Goal: Task Accomplishment & Management: Manage account settings

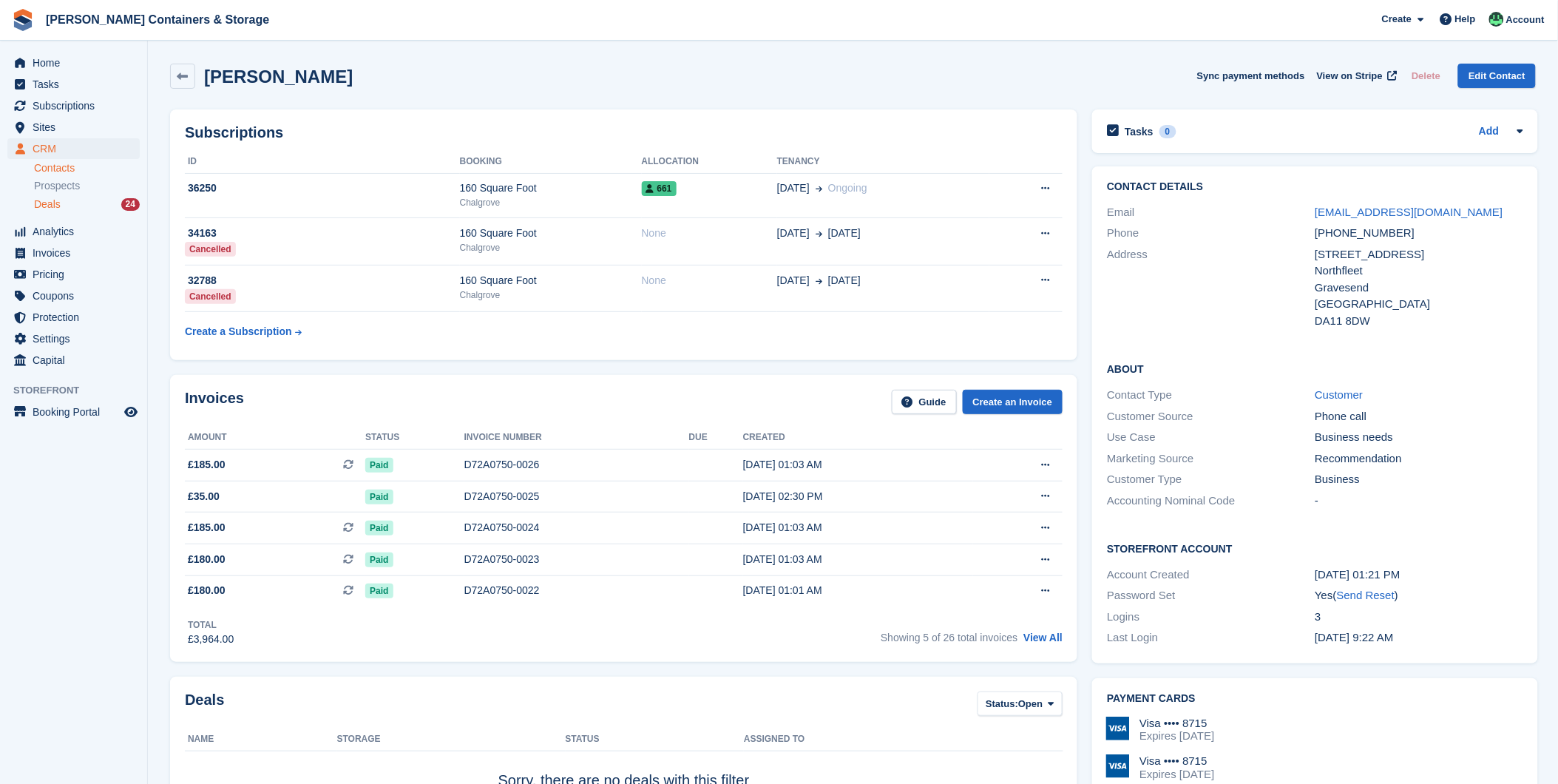
click at [37, 205] on span "Deals" at bounding box center [48, 204] width 27 height 14
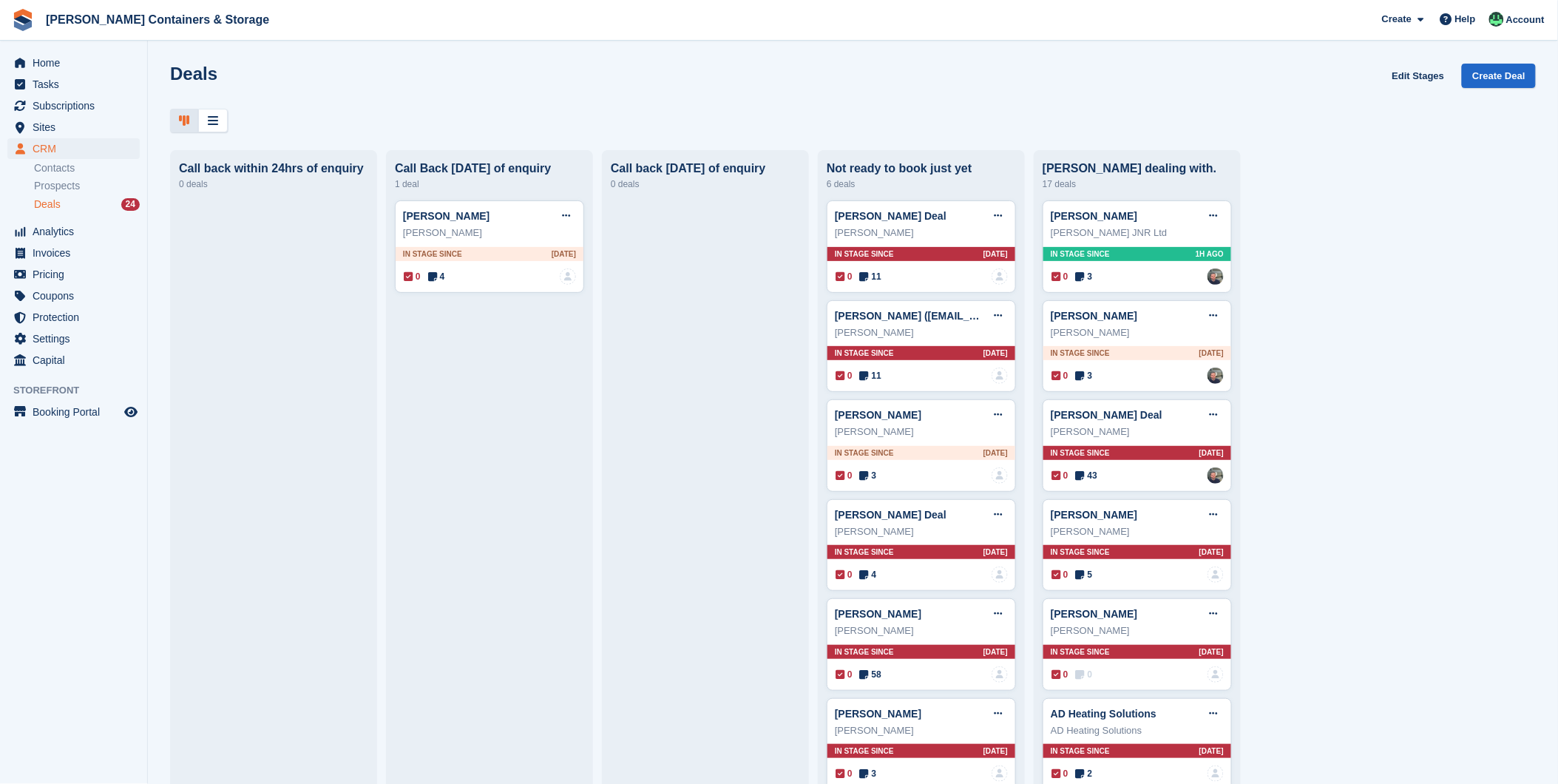
scroll to position [57, 0]
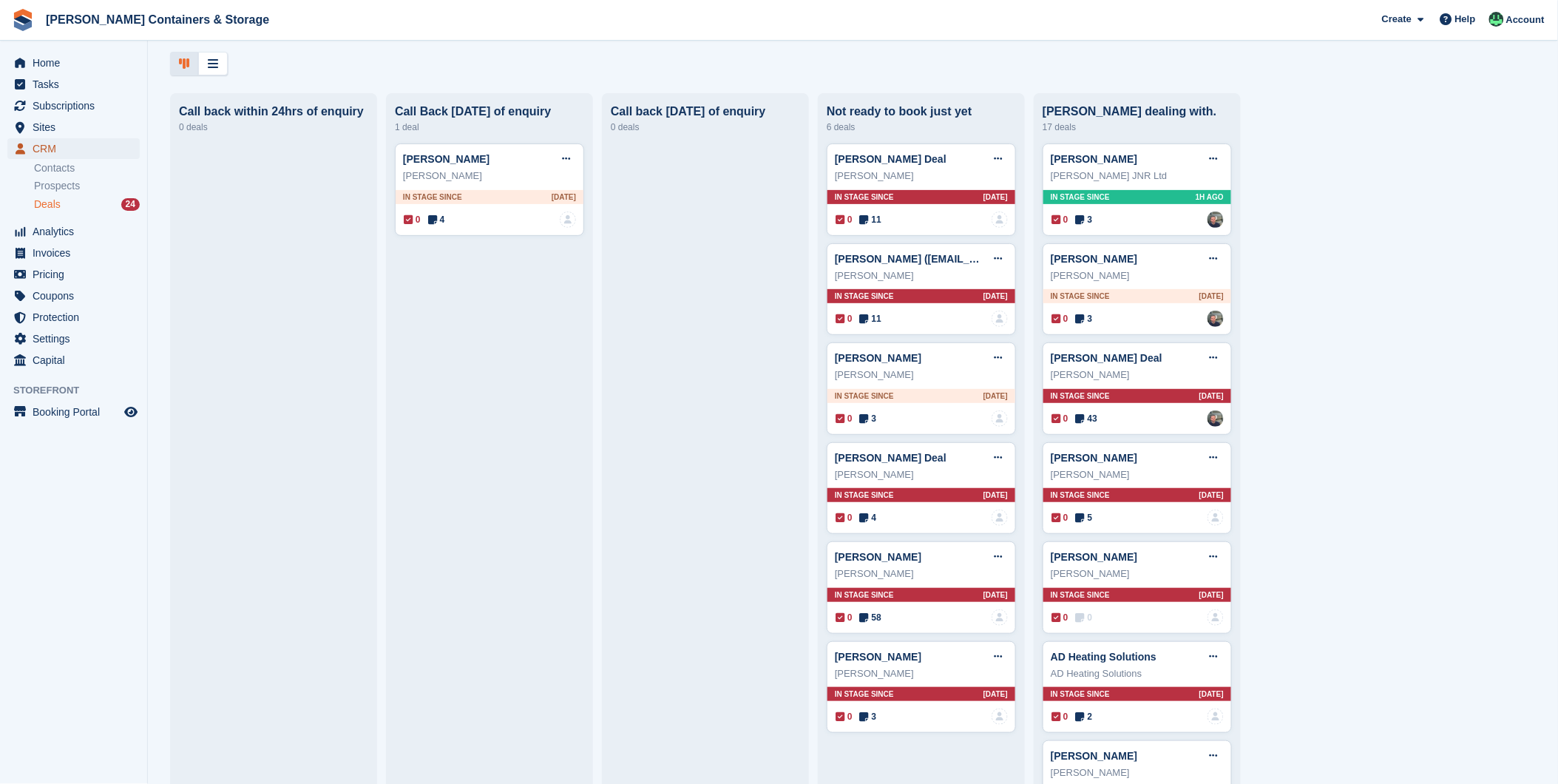
click at [43, 153] on span "CRM" at bounding box center [77, 149] width 89 height 21
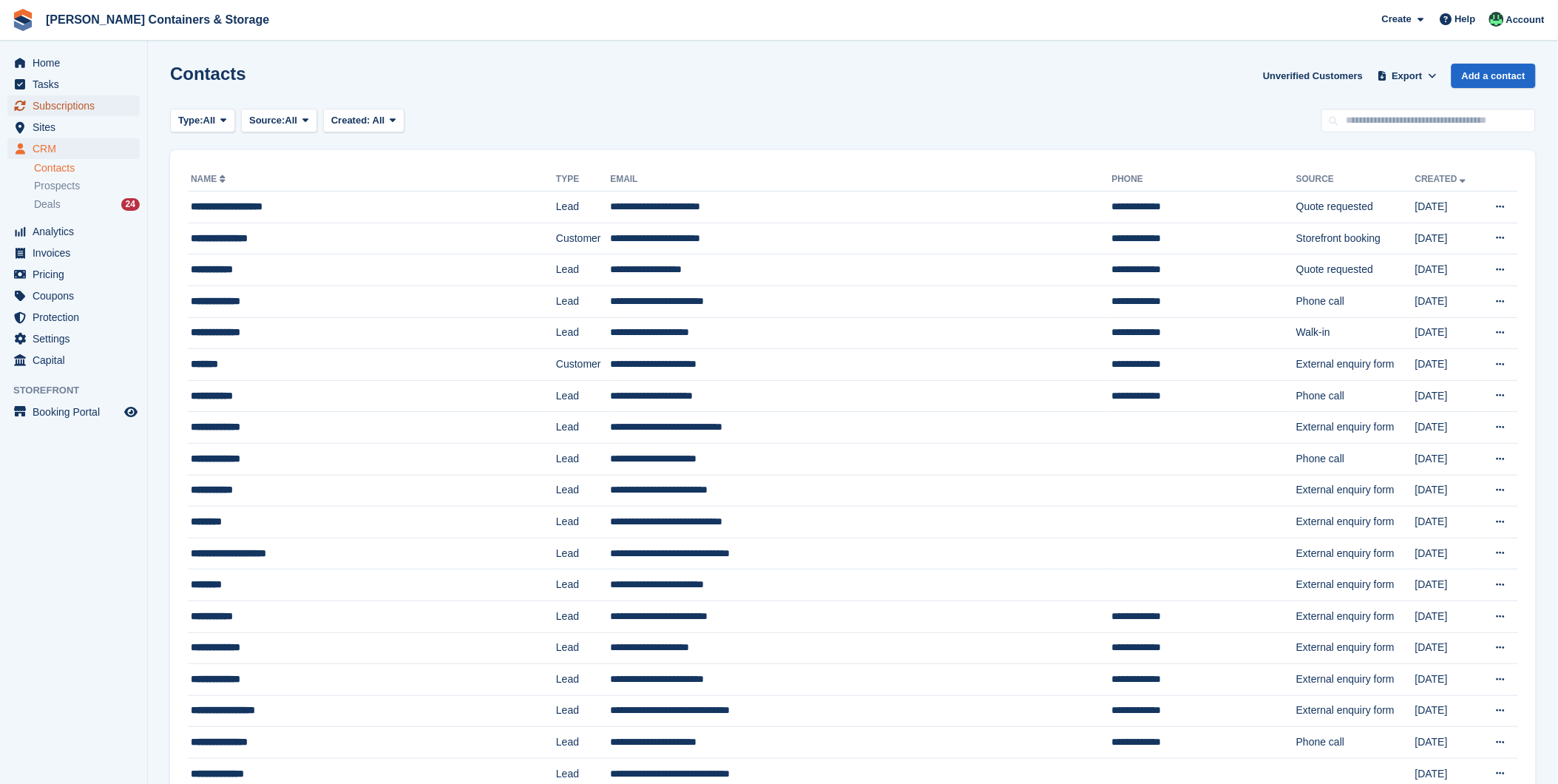
click at [50, 103] on span "Subscriptions" at bounding box center [77, 106] width 89 height 21
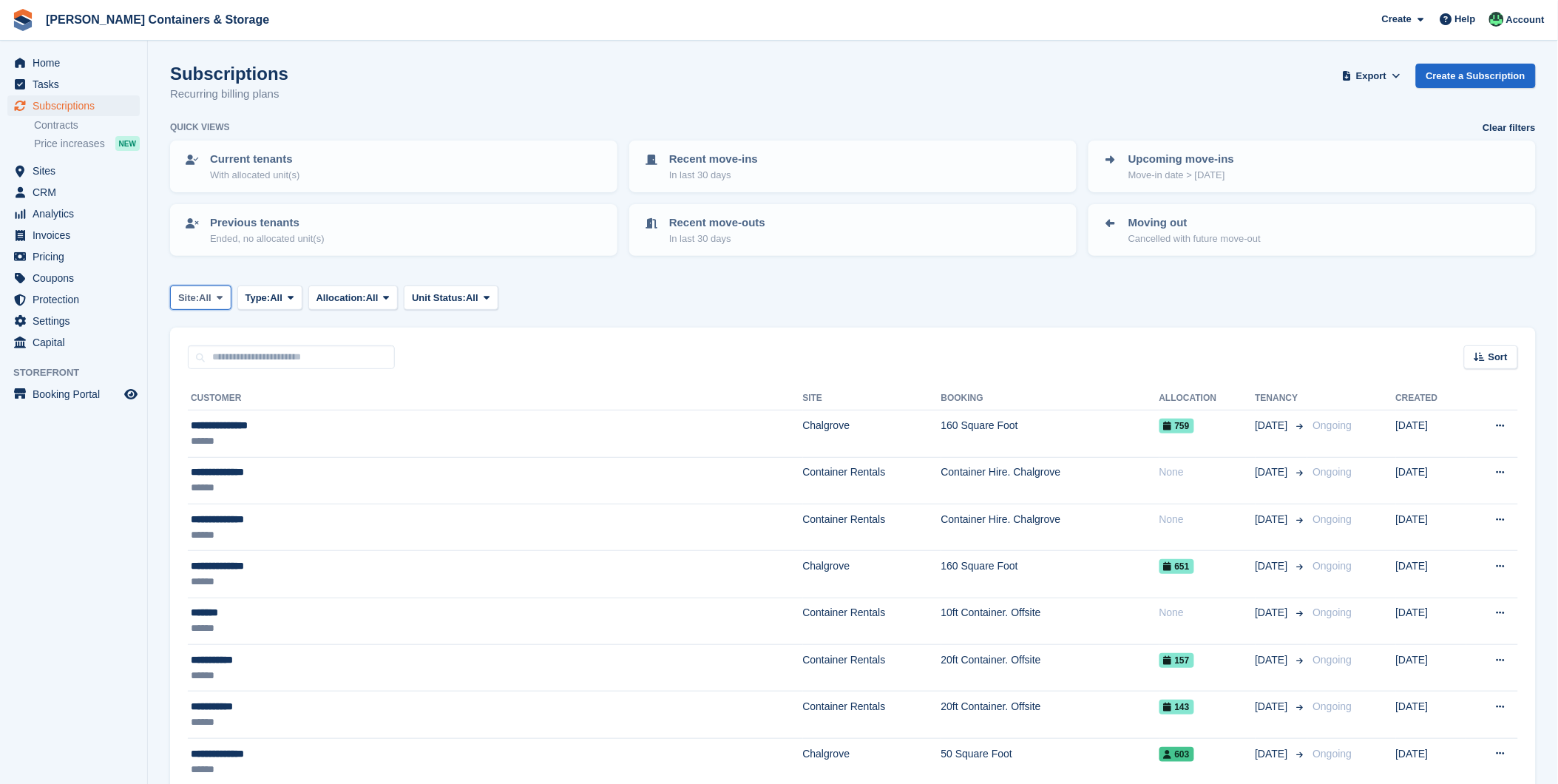
click at [216, 299] on span at bounding box center [220, 297] width 12 height 12
click at [213, 348] on link "Chalgrove" at bounding box center [241, 360] width 129 height 27
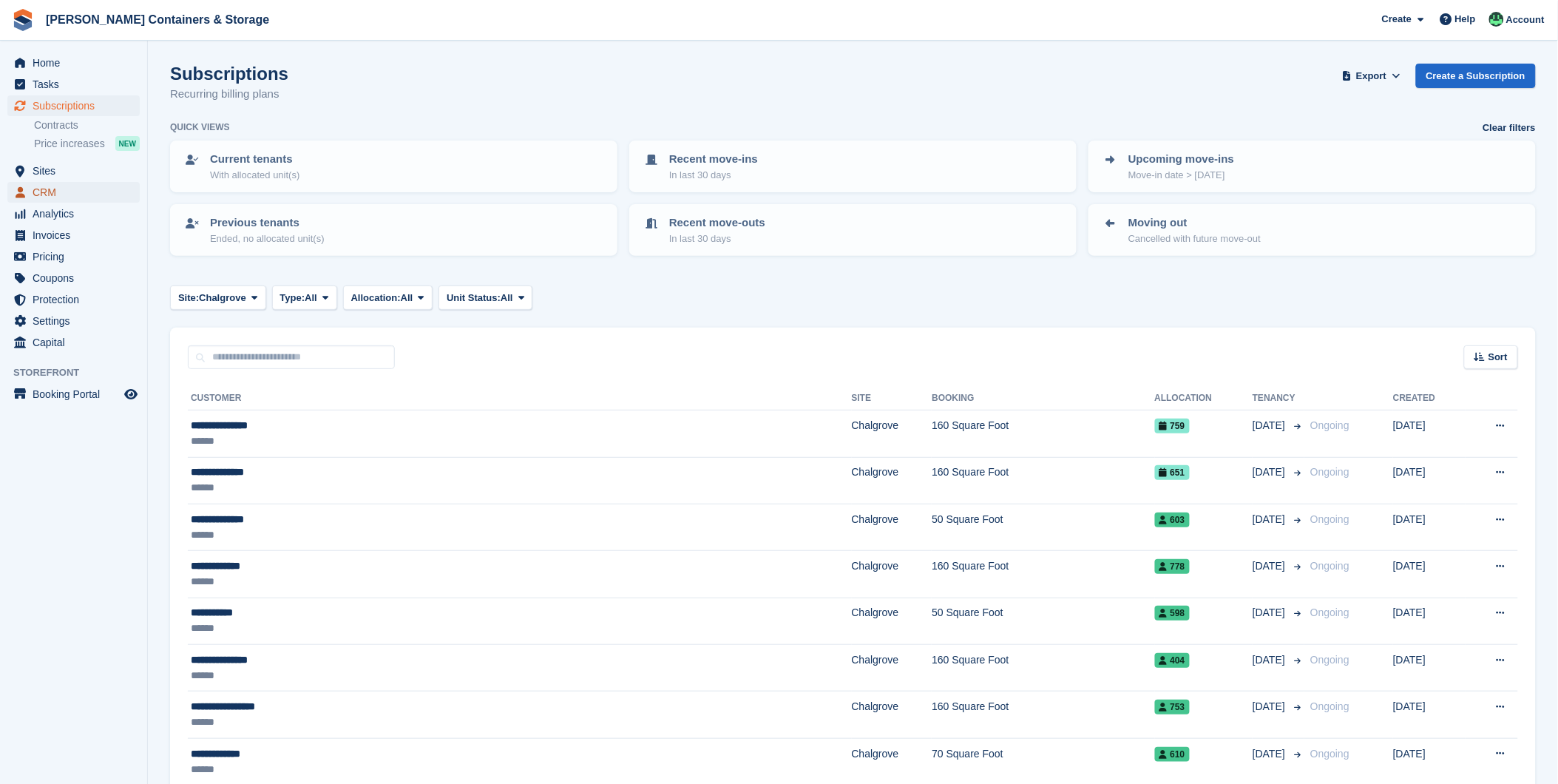
click at [48, 191] on span "CRM" at bounding box center [77, 192] width 89 height 21
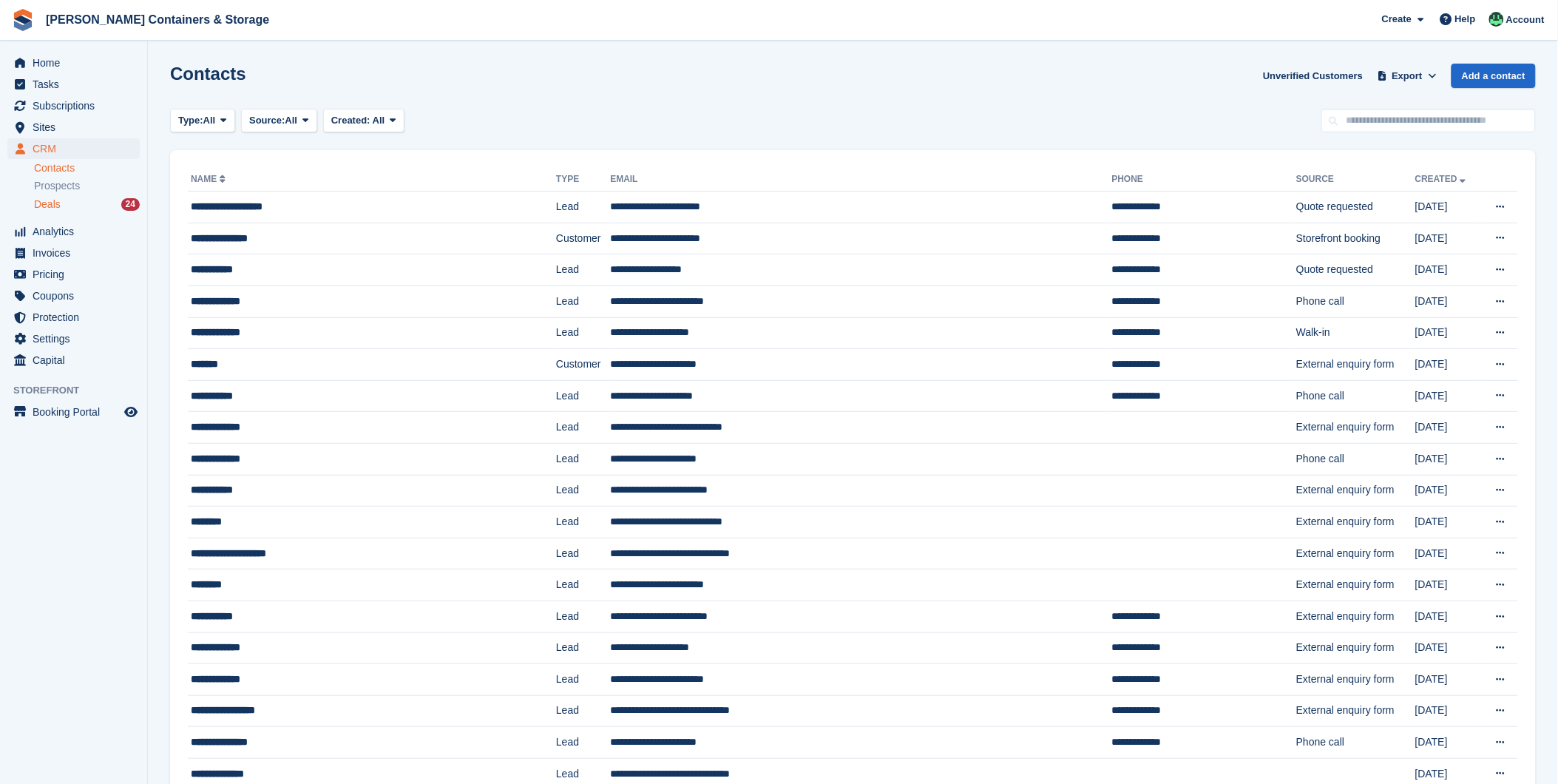
click at [104, 205] on div "Deals 24" at bounding box center [87, 204] width 106 height 14
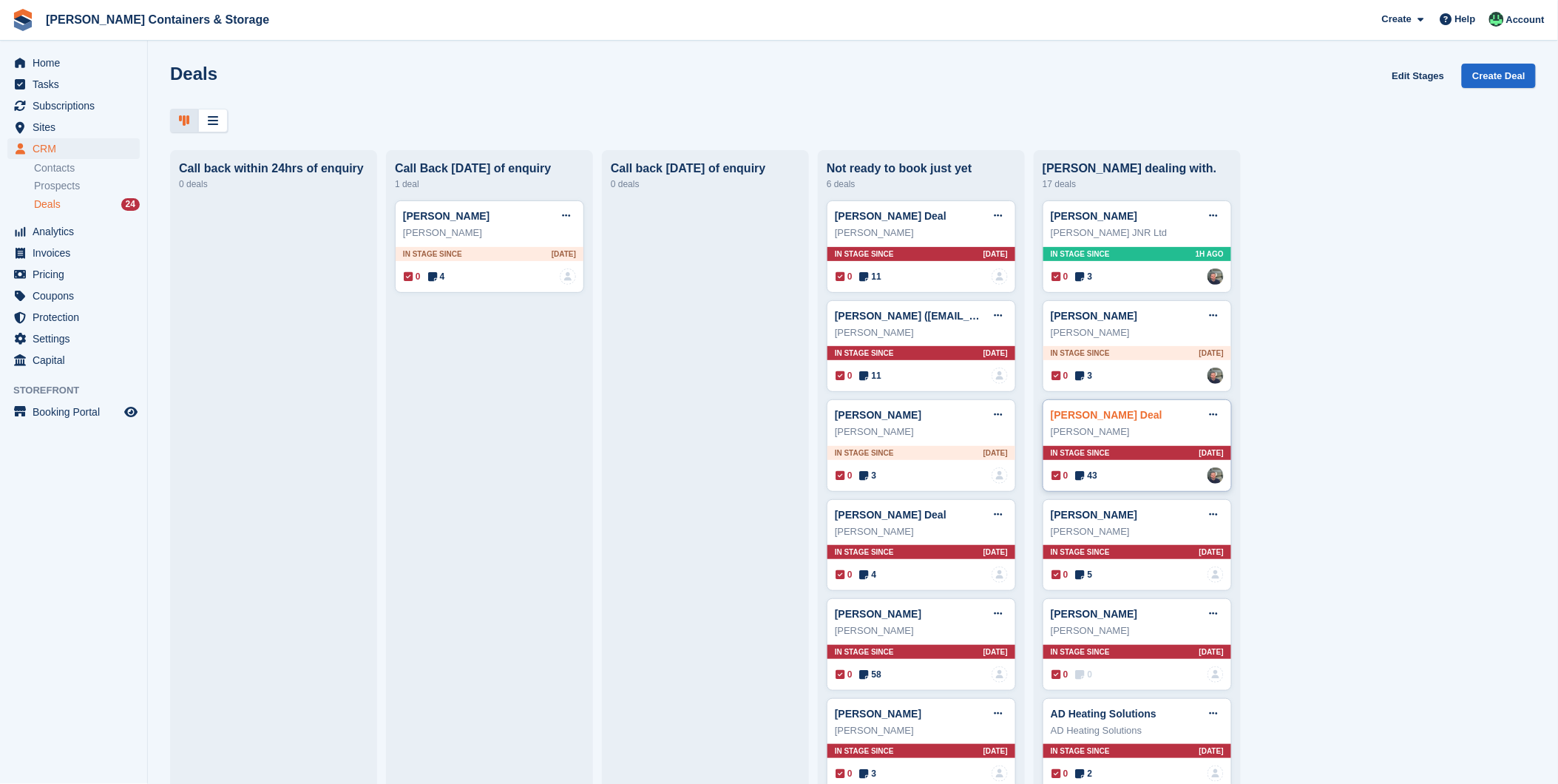
click at [1114, 419] on link "[PERSON_NAME] Deal" at bounding box center [1107, 415] width 112 height 12
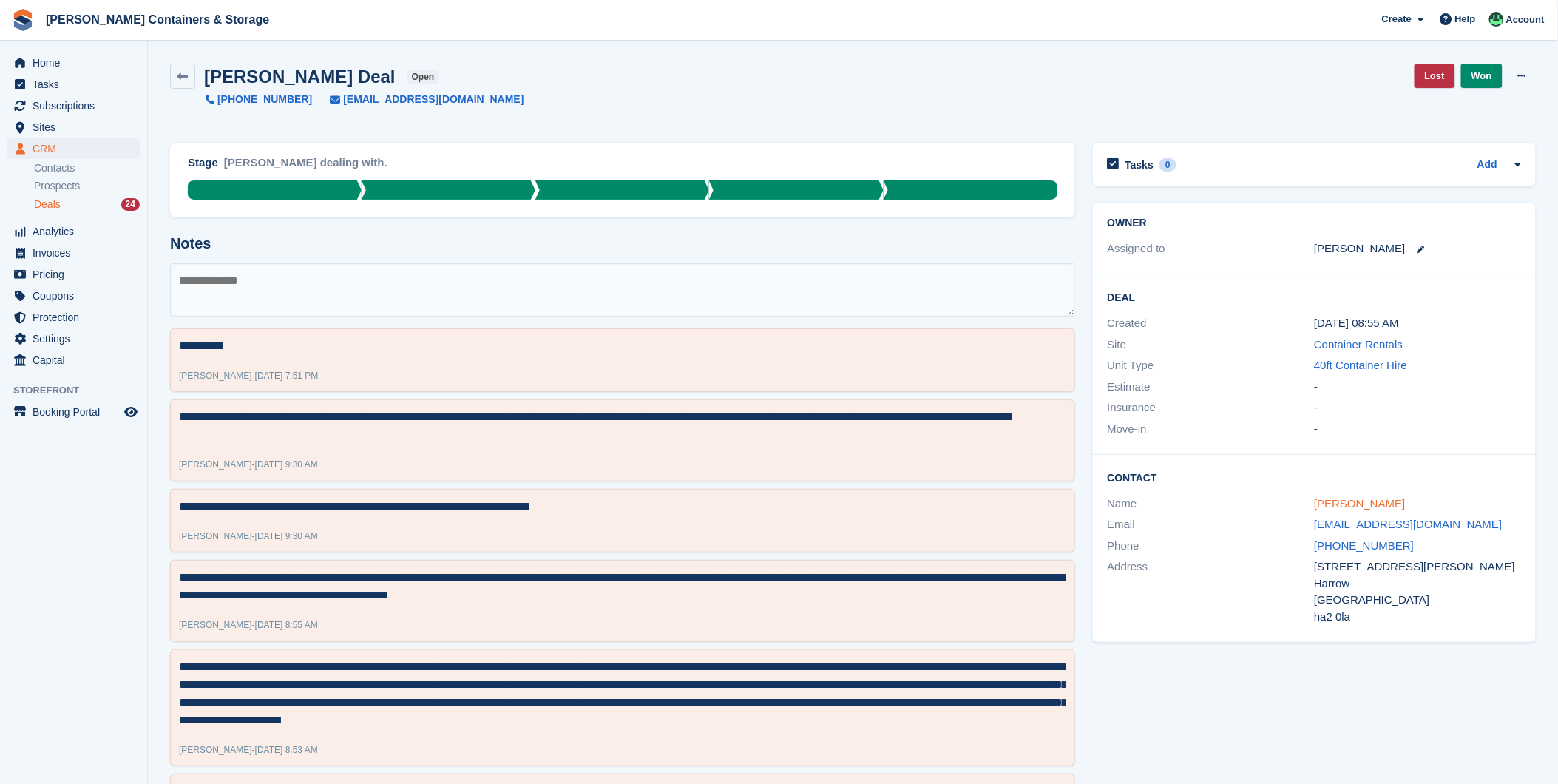
drag, startPoint x: 31, startPoint y: 0, endPoint x: 1326, endPoint y: 503, distance: 1389.3
click at [1326, 503] on link "[PERSON_NAME]" at bounding box center [1360, 503] width 91 height 13
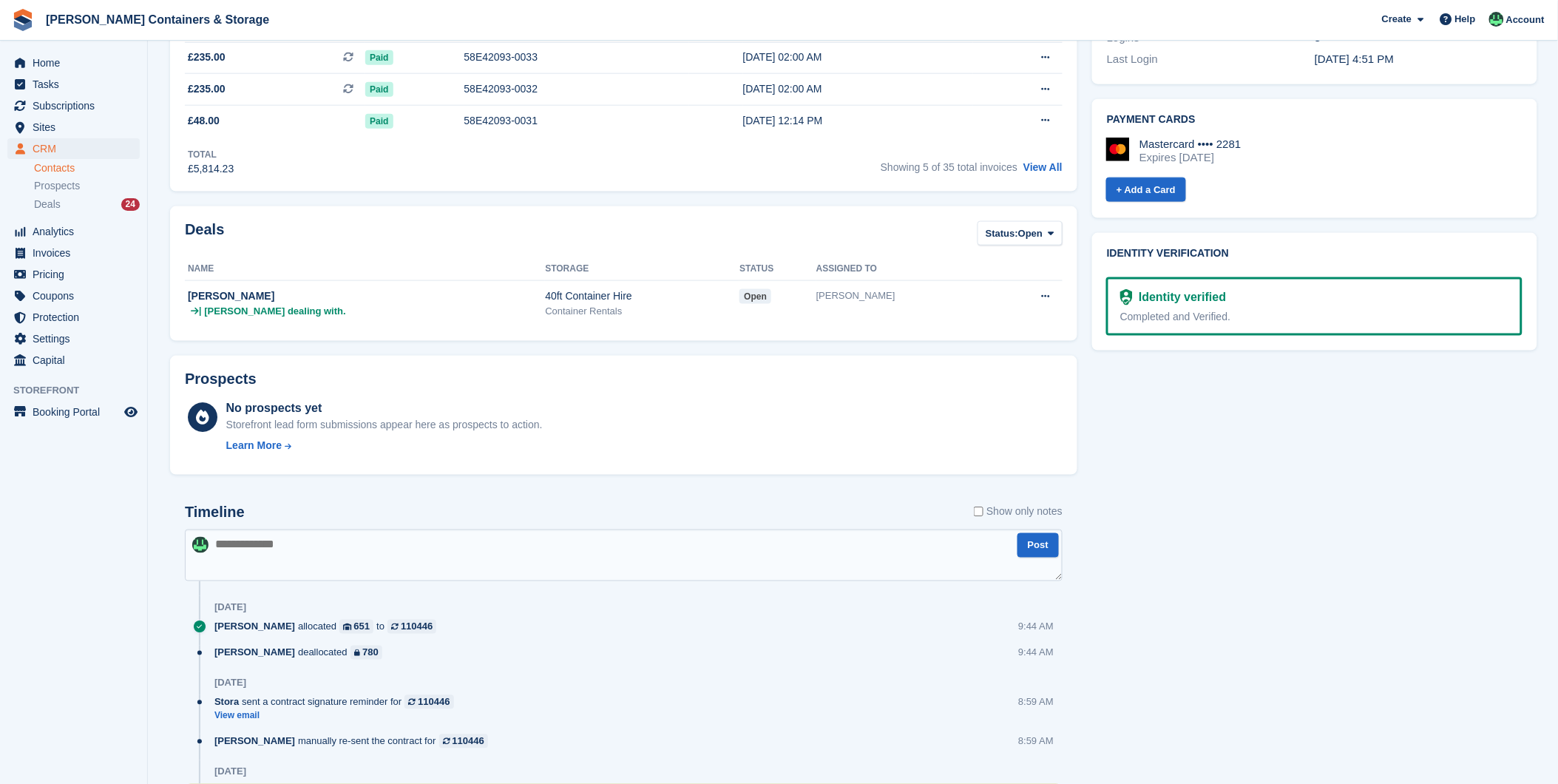
scroll to position [575, 0]
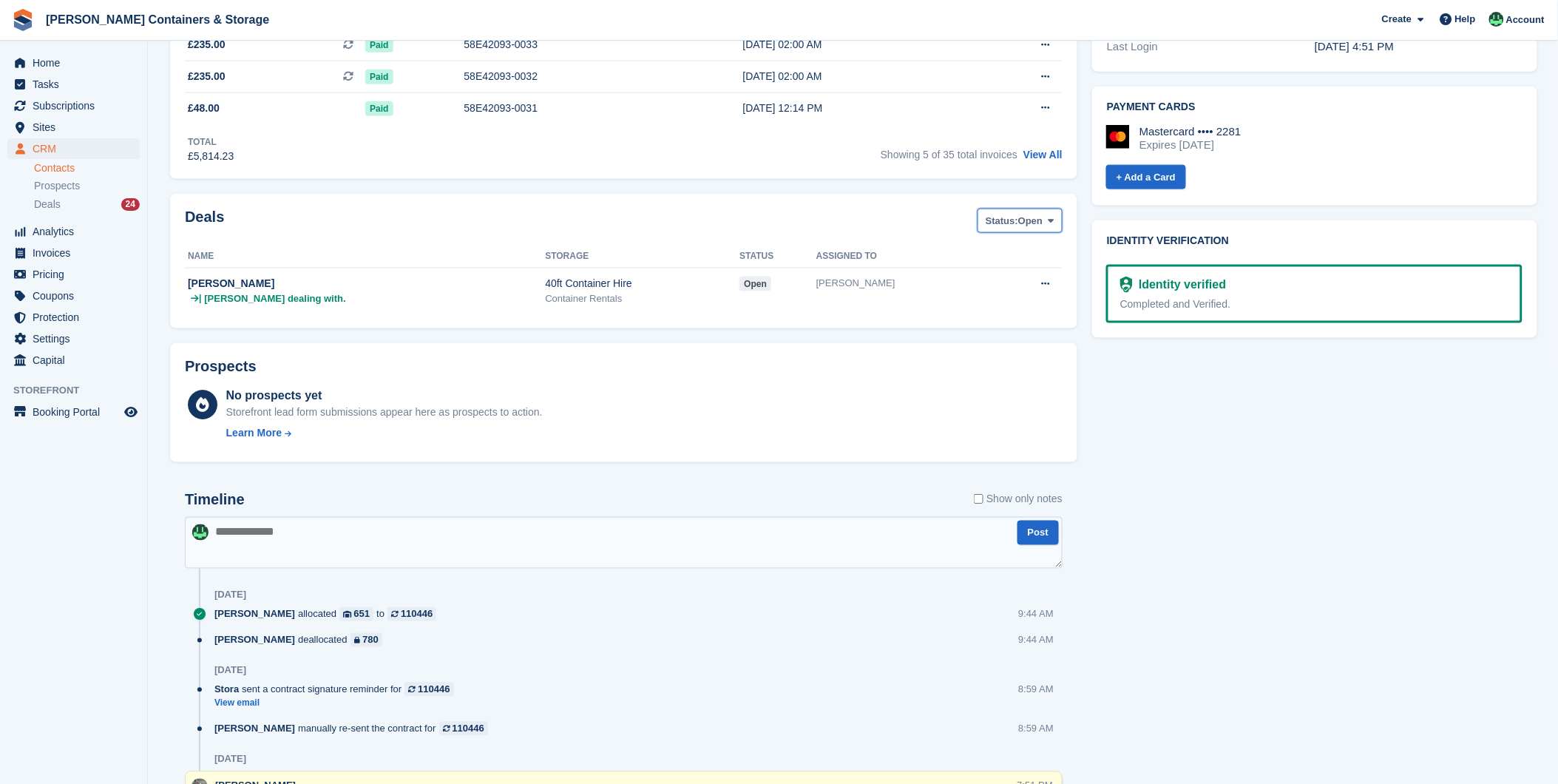
click at [1025, 227] on span "Open" at bounding box center [1030, 221] width 25 height 15
click at [1001, 255] on link "All" at bounding box center [1049, 256] width 129 height 27
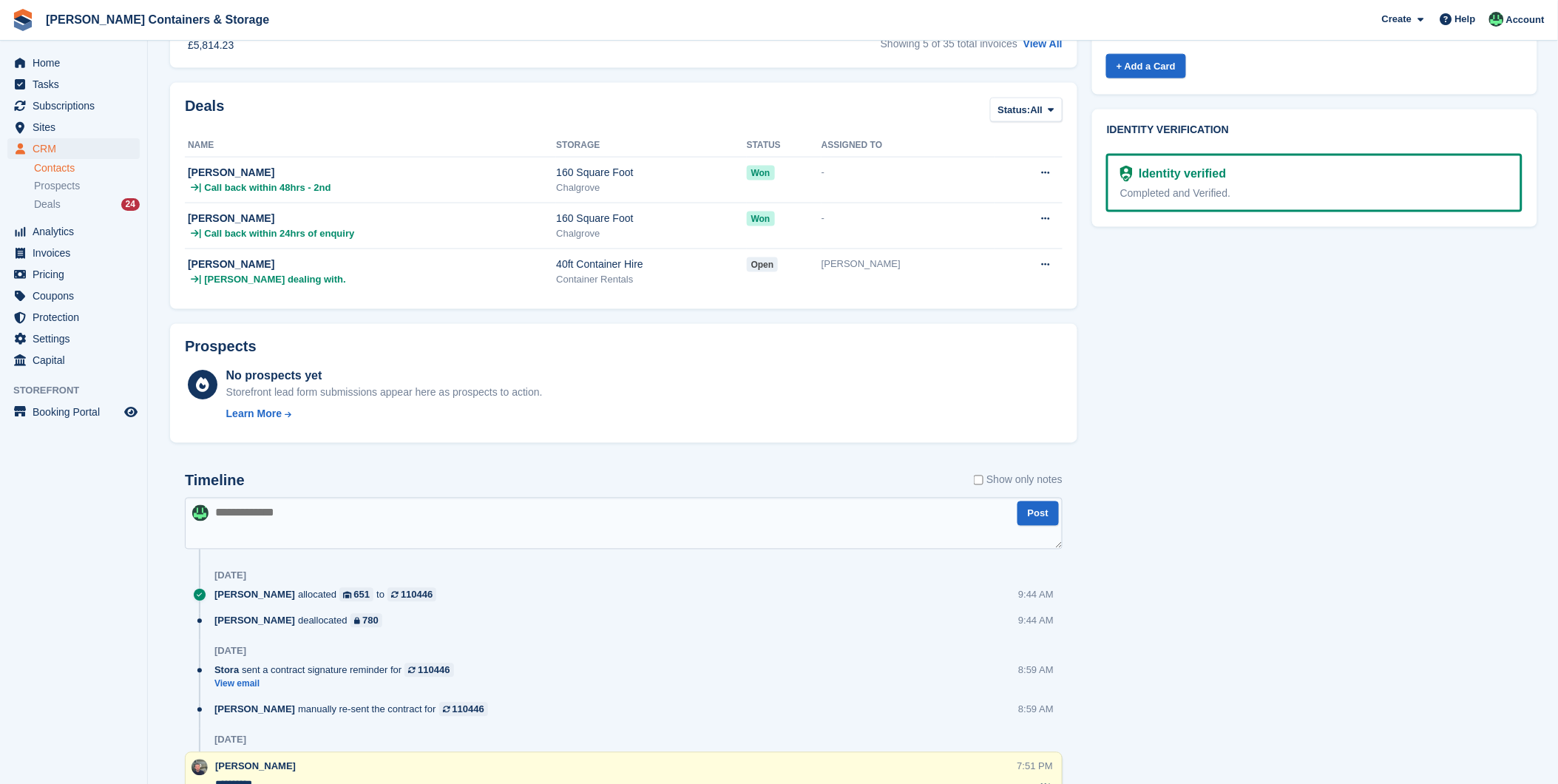
scroll to position [657, 0]
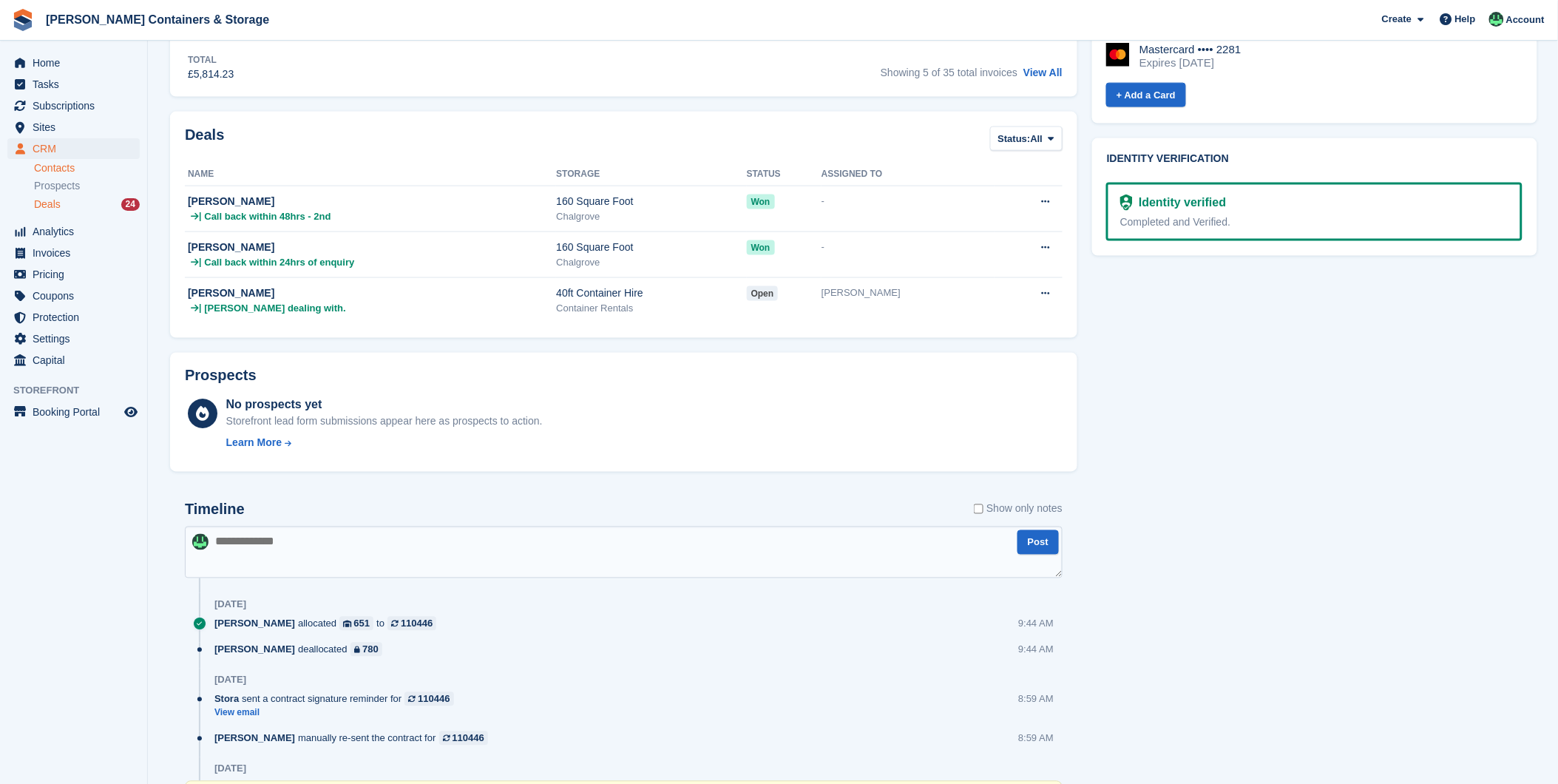
click at [67, 208] on div "Deals 24" at bounding box center [87, 204] width 106 height 14
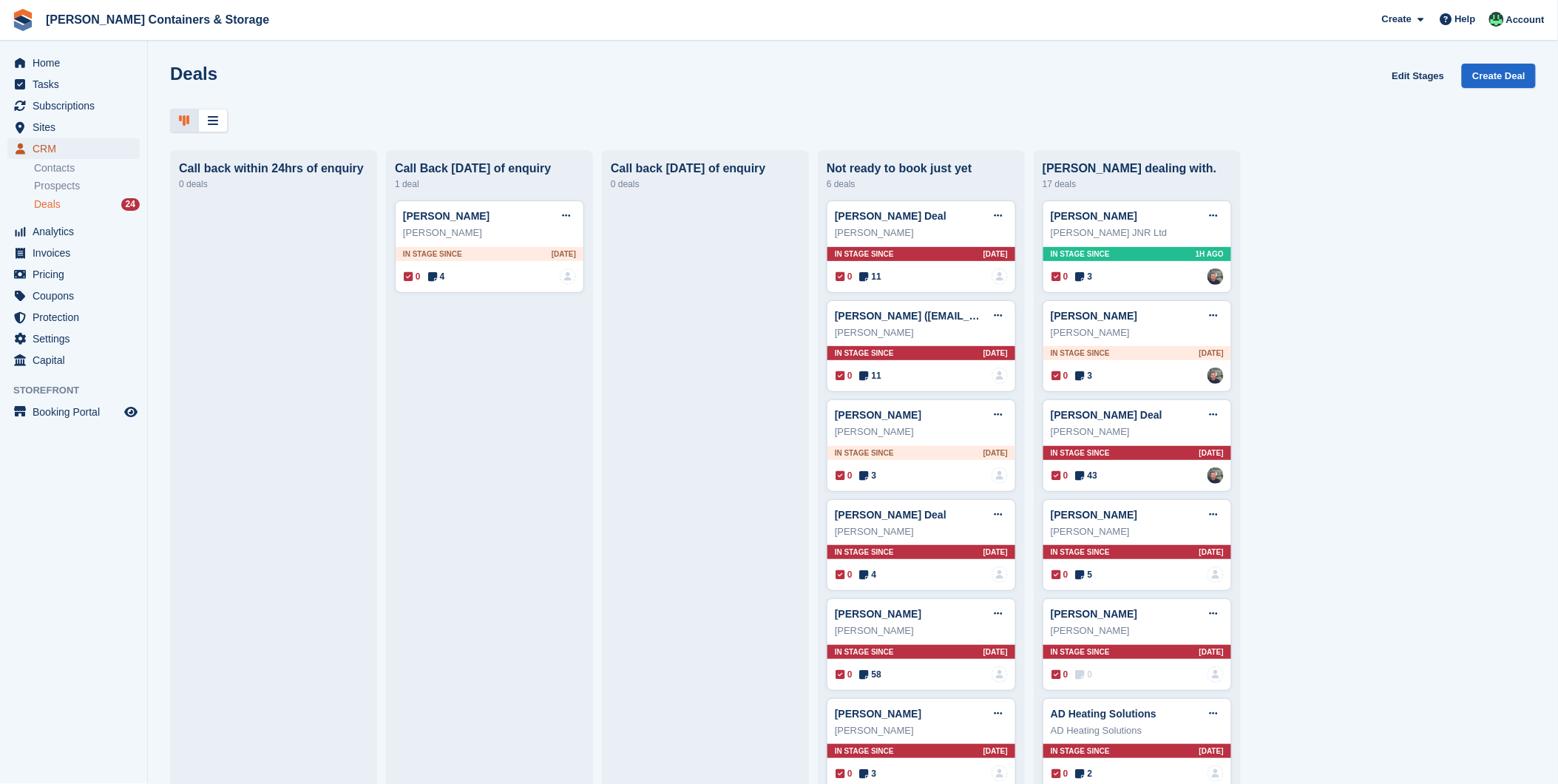
click at [39, 145] on span "CRM" at bounding box center [77, 149] width 89 height 21
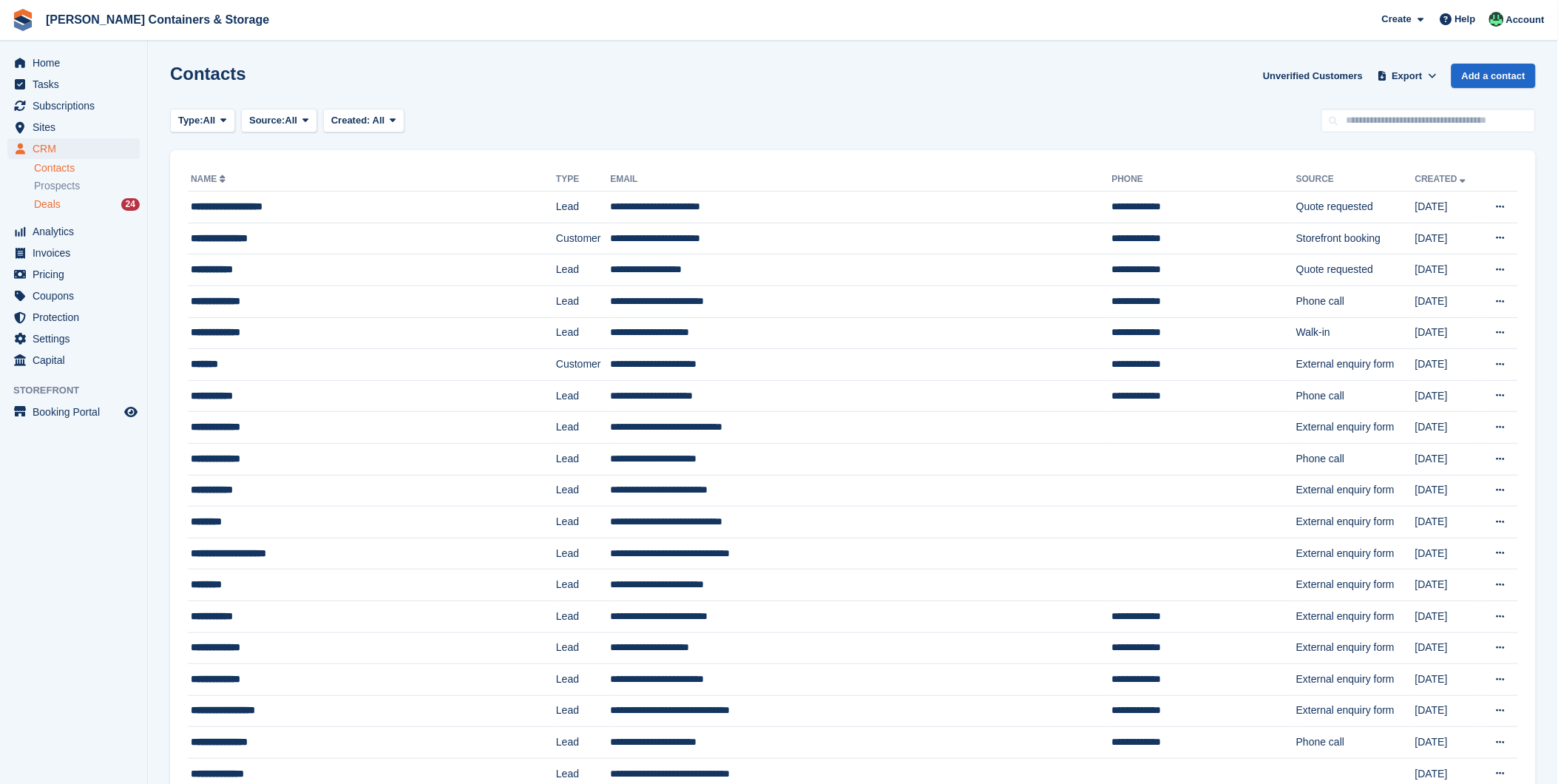
click at [67, 205] on div "Deals 24" at bounding box center [87, 204] width 106 height 14
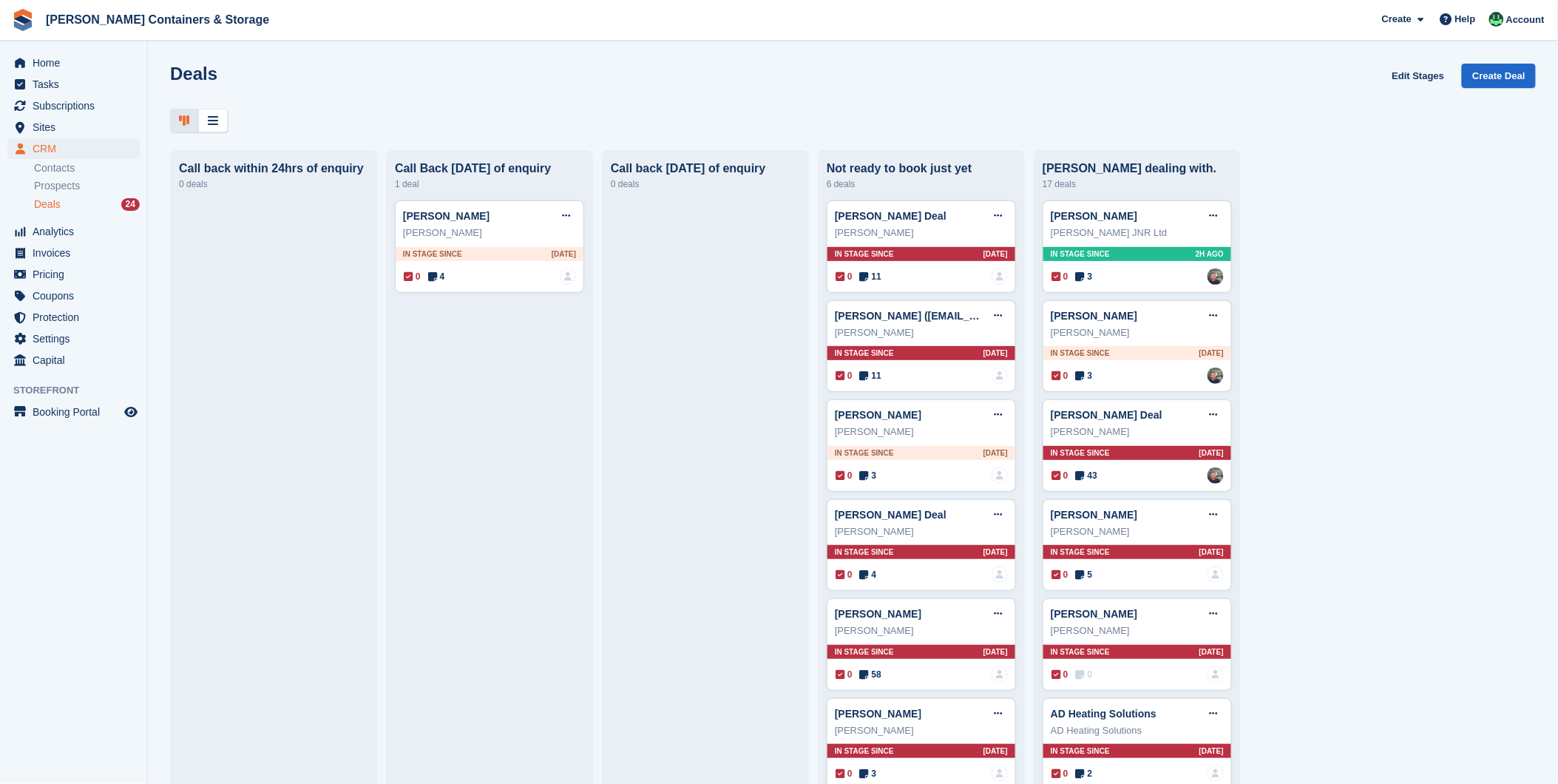
click at [62, 200] on div "Deals 24" at bounding box center [87, 204] width 106 height 14
click at [57, 231] on span "Analytics" at bounding box center [77, 232] width 89 height 21
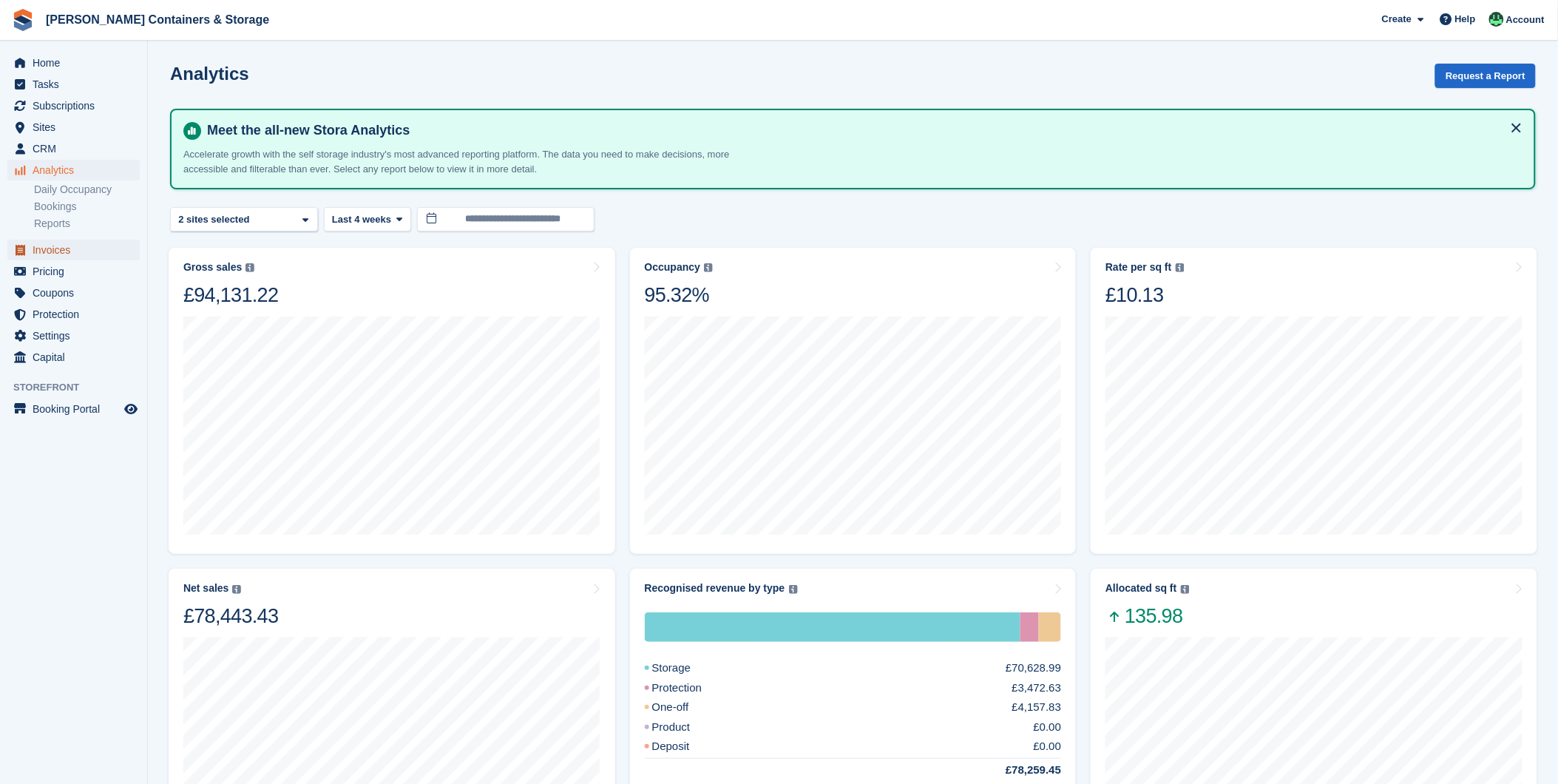
click at [48, 257] on span "Invoices" at bounding box center [77, 250] width 89 height 21
click at [41, 138] on span "CRM" at bounding box center [77, 149] width 89 height 21
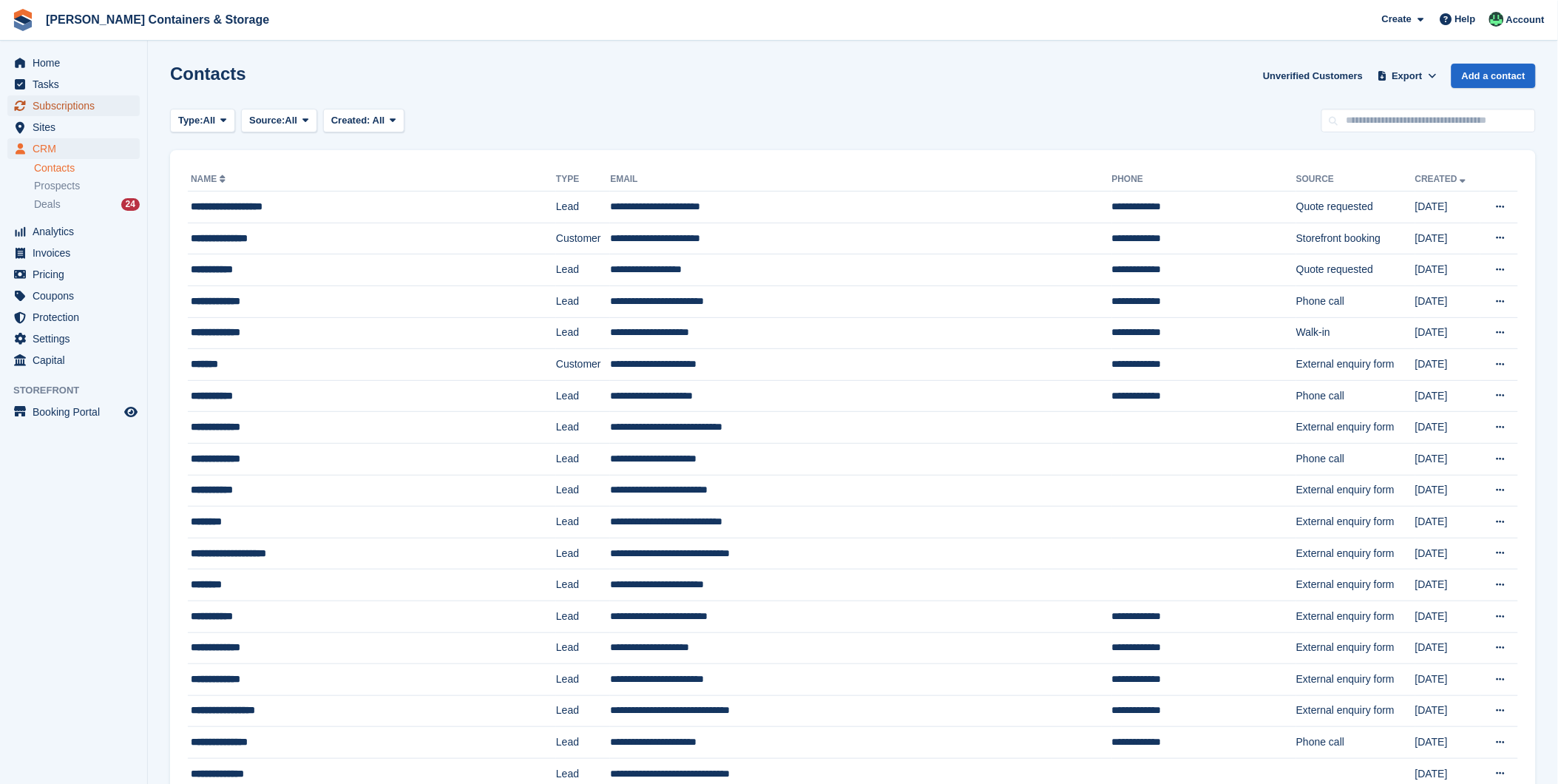
click at [86, 109] on span "Subscriptions" at bounding box center [77, 106] width 89 height 21
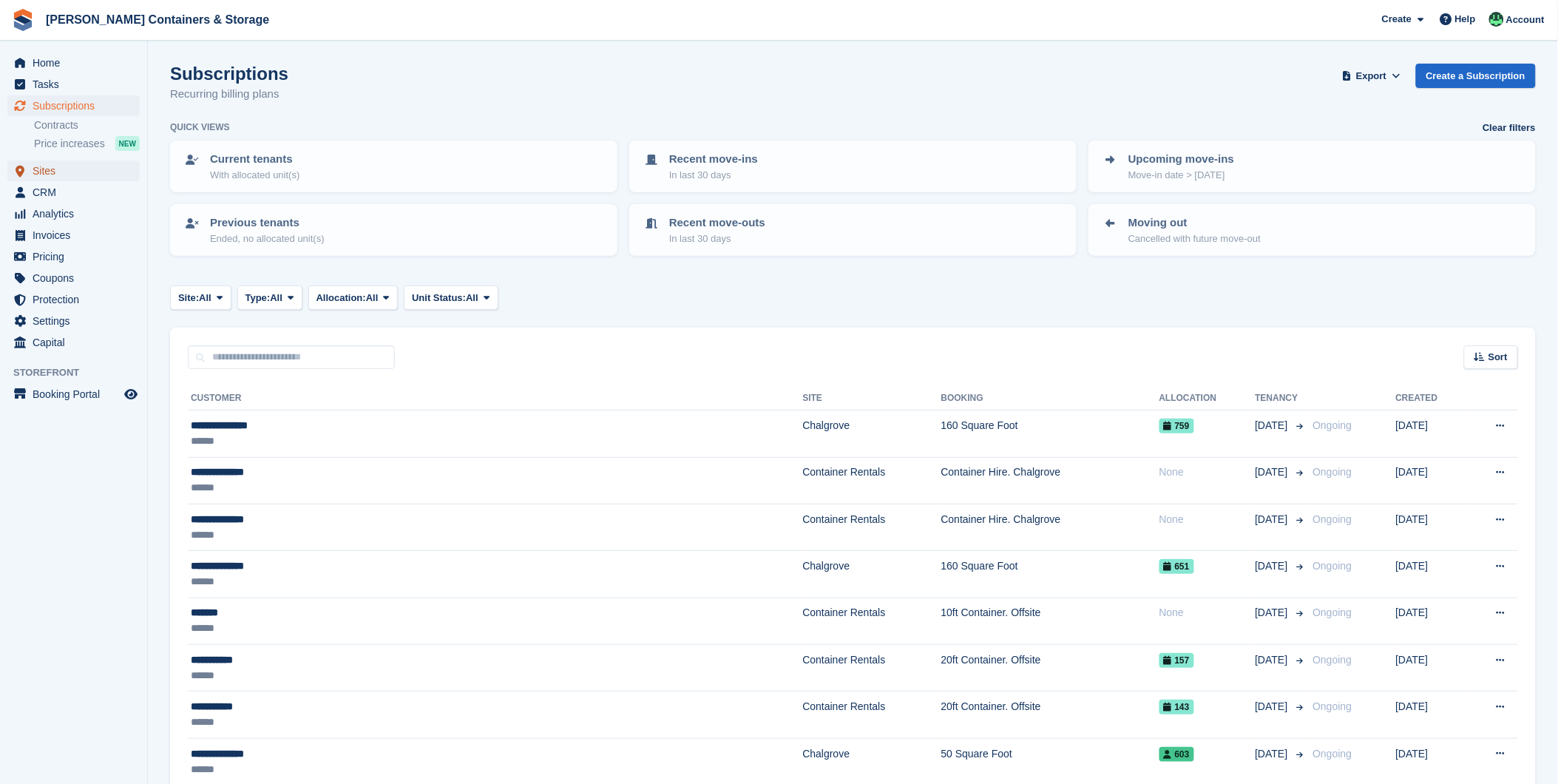
click at [31, 170] on link "Sites" at bounding box center [74, 170] width 133 height 21
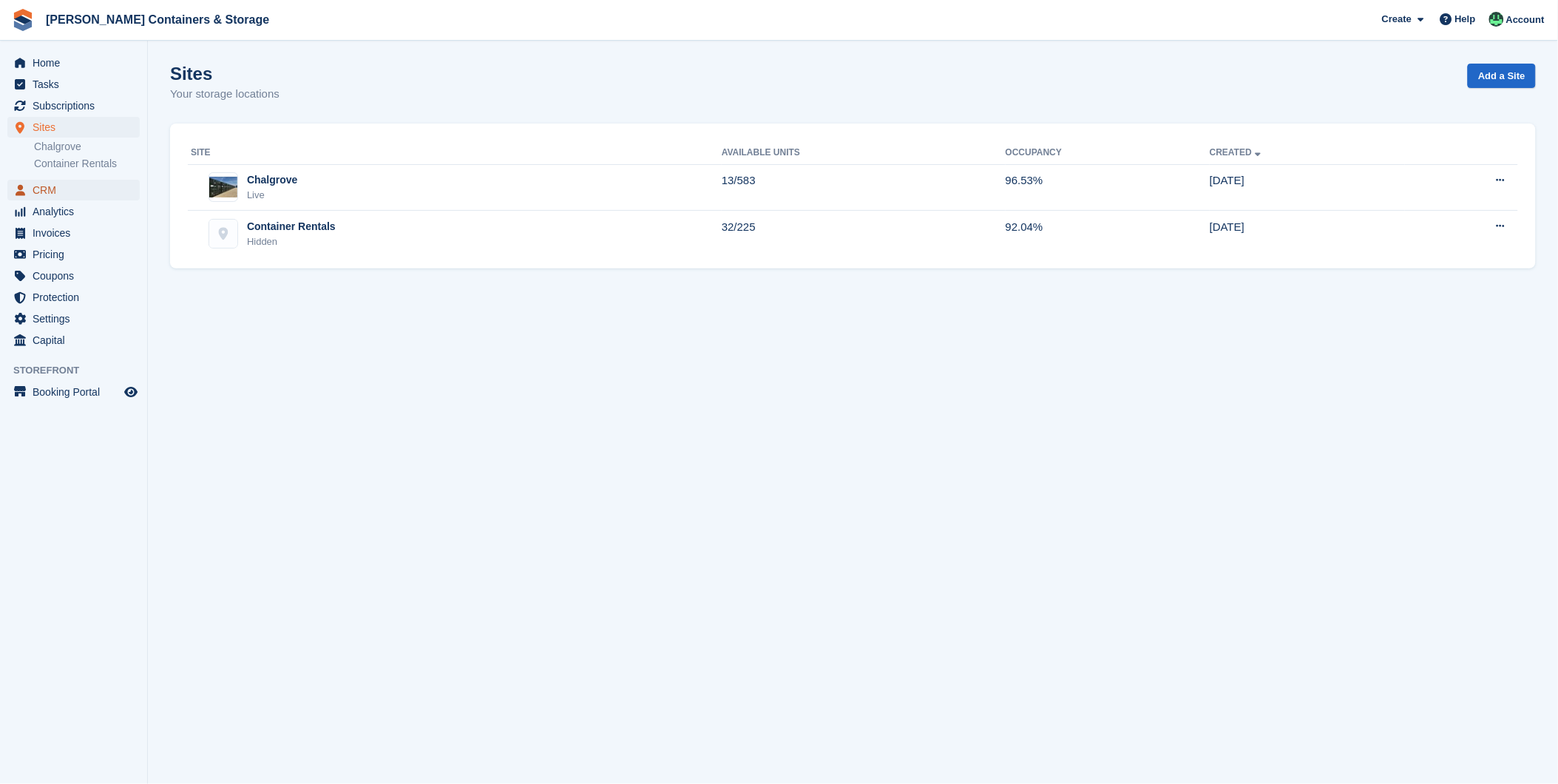
click at [39, 187] on span "CRM" at bounding box center [77, 190] width 89 height 21
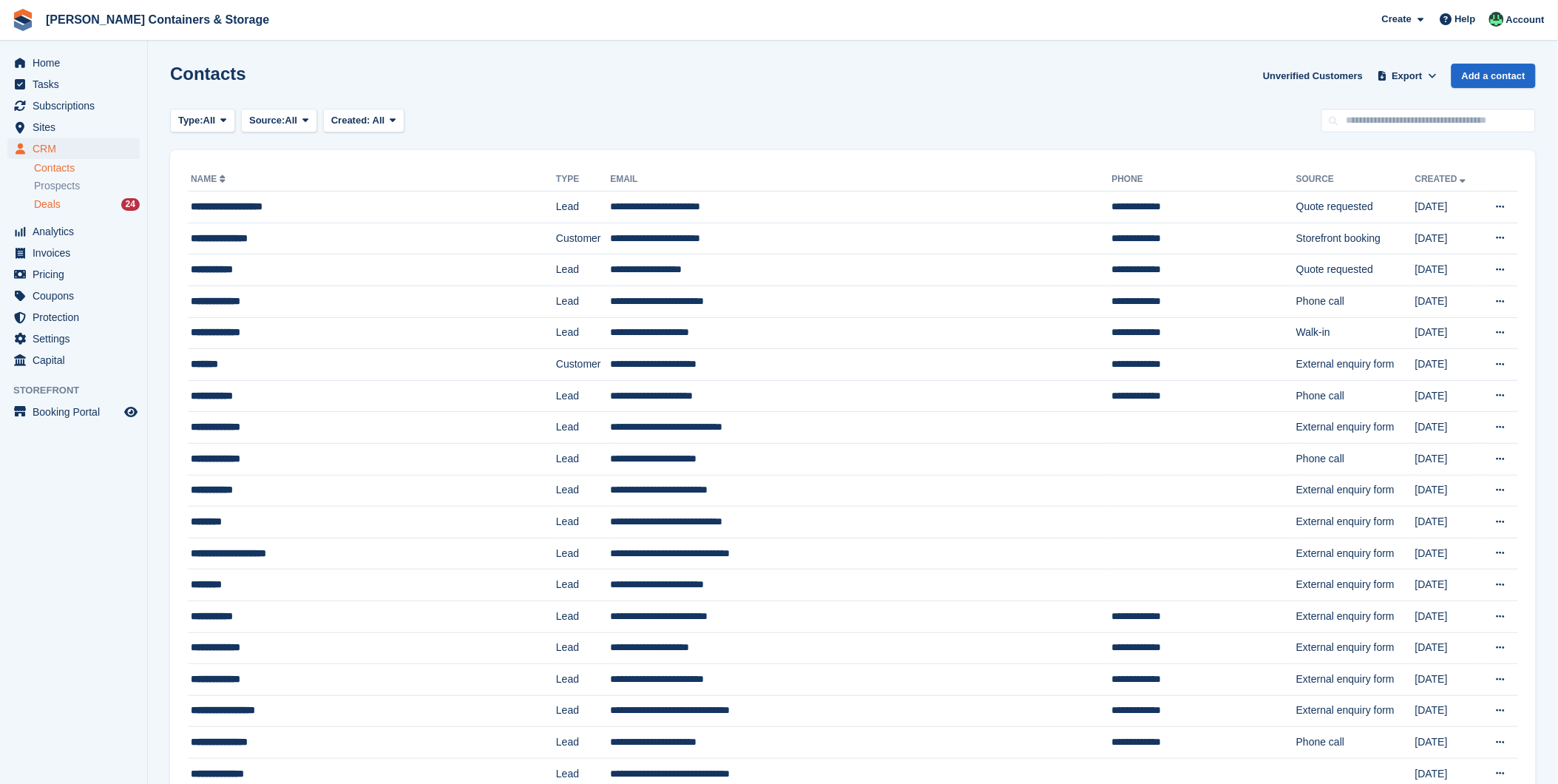
click at [63, 210] on div "Deals 24" at bounding box center [87, 204] width 106 height 14
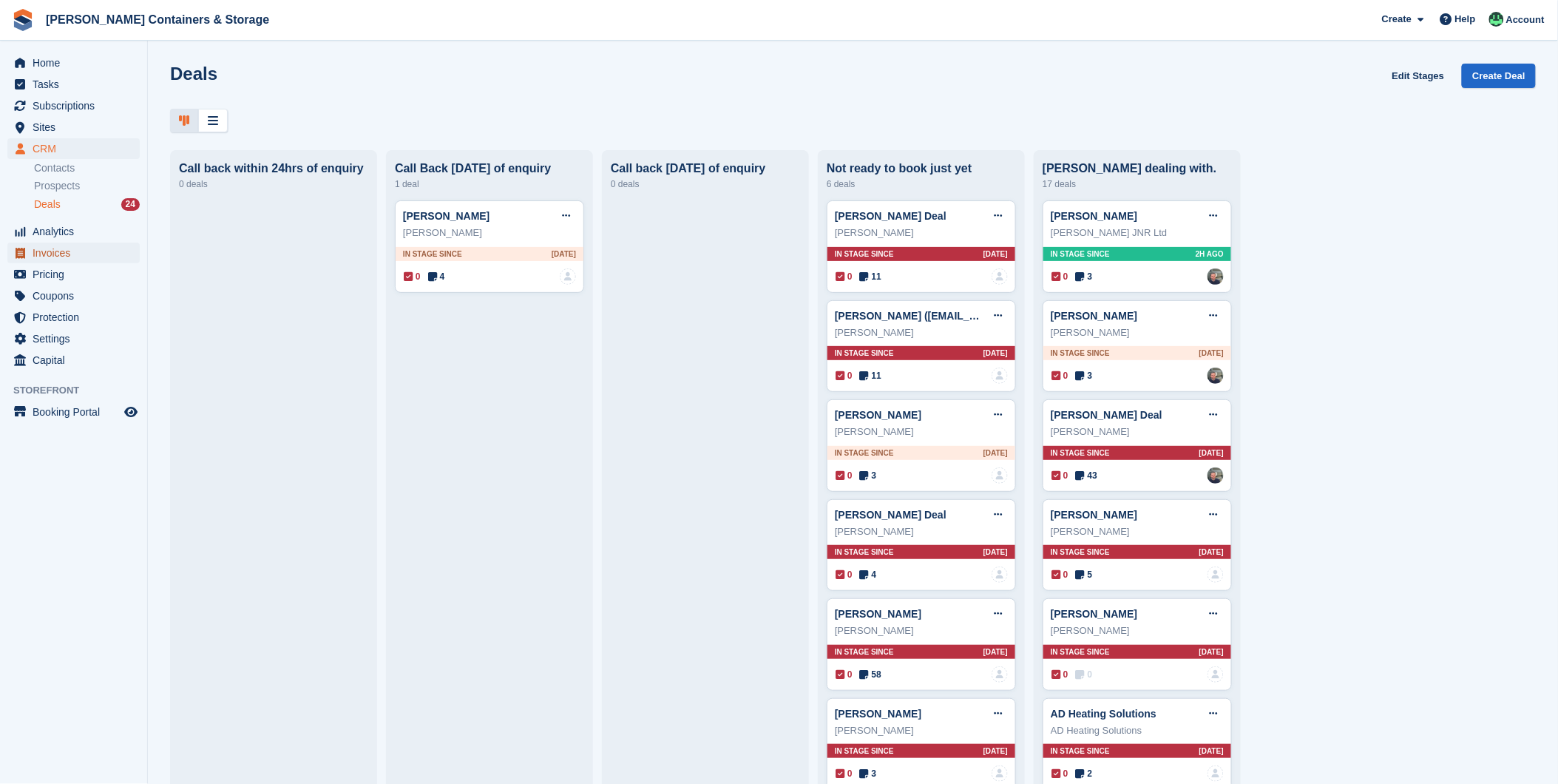
click at [42, 252] on span "Invoices" at bounding box center [77, 253] width 89 height 21
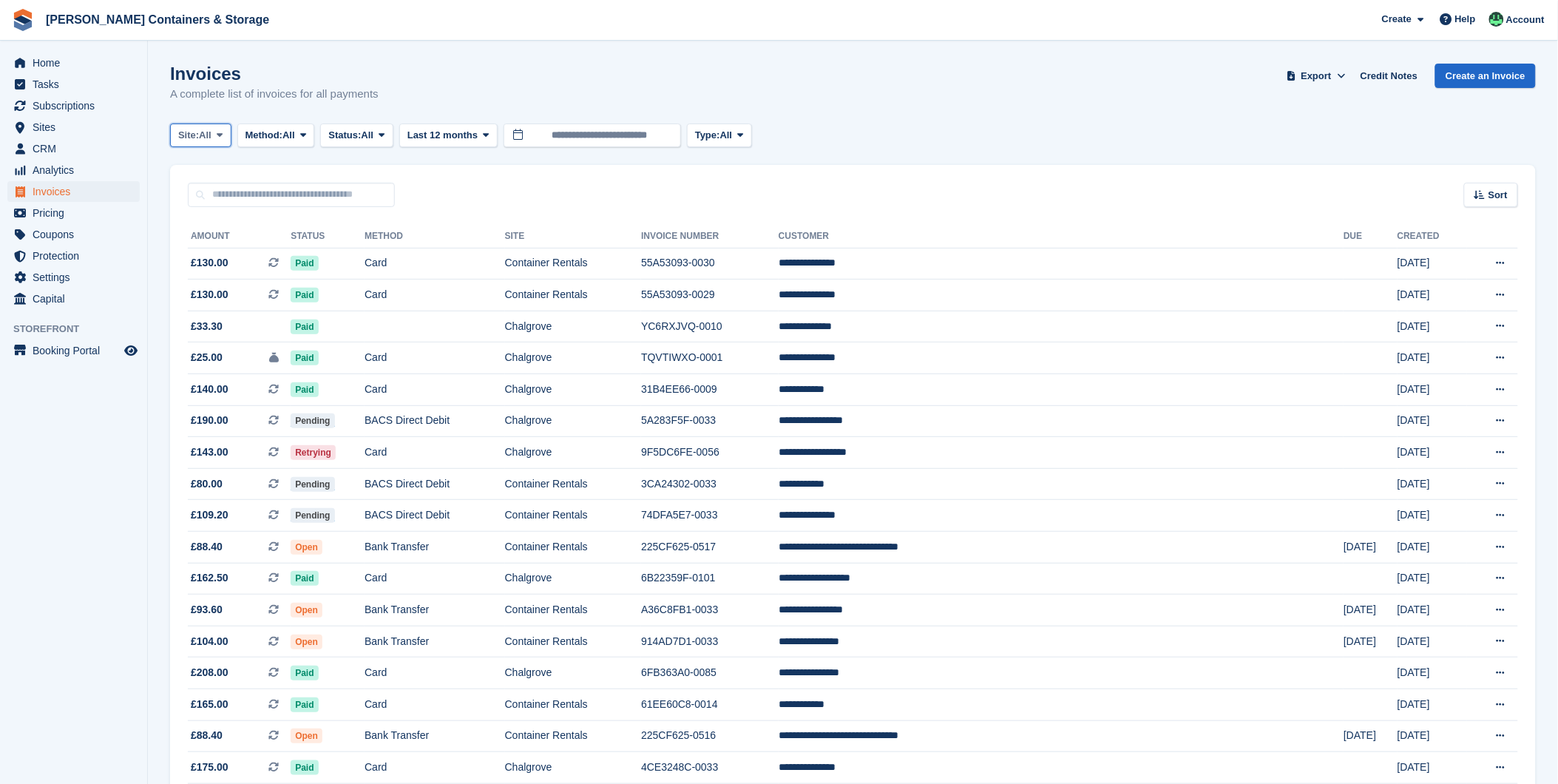
click at [208, 137] on span "All" at bounding box center [205, 136] width 13 height 15
click at [186, 200] on link "Chalgrove" at bounding box center [241, 197] width 129 height 27
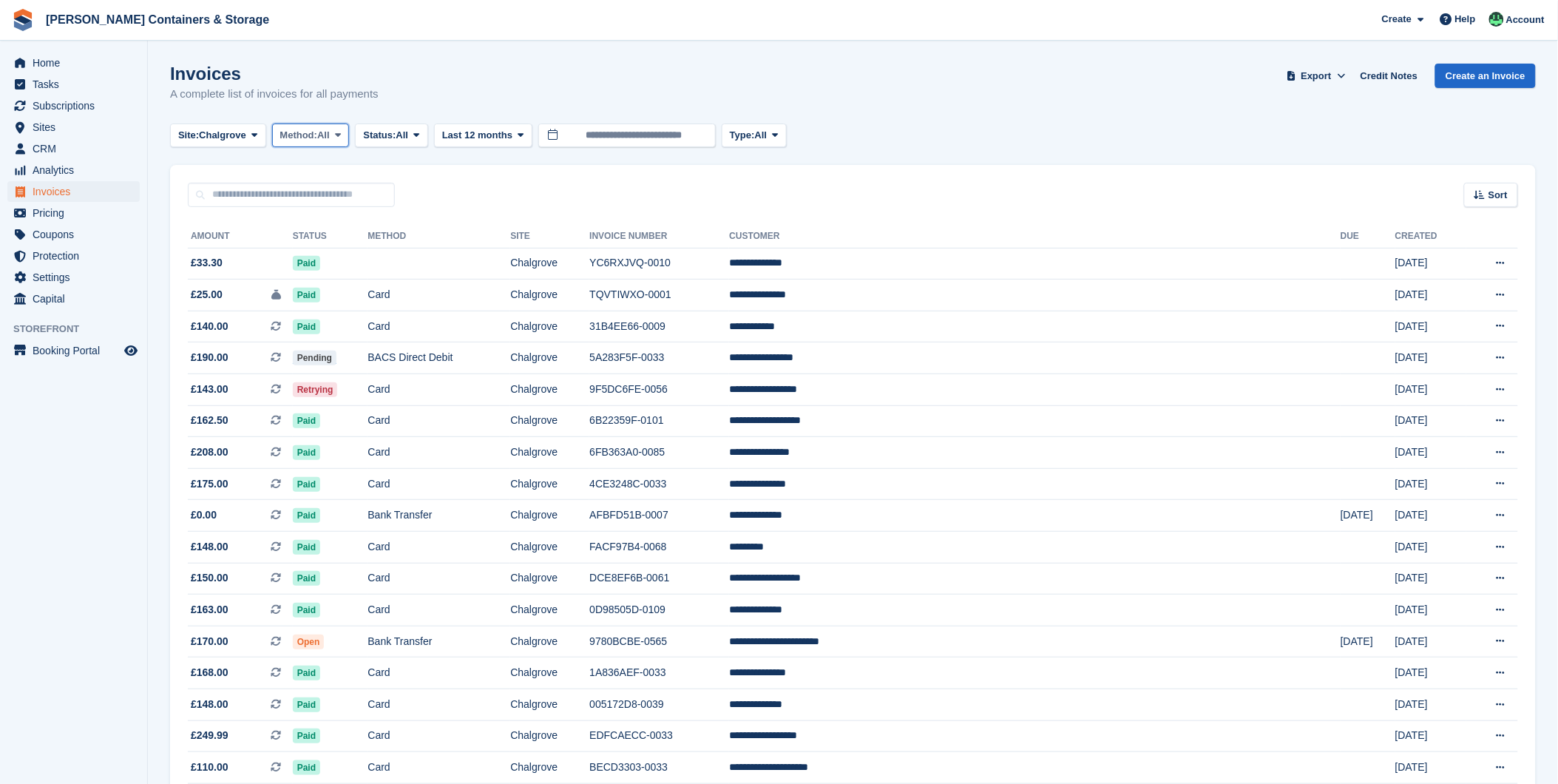
click at [312, 141] on span "Method:" at bounding box center [299, 136] width 38 height 15
click at [330, 270] on link "Debit/Credit Card" at bounding box center [343, 277] width 129 height 27
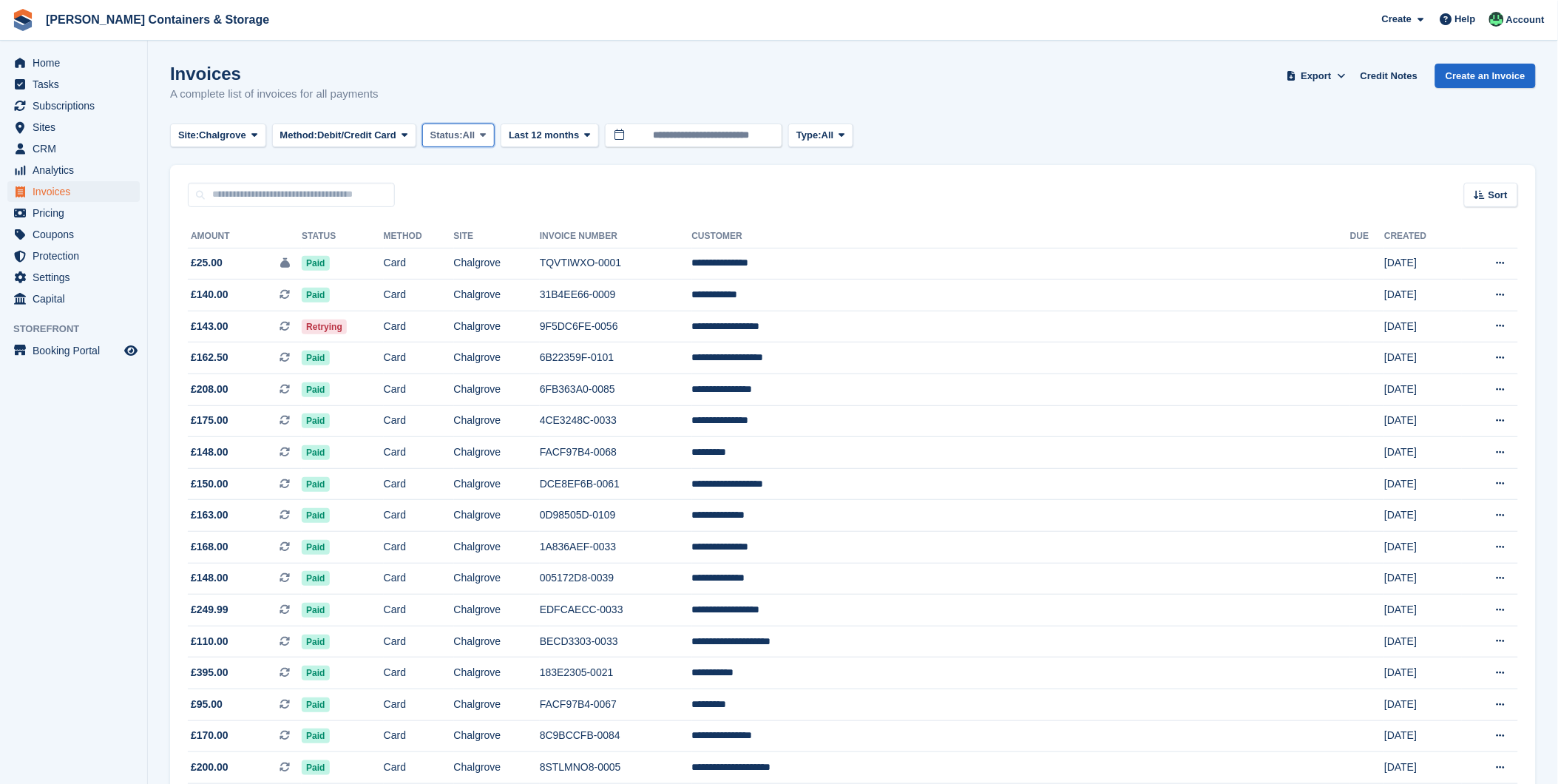
click at [450, 133] on span "Status:" at bounding box center [447, 136] width 33 height 15
click at [475, 253] on link "Open" at bounding box center [493, 250] width 129 height 27
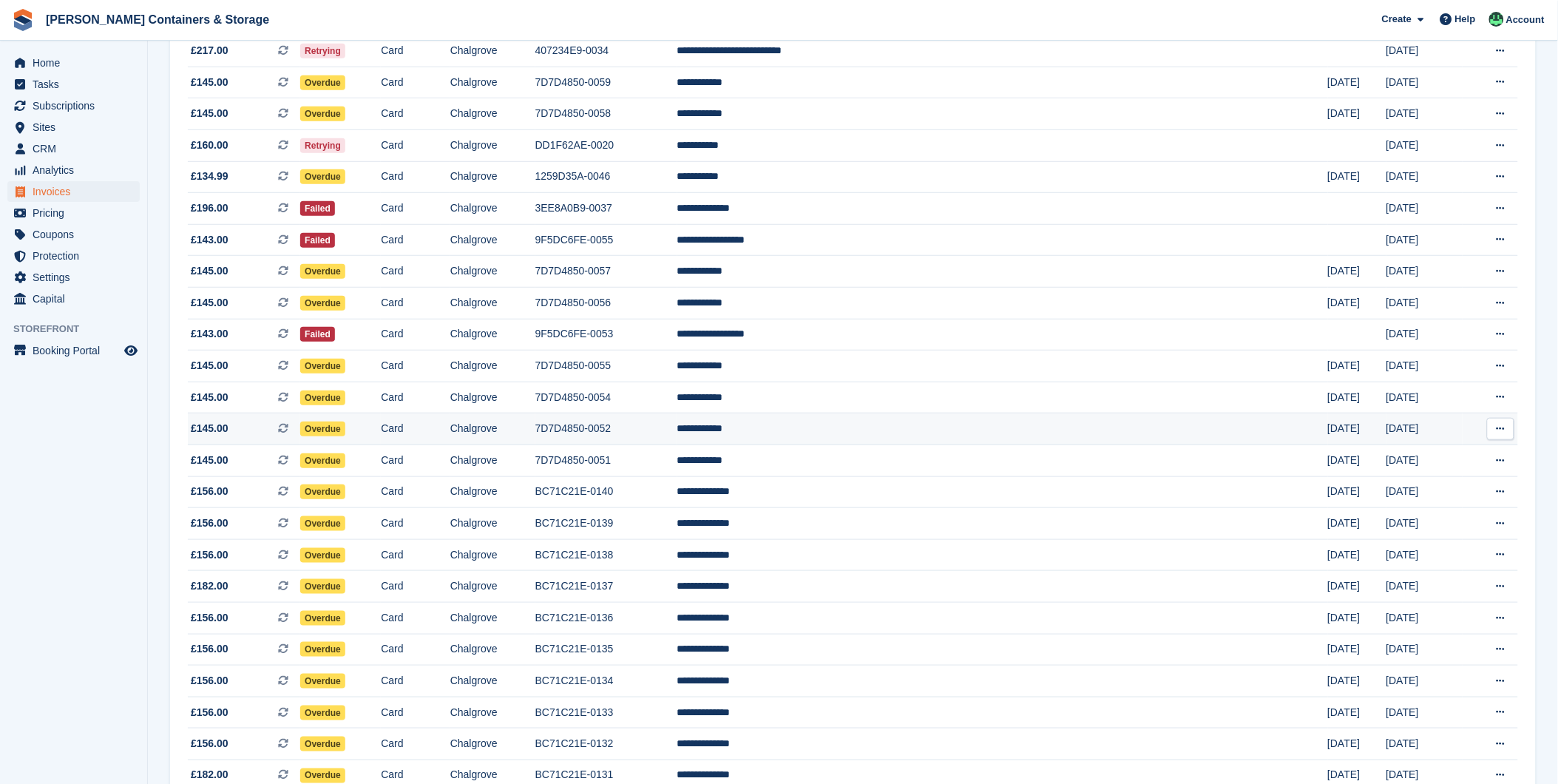
scroll to position [82, 0]
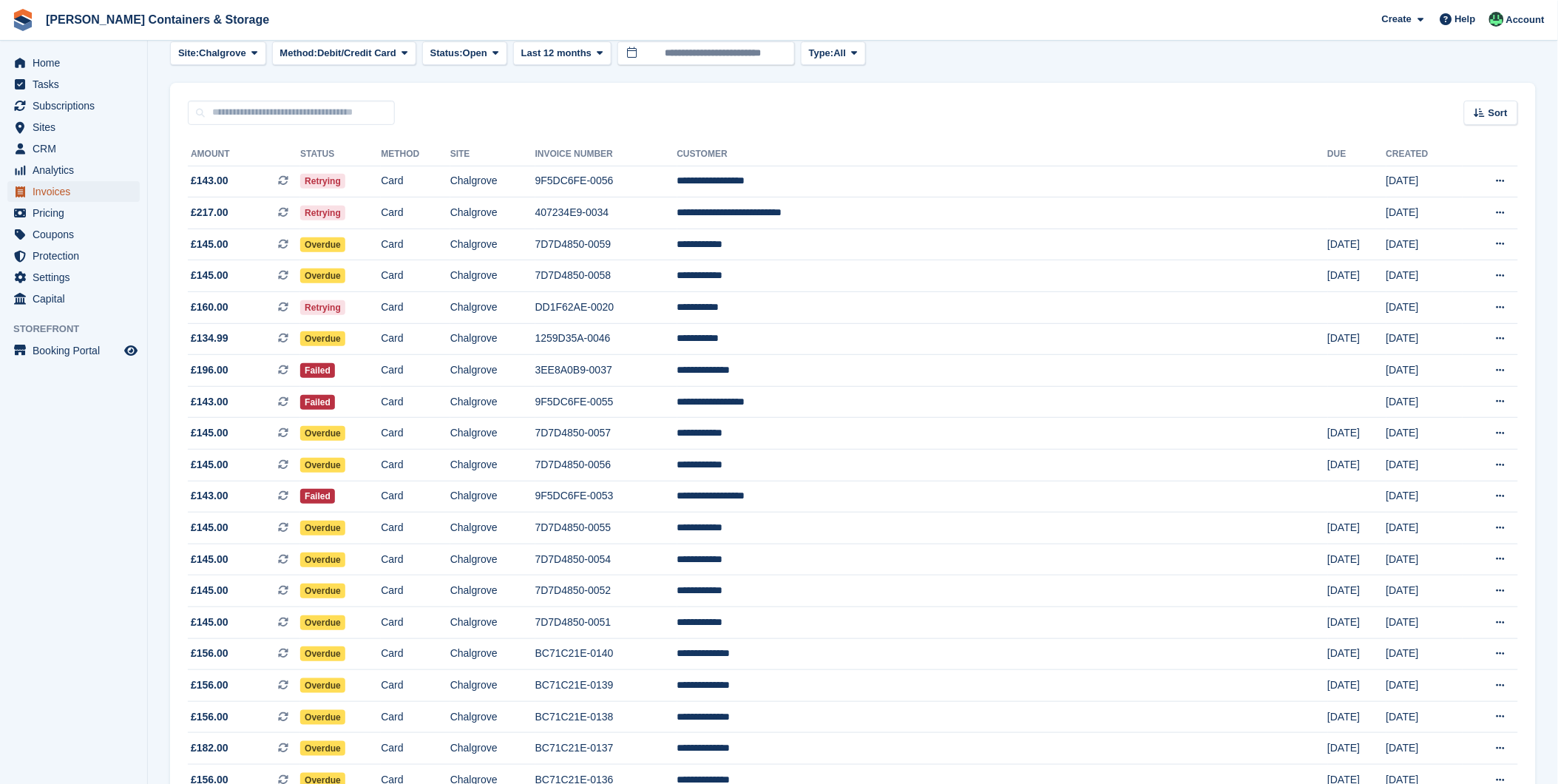
click at [46, 183] on span "Invoices" at bounding box center [77, 191] width 89 height 21
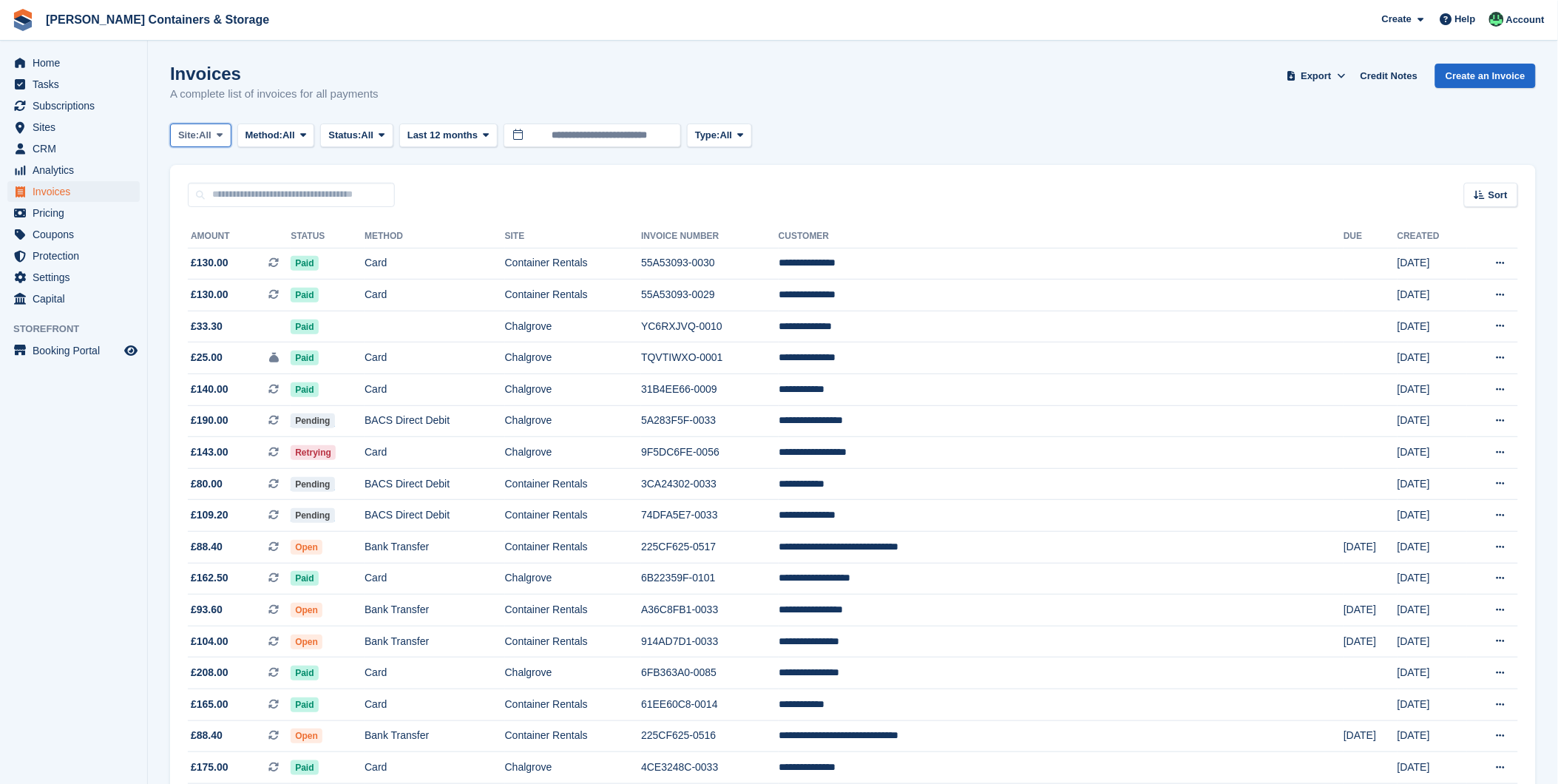
click at [232, 142] on button "Site: All" at bounding box center [200, 136] width 61 height 25
click at [243, 194] on link "Chalgrove" at bounding box center [241, 197] width 129 height 27
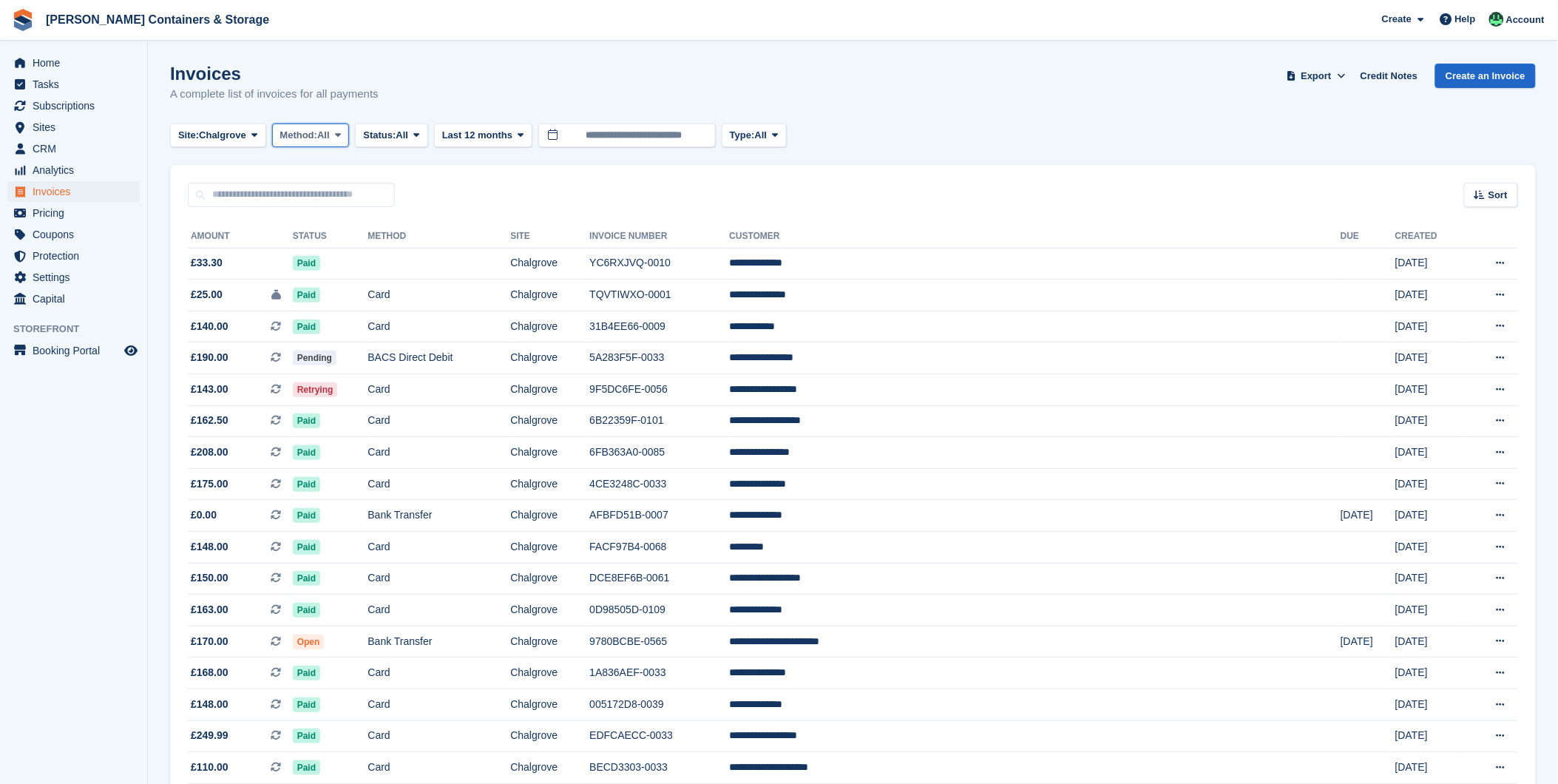
click at [341, 138] on icon at bounding box center [338, 135] width 6 height 10
click at [345, 275] on link "Debit/Credit Card" at bounding box center [343, 277] width 129 height 27
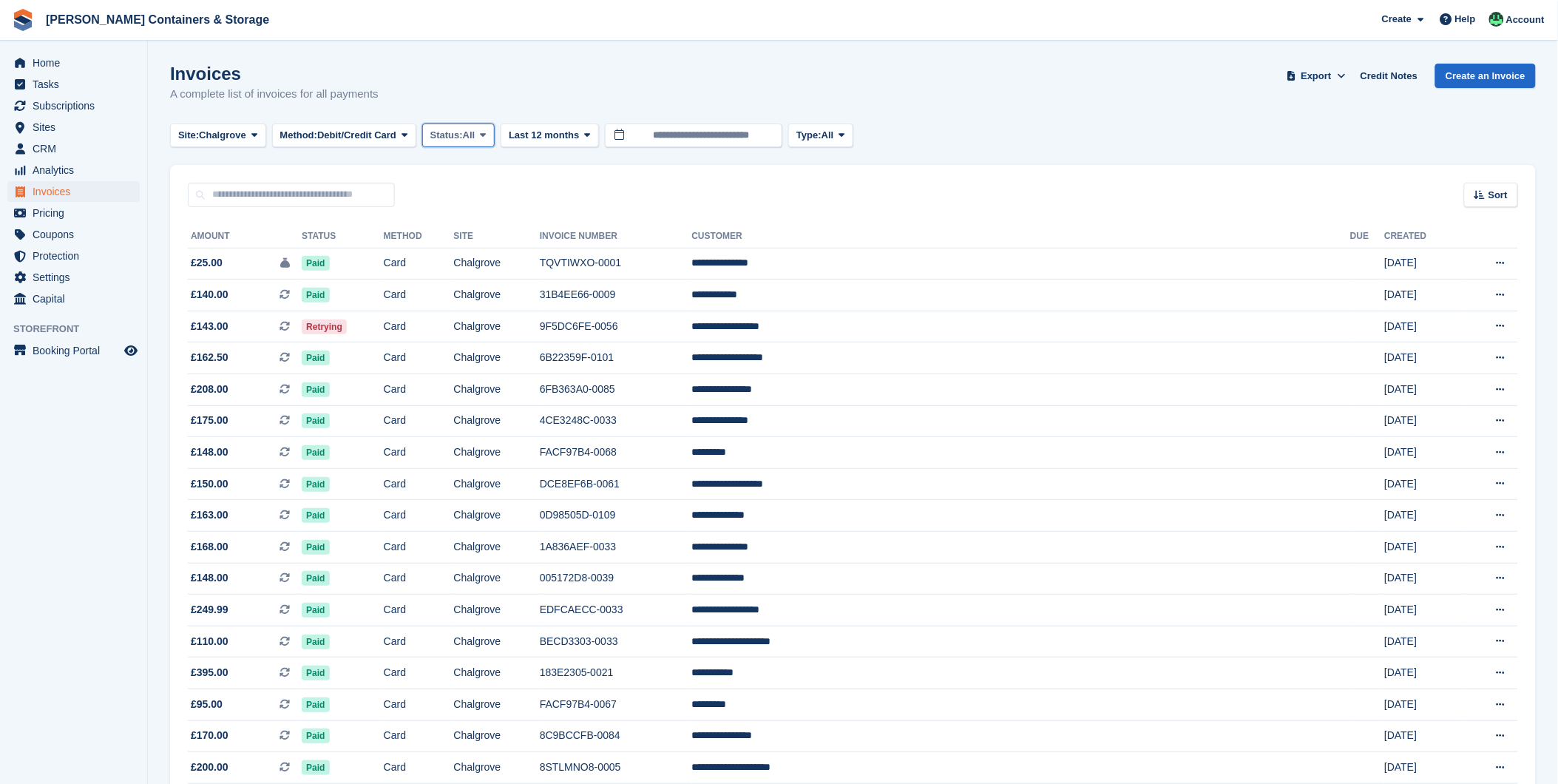
click at [489, 141] on button "Status: All" at bounding box center [458, 136] width 72 height 25
click at [491, 246] on link "Open" at bounding box center [493, 250] width 129 height 27
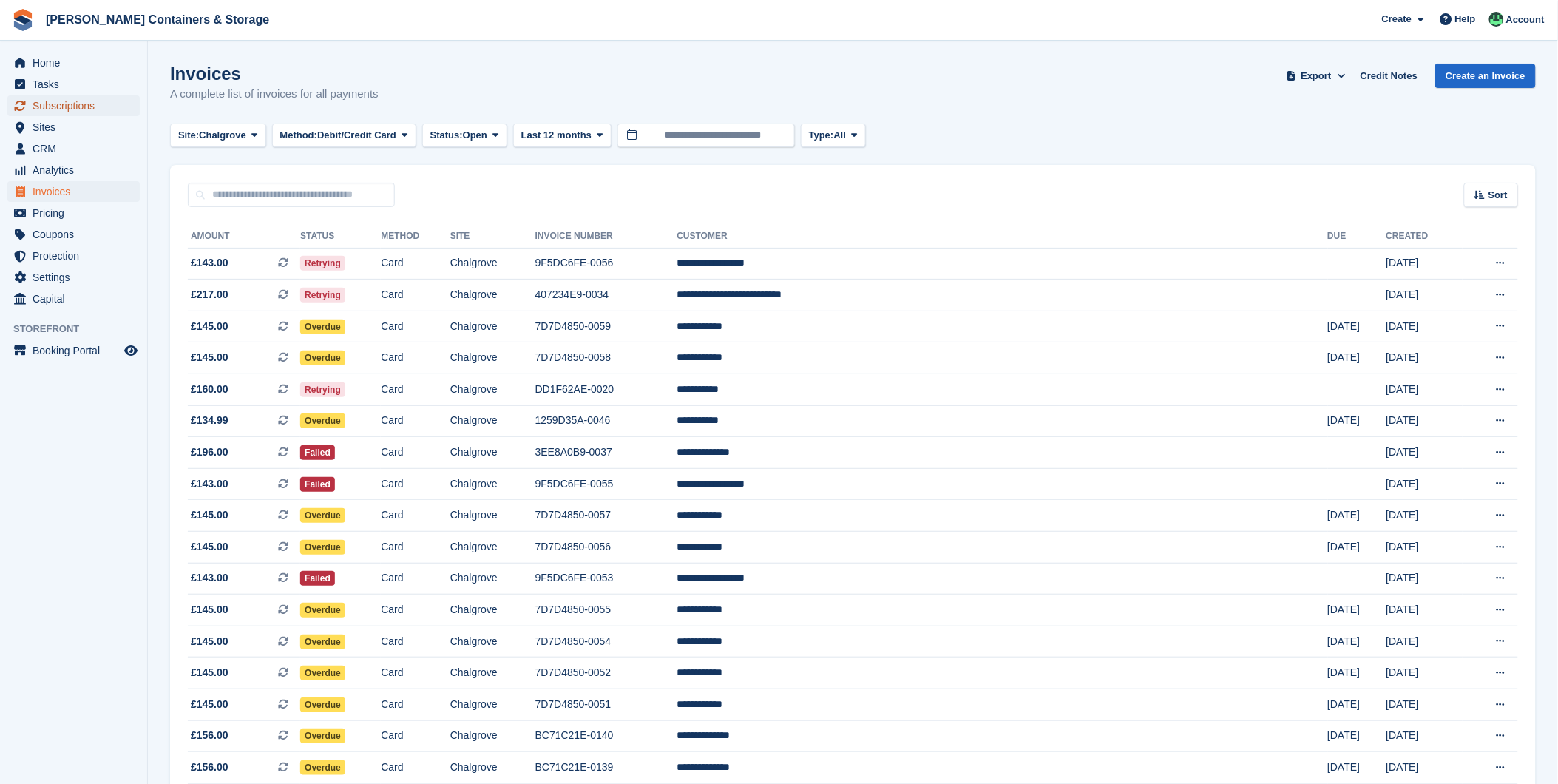
click at [61, 100] on span "Subscriptions" at bounding box center [77, 106] width 89 height 21
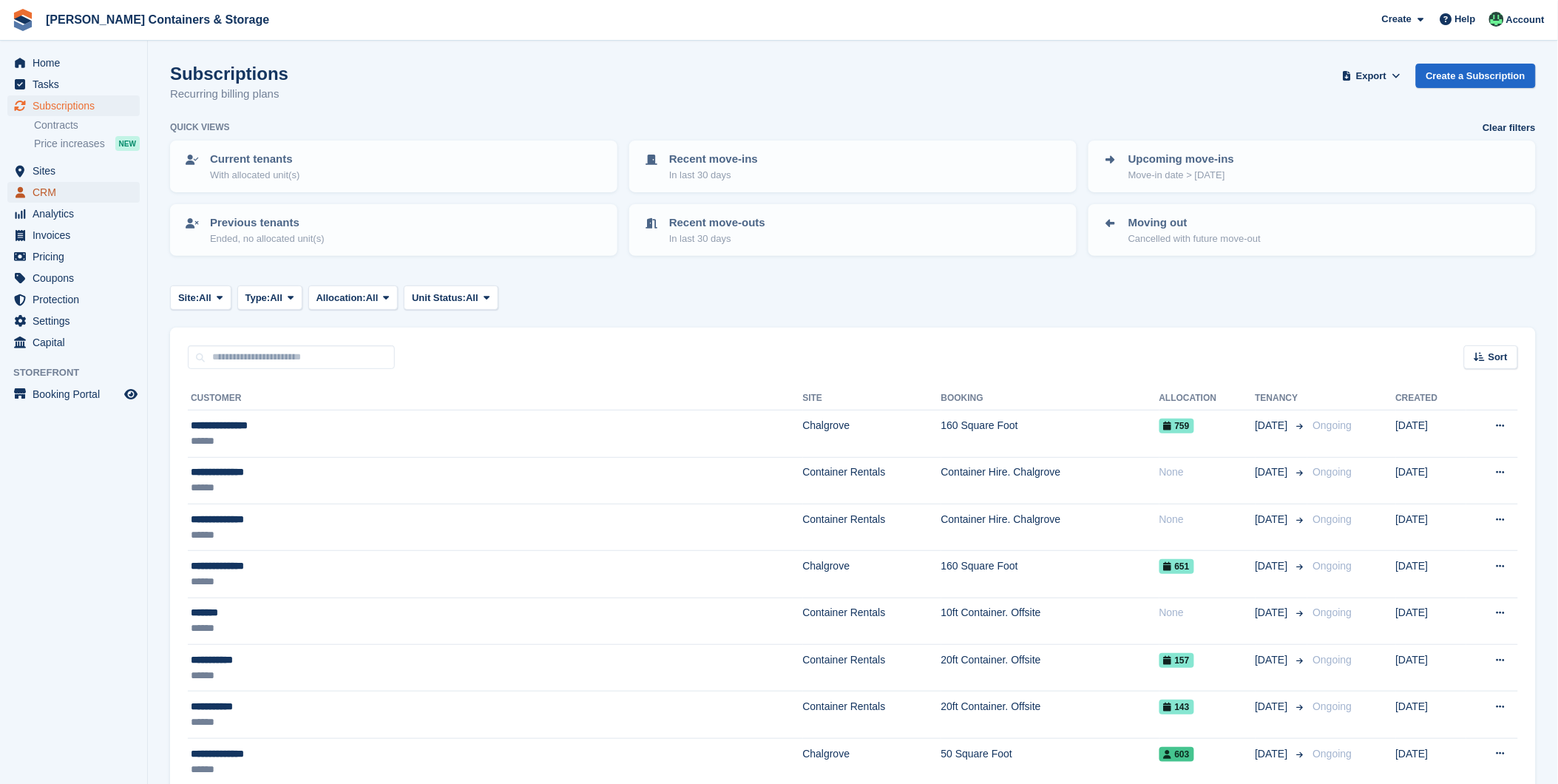
click at [54, 200] on span "CRM" at bounding box center [77, 192] width 89 height 21
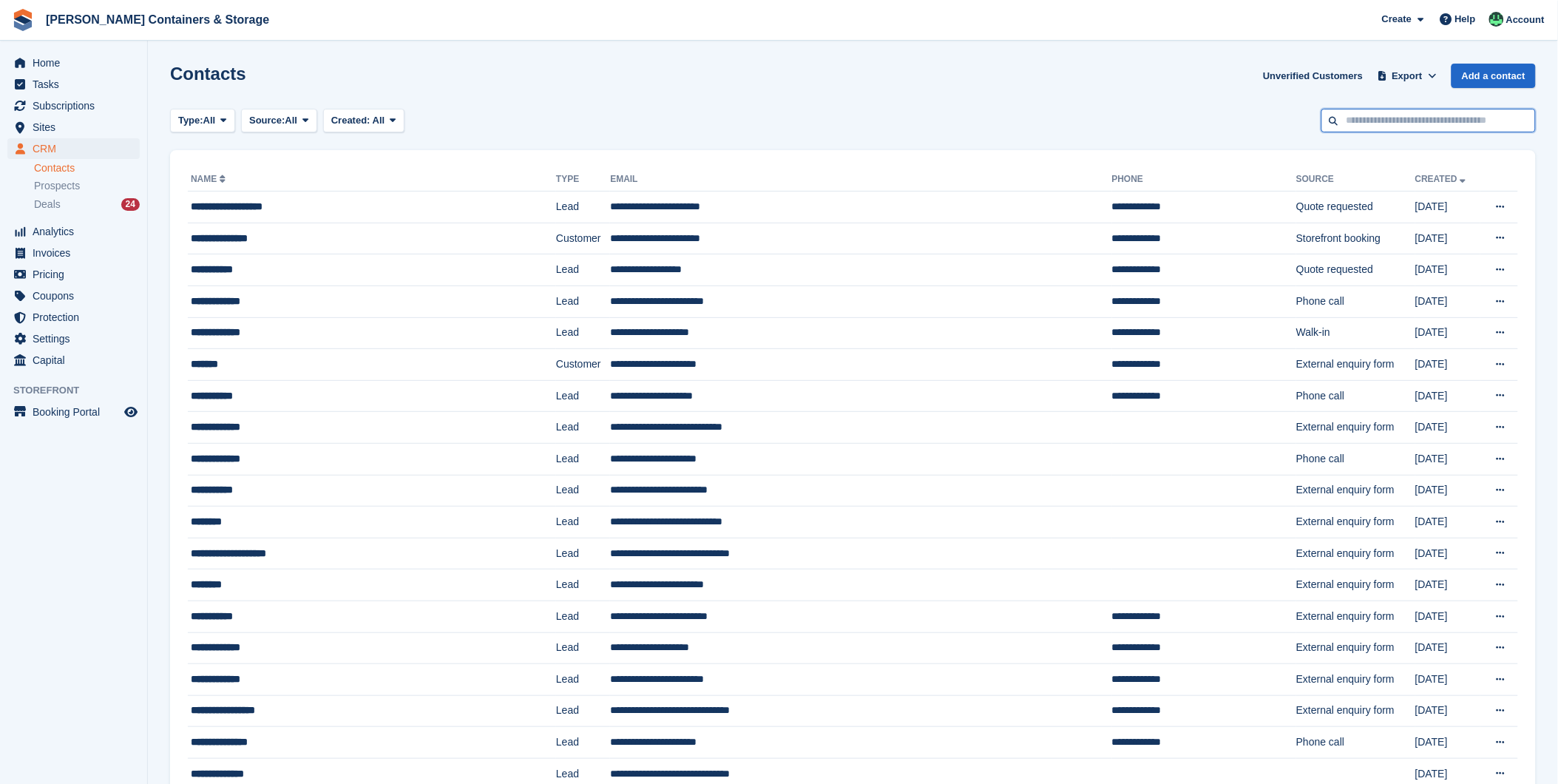
click at [1428, 128] on input "text" at bounding box center [1429, 121] width 214 height 25
type input "**********"
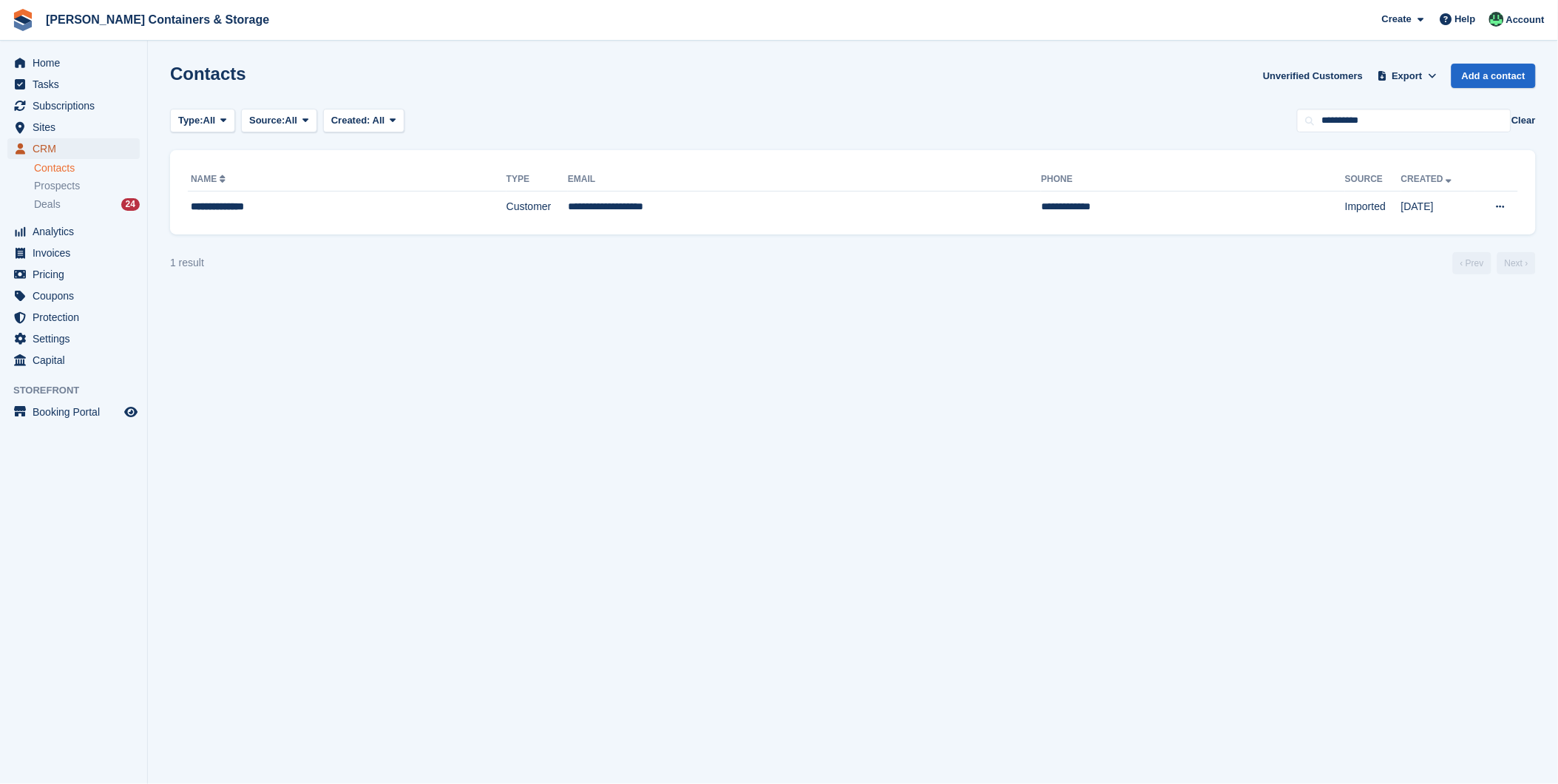
click at [54, 147] on span "CRM" at bounding box center [77, 149] width 89 height 21
click at [200, 193] on td "**********" at bounding box center [347, 207] width 319 height 31
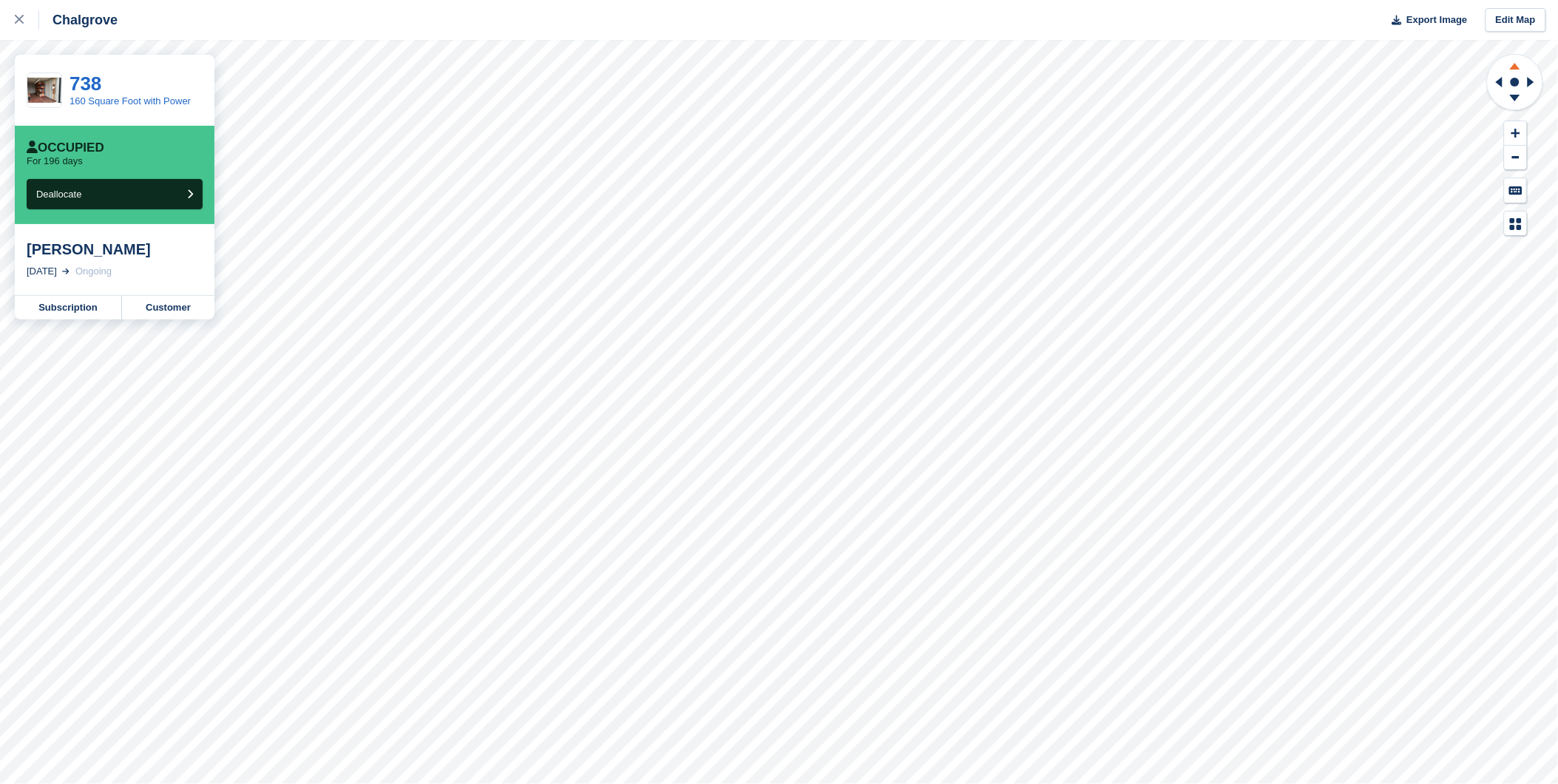
click at [1513, 62] on icon at bounding box center [1516, 63] width 39 height 19
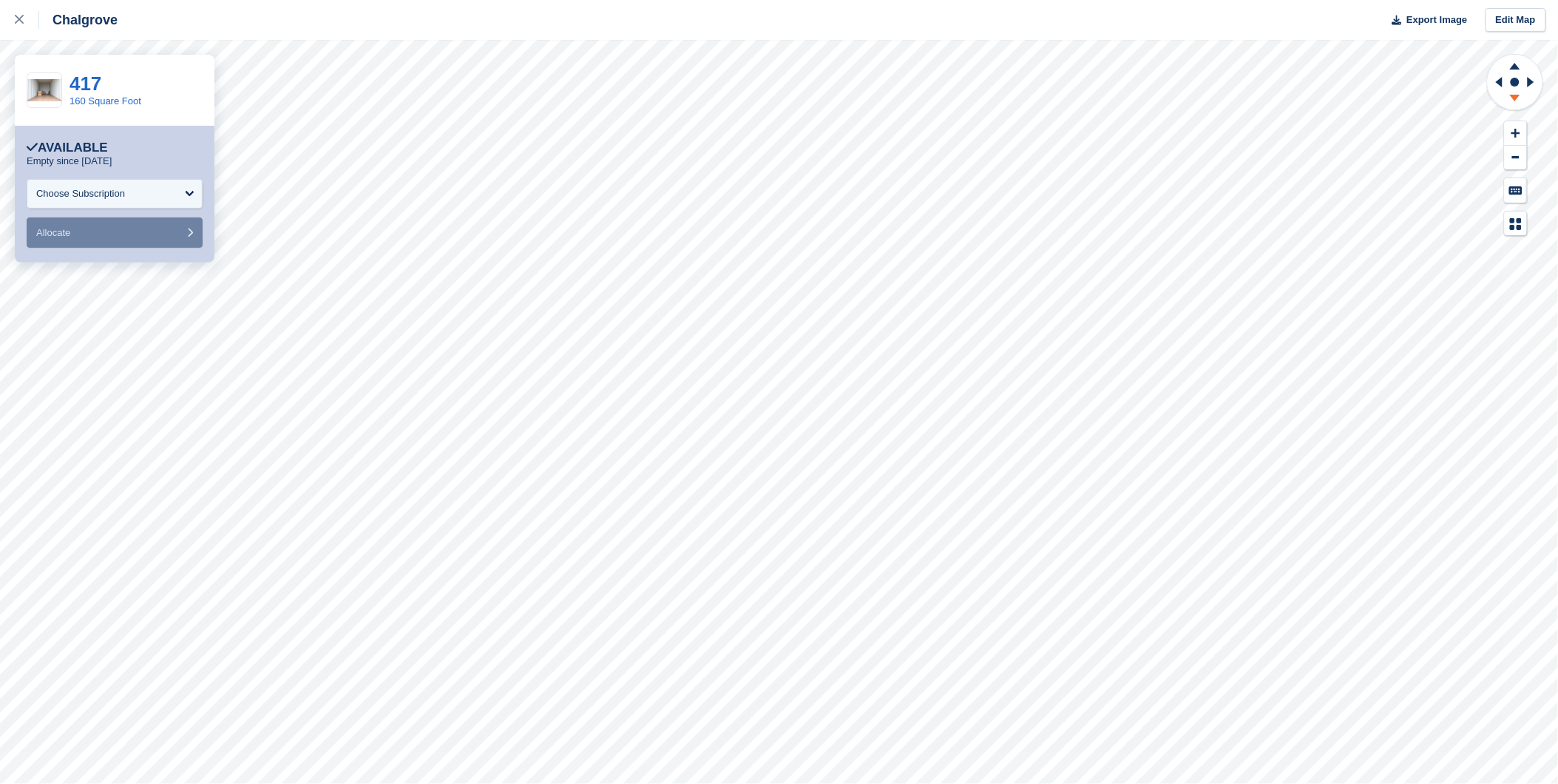
click at [1513, 96] on icon at bounding box center [1516, 98] width 10 height 7
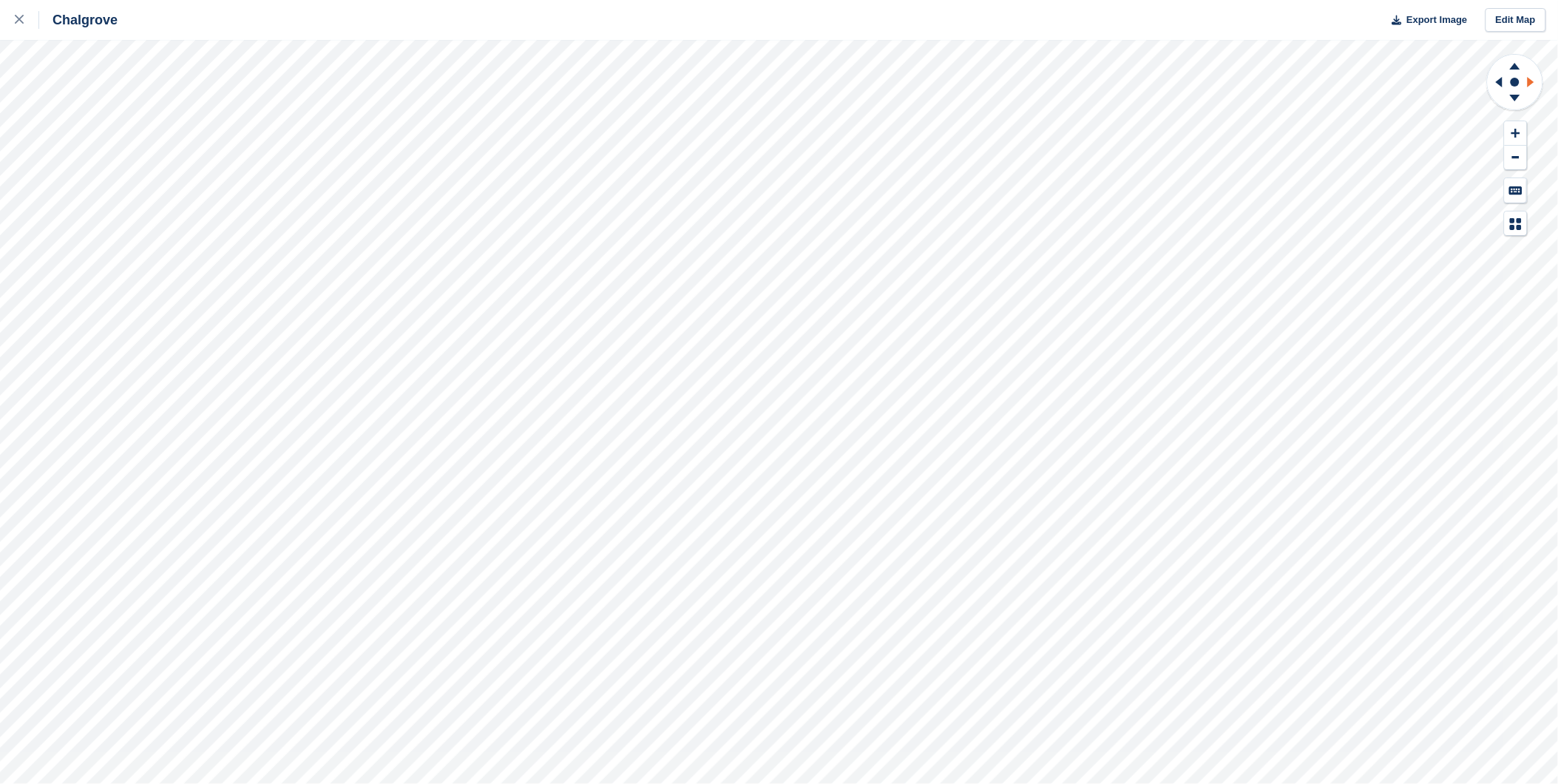
click at [1539, 86] on icon at bounding box center [1533, 82] width 19 height 39
click at [1529, 83] on icon at bounding box center [1531, 82] width 7 height 10
click at [1517, 101] on icon at bounding box center [1516, 100] width 39 height 19
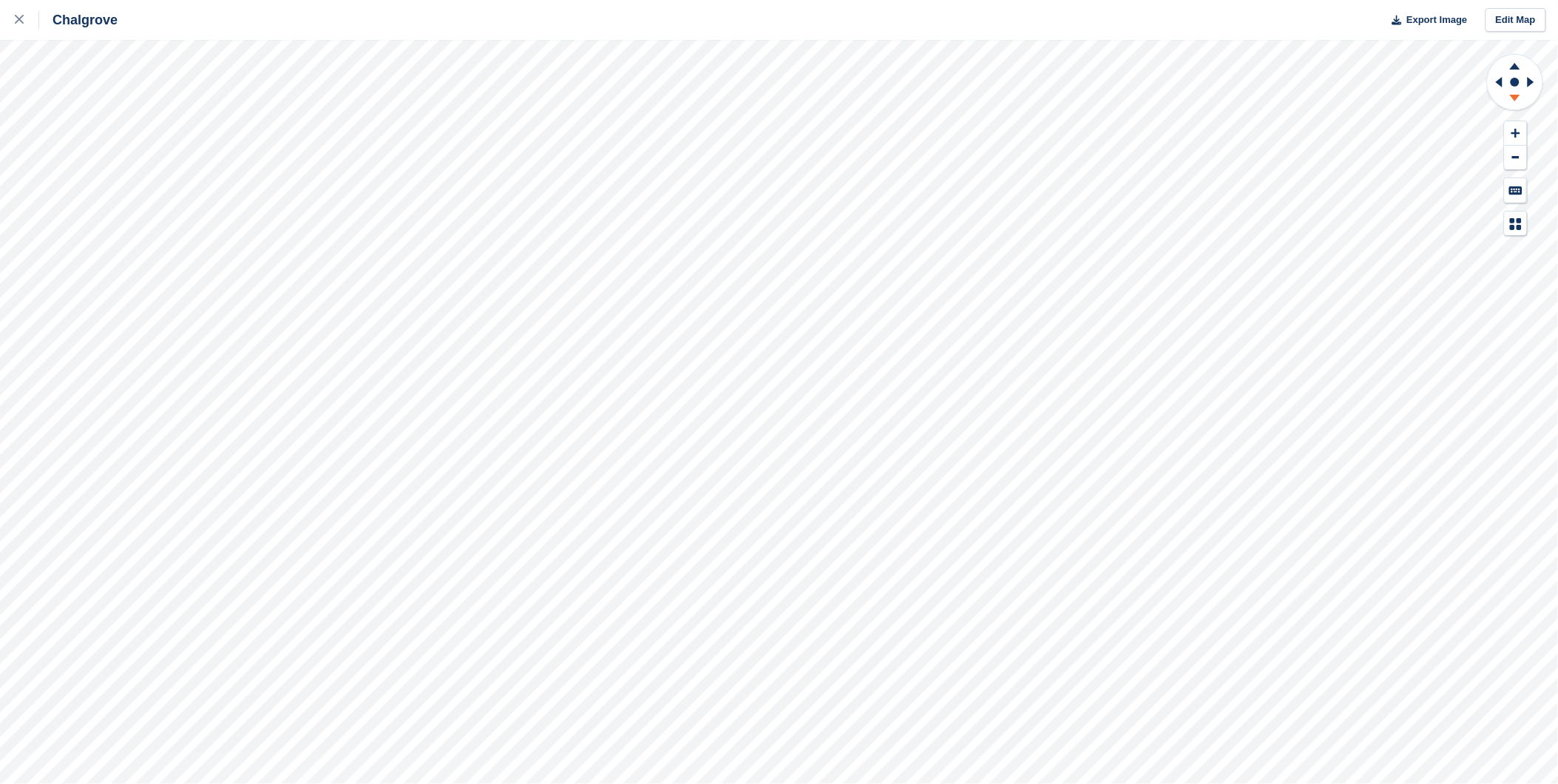
click at [1517, 101] on icon at bounding box center [1516, 100] width 39 height 19
click at [1536, 80] on icon at bounding box center [1533, 82] width 19 height 39
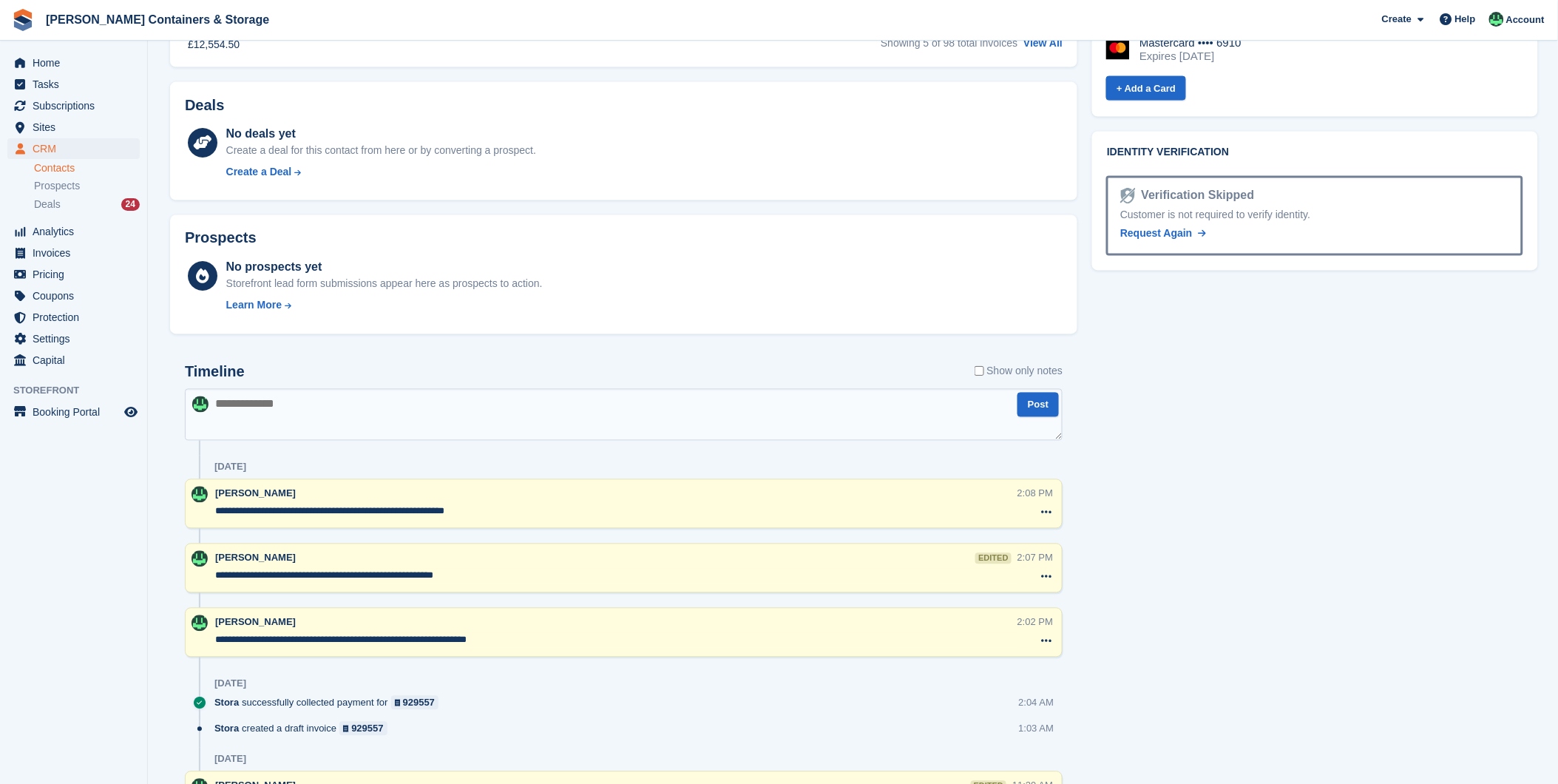
scroll to position [904, 0]
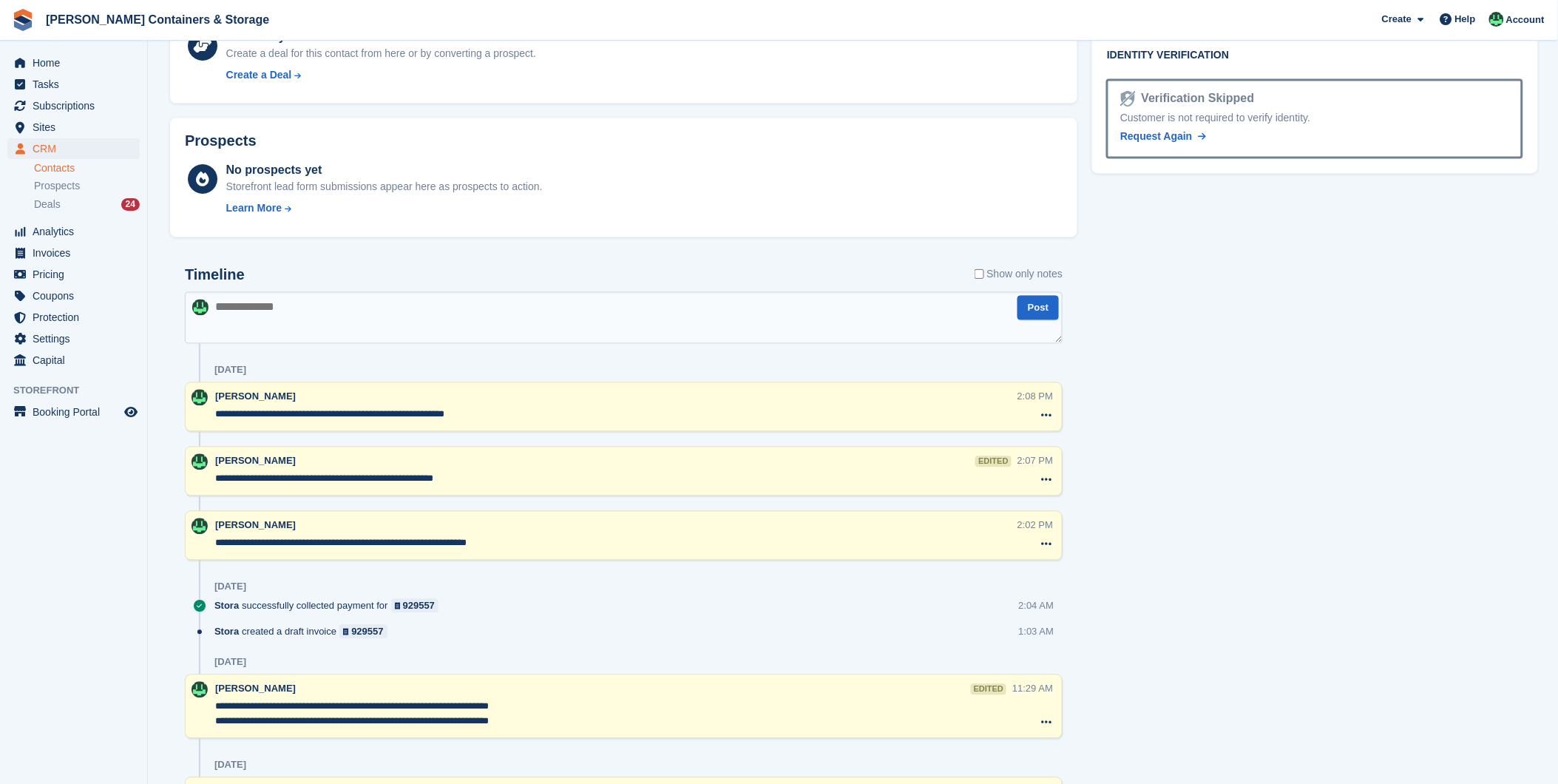
click at [416, 415] on textarea "**********" at bounding box center [616, 415] width 802 height 15
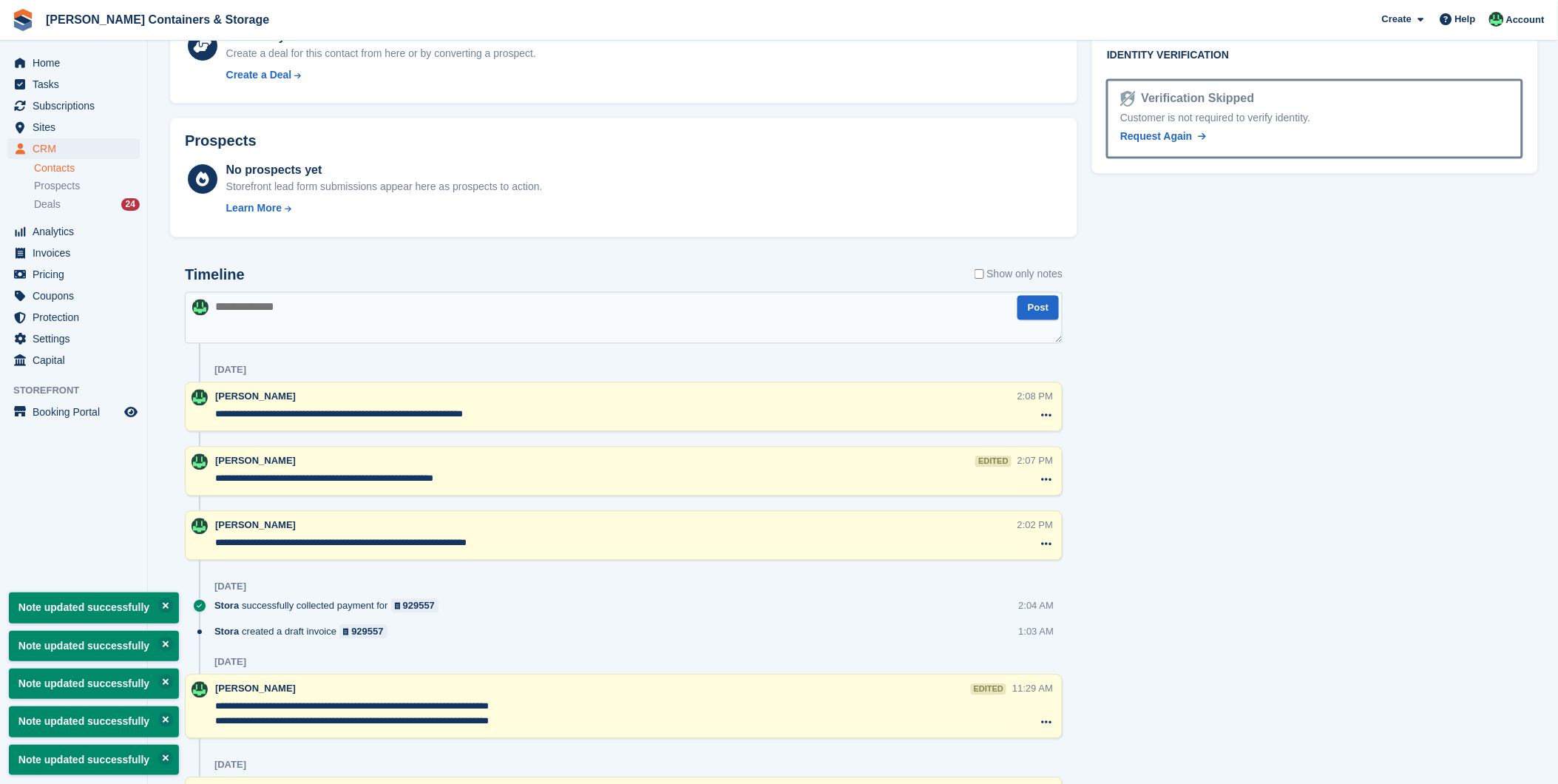
drag, startPoint x: 439, startPoint y: 415, endPoint x: 409, endPoint y: 414, distance: 30.0
click at [409, 414] on textarea "**********" at bounding box center [616, 415] width 802 height 15
drag, startPoint x: 441, startPoint y: 416, endPoint x: 408, endPoint y: 415, distance: 33.0
click at [408, 415] on textarea "**********" at bounding box center [616, 415] width 802 height 15
type textarea "**********"
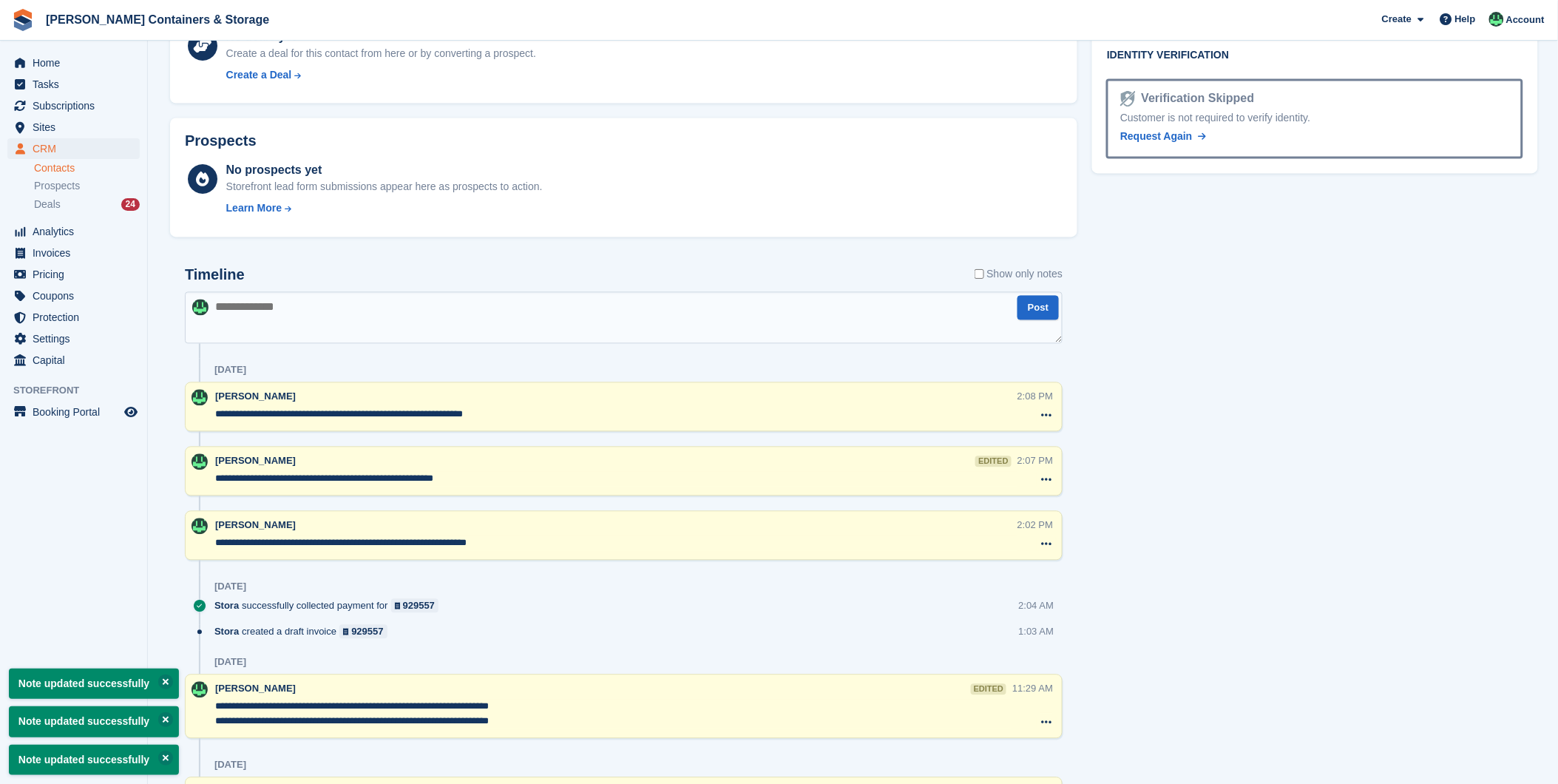
click at [409, 481] on textarea "**********" at bounding box center [616, 479] width 802 height 15
drag, startPoint x: 407, startPoint y: 479, endPoint x: 392, endPoint y: 481, distance: 15.1
click at [392, 481] on textarea "**********" at bounding box center [616, 479] width 802 height 15
paste textarea "*****"
type textarea "**********"
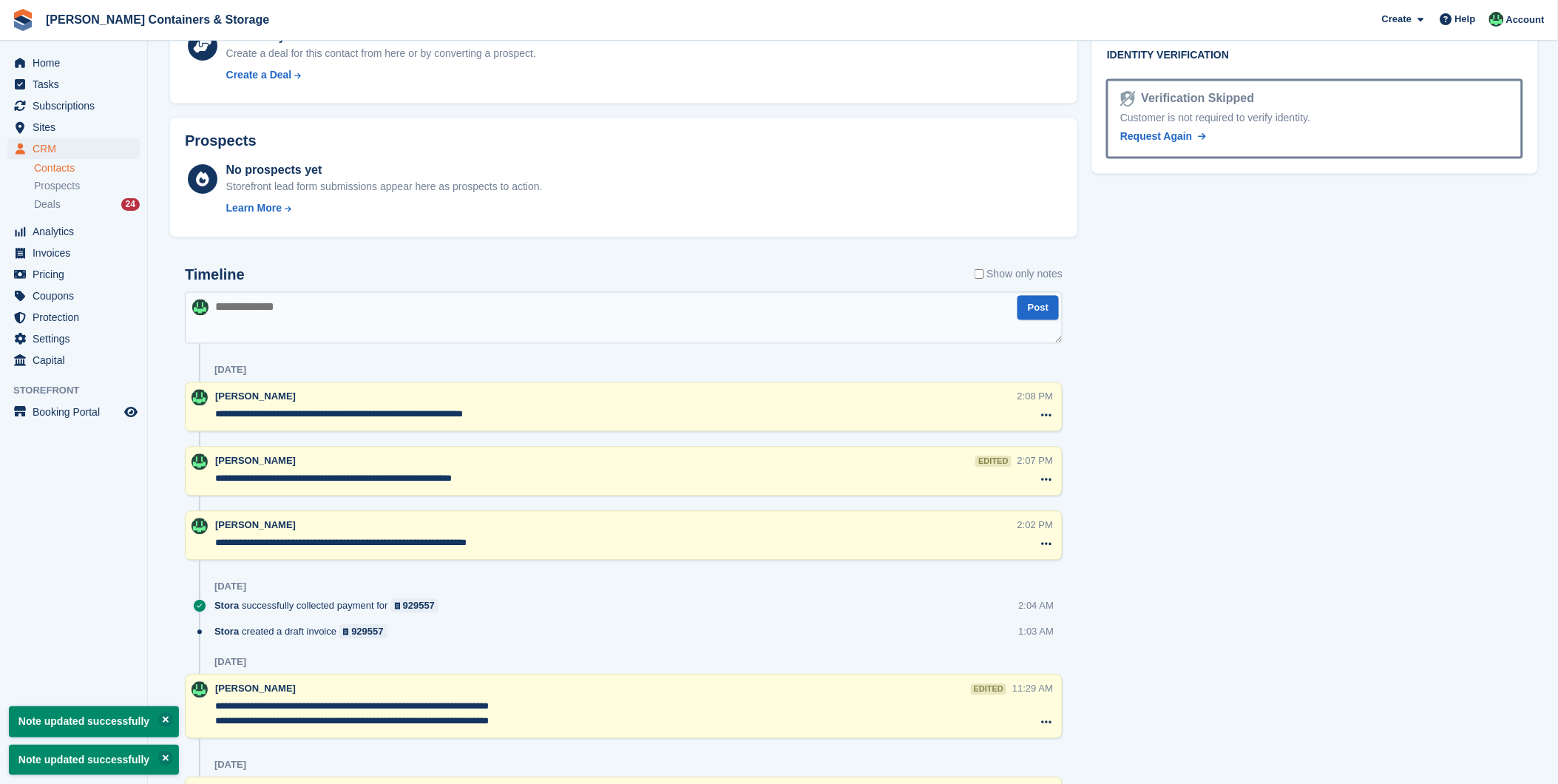
click at [518, 492] on div "**********" at bounding box center [623, 471] width 878 height 50
click at [503, 485] on textarea "**********" at bounding box center [616, 479] width 802 height 15
click at [431, 331] on textarea at bounding box center [623, 318] width 878 height 52
click at [98, 198] on div "Deals 24" at bounding box center [87, 204] width 106 height 14
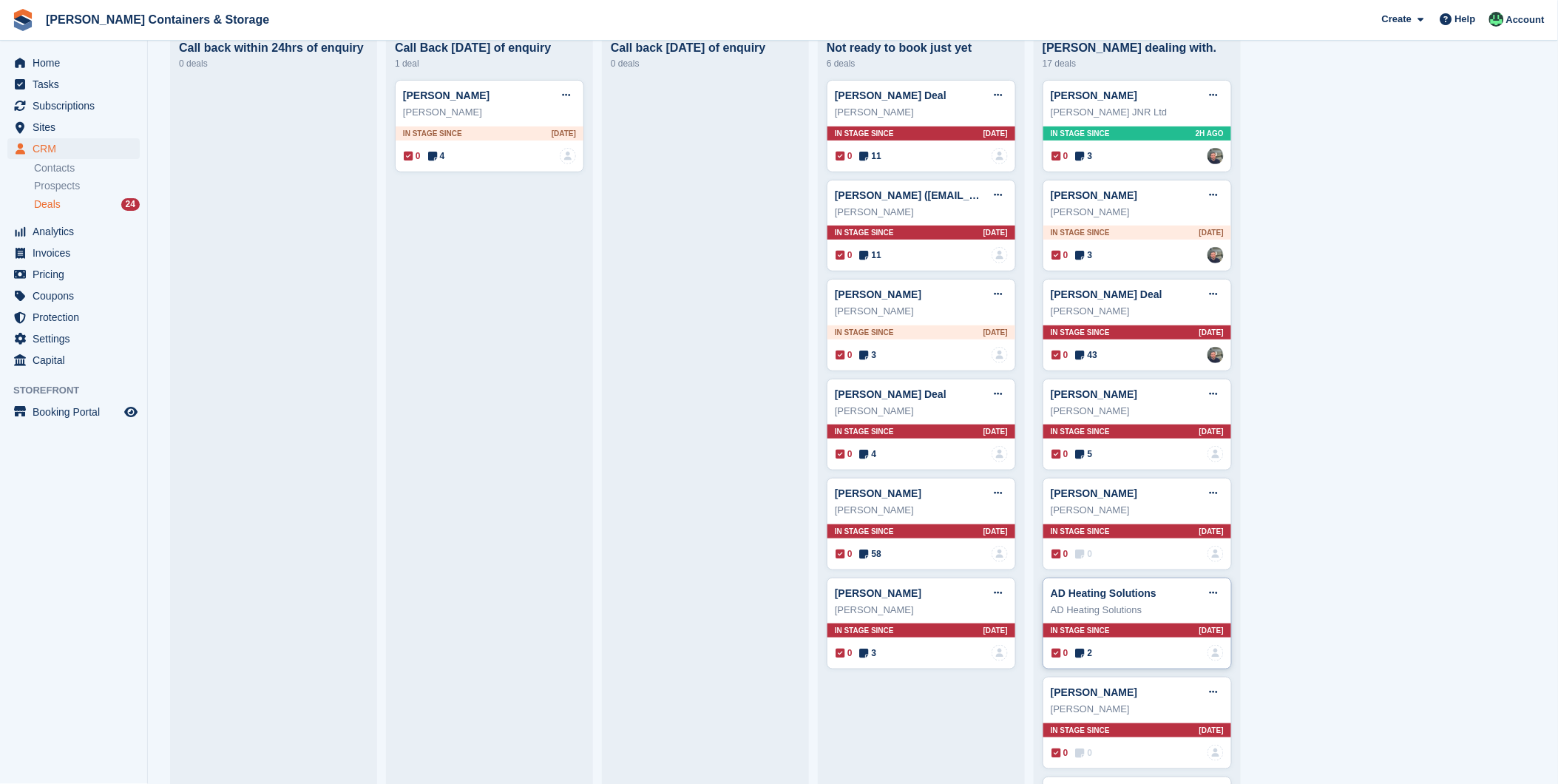
scroll to position [82, 0]
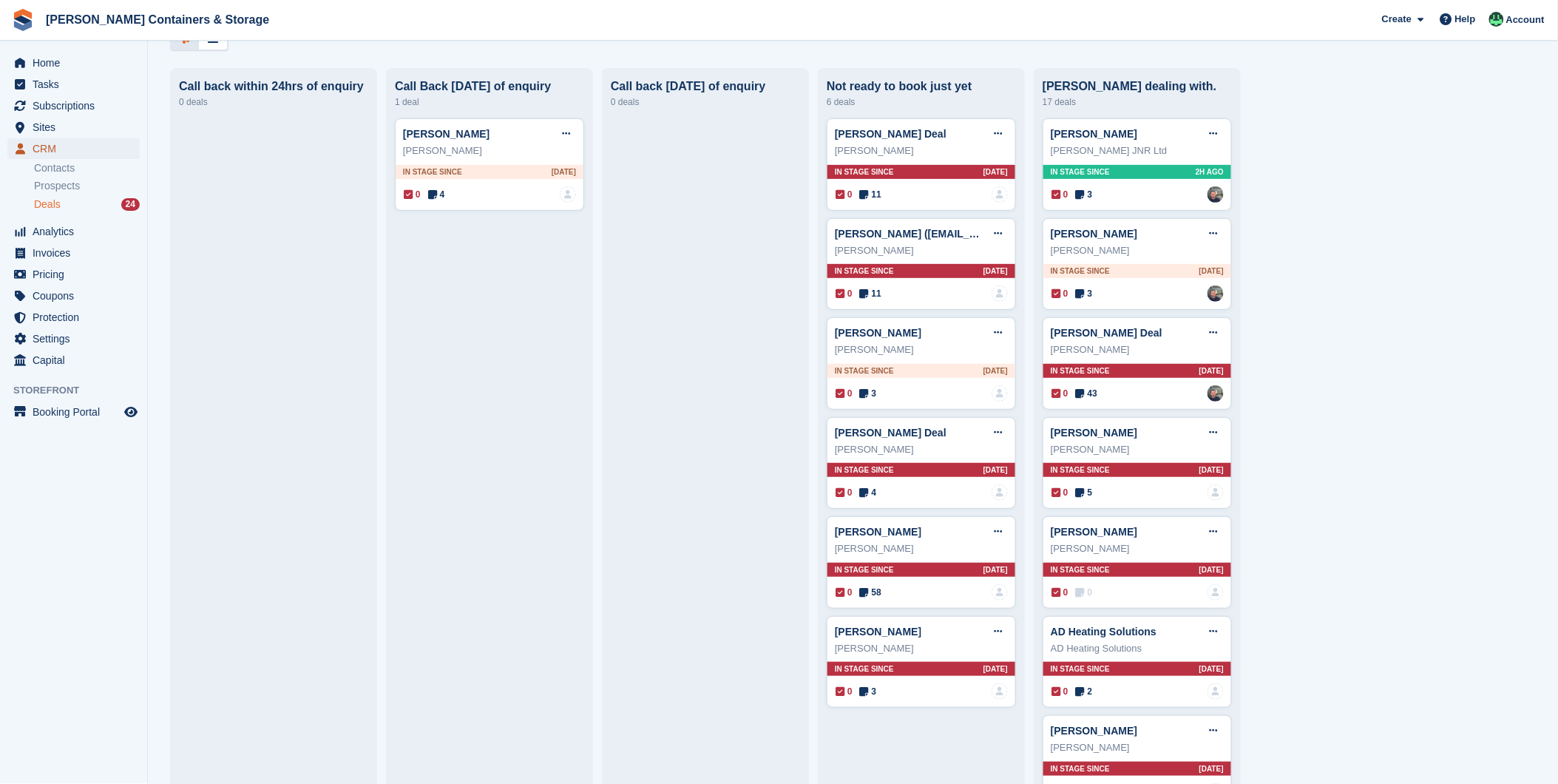
click at [57, 153] on span "CRM" at bounding box center [77, 149] width 89 height 21
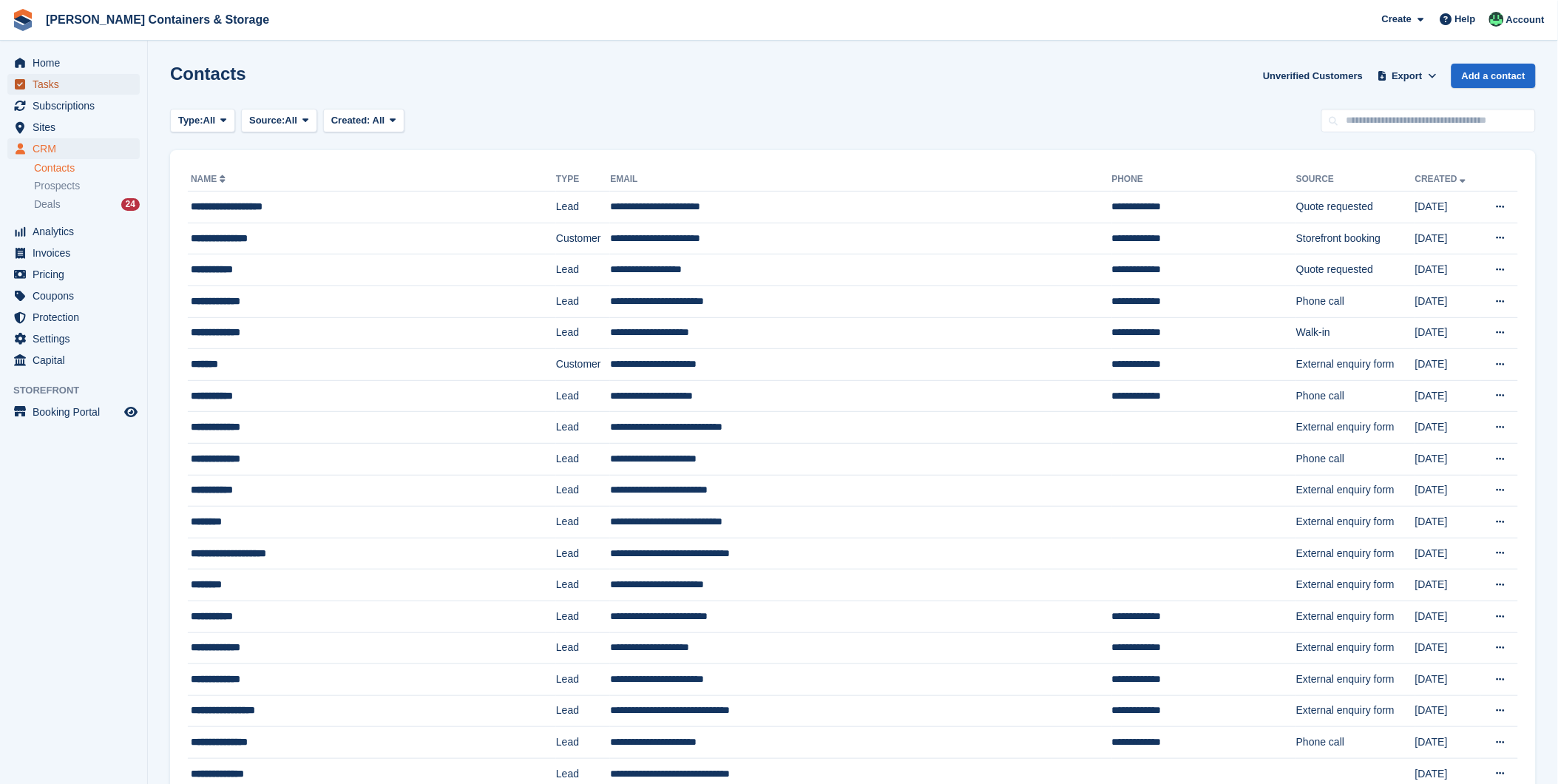
click at [31, 79] on link "Tasks" at bounding box center [74, 84] width 133 height 21
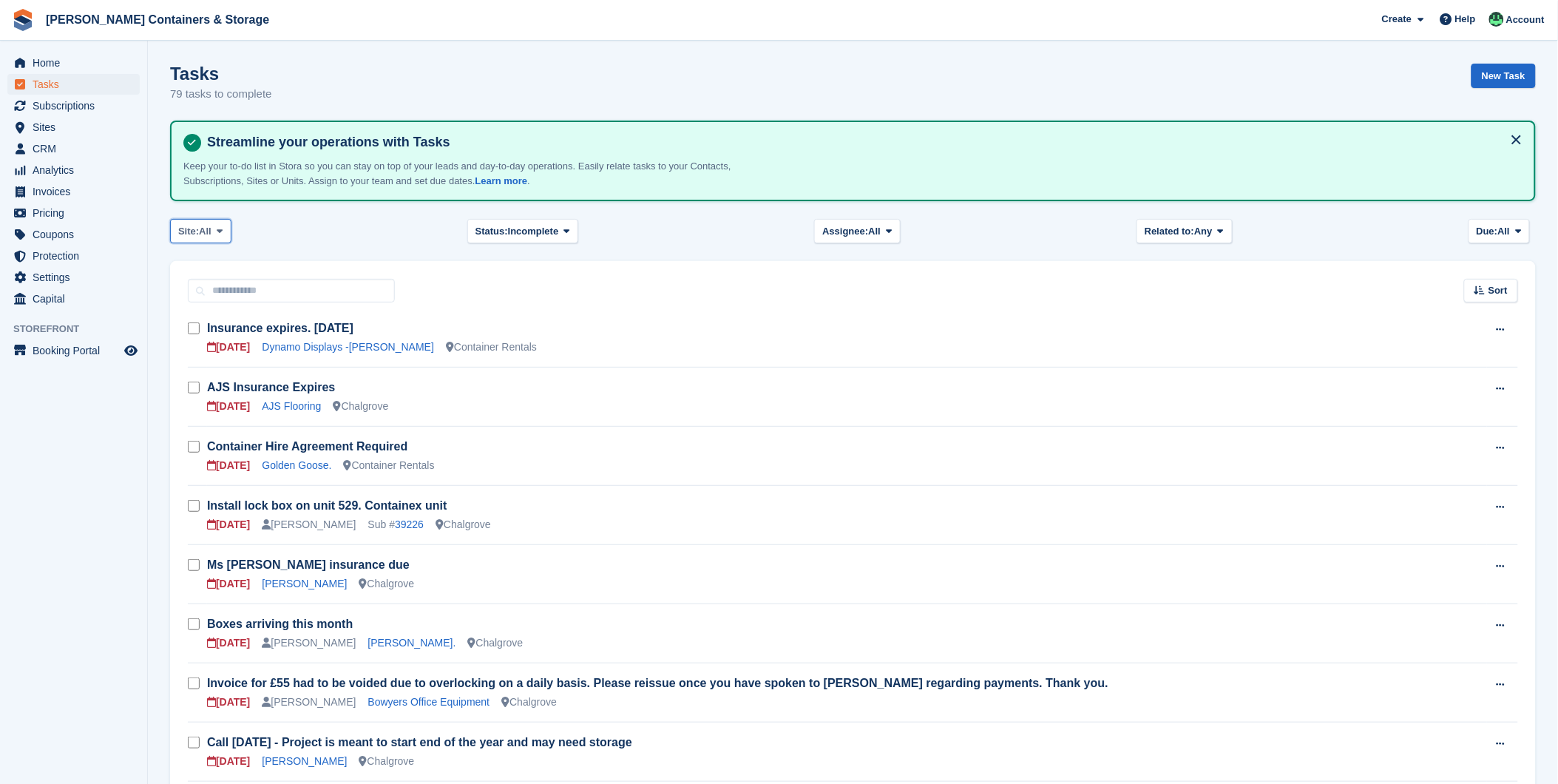
click at [208, 232] on span "All" at bounding box center [205, 232] width 13 height 15
click at [556, 228] on span "Incomplete" at bounding box center [533, 232] width 51 height 15
click at [532, 312] on link "Incomplete" at bounding box center [538, 319] width 129 height 27
click at [852, 228] on span "Assignee:" at bounding box center [845, 232] width 46 height 15
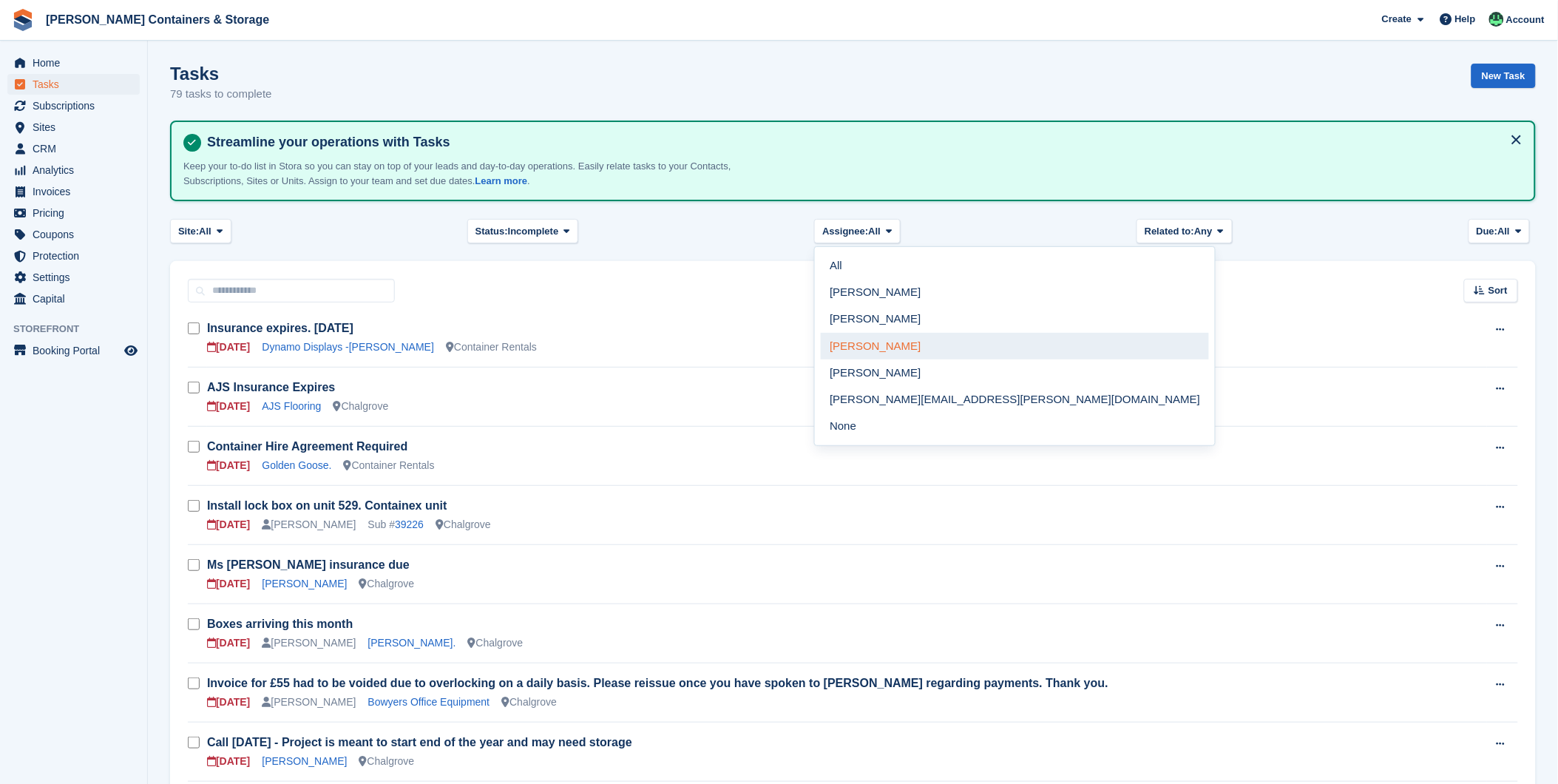
click at [858, 340] on link "[PERSON_NAME]" at bounding box center [1014, 346] width 388 height 27
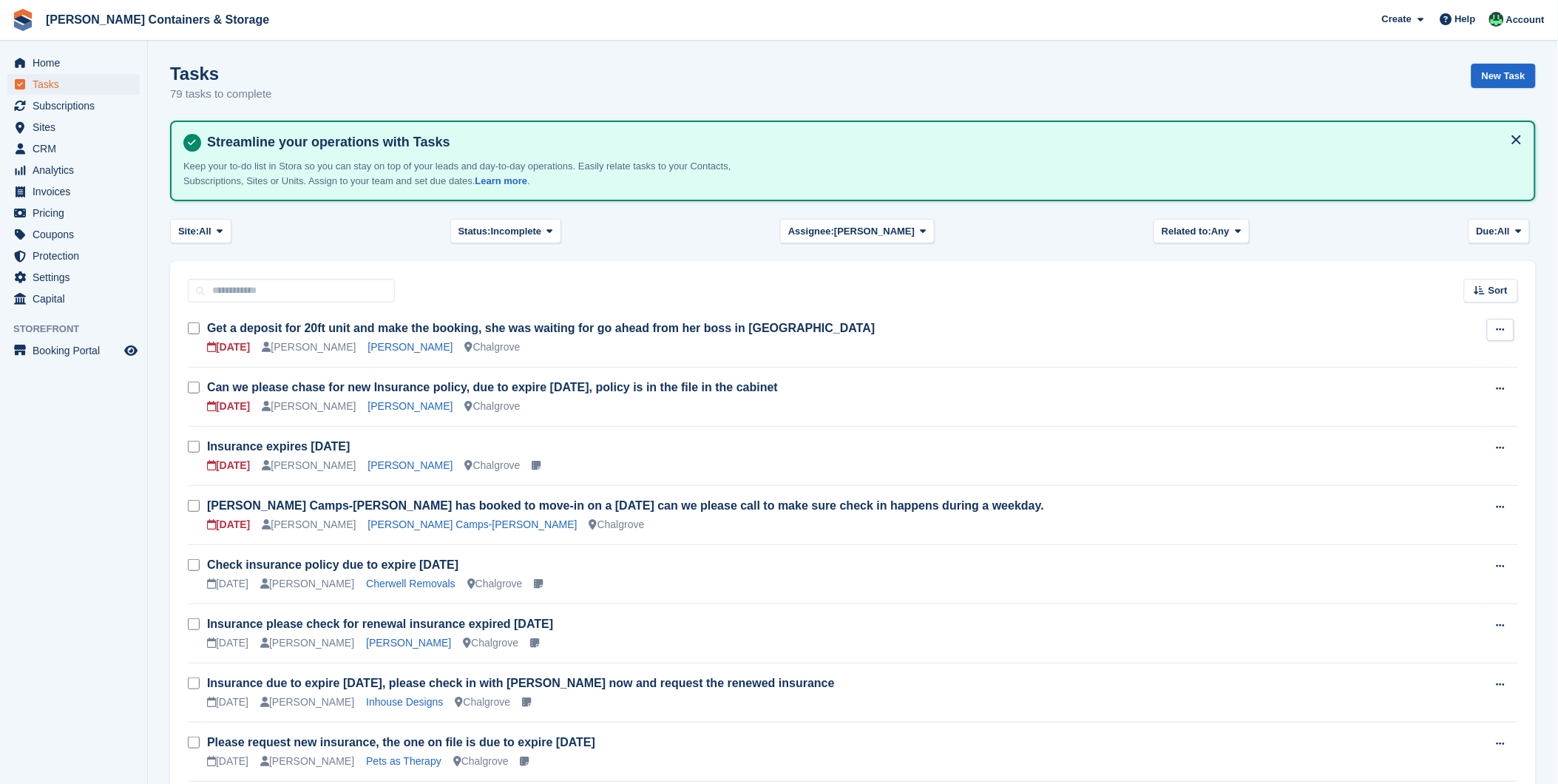
click at [1495, 328] on button at bounding box center [1501, 330] width 28 height 22
click at [1394, 375] on p "Delete task" at bounding box center [1443, 378] width 129 height 19
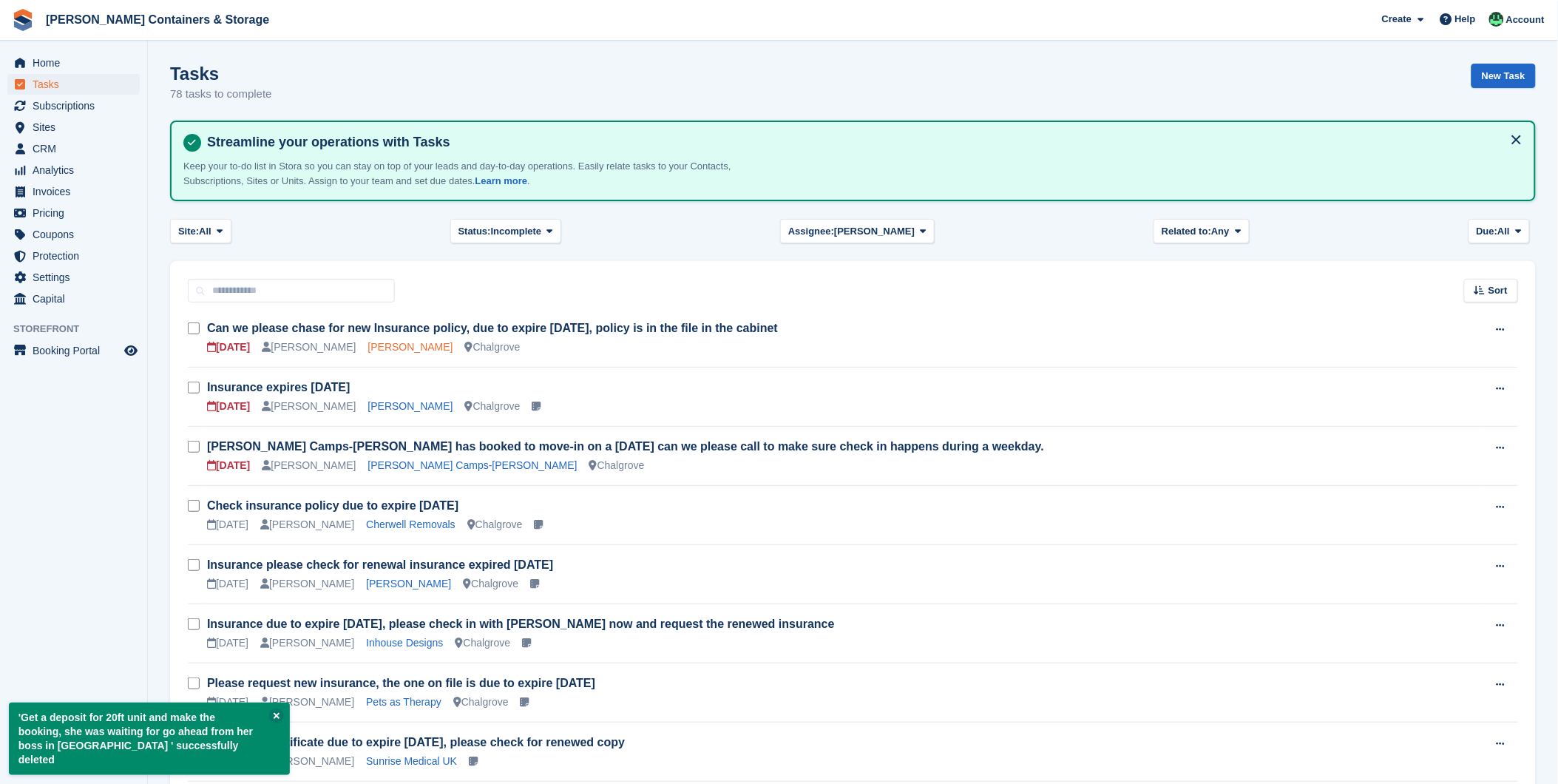
click at [394, 342] on link "[PERSON_NAME]" at bounding box center [411, 347] width 85 height 12
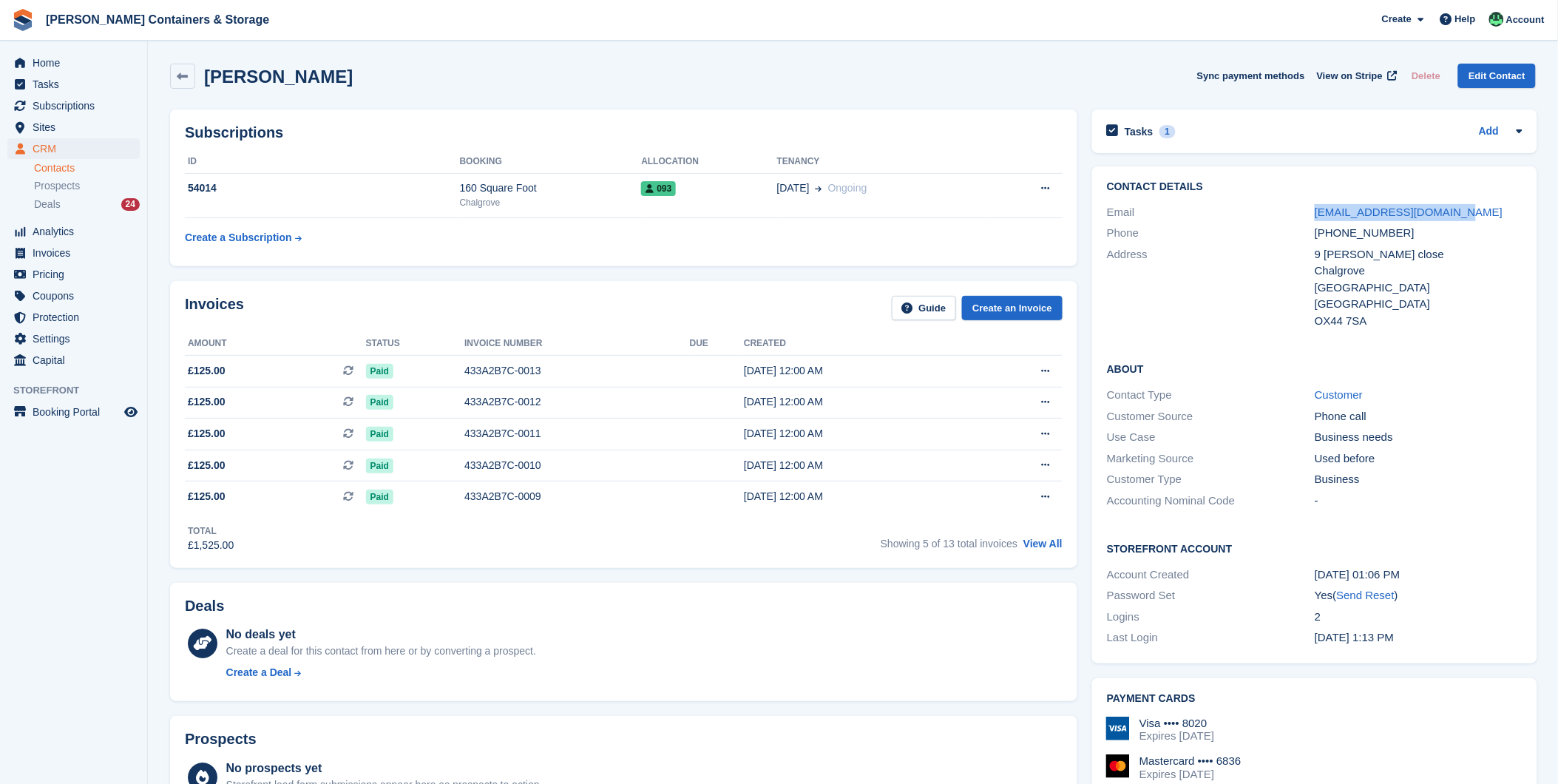
drag, startPoint x: 1300, startPoint y: 194, endPoint x: 1454, endPoint y: 202, distance: 154.2
click at [1454, 202] on div "Contact Details Email [EMAIL_ADDRESS][DOMAIN_NAME] Phone [PHONE_NUMBER] Address…" at bounding box center [1315, 255] width 445 height 179
copy div "[EMAIL_ADDRESS][DOMAIN_NAME]"
click at [1157, 124] on div "Tasks 1" at bounding box center [1142, 131] width 69 height 20
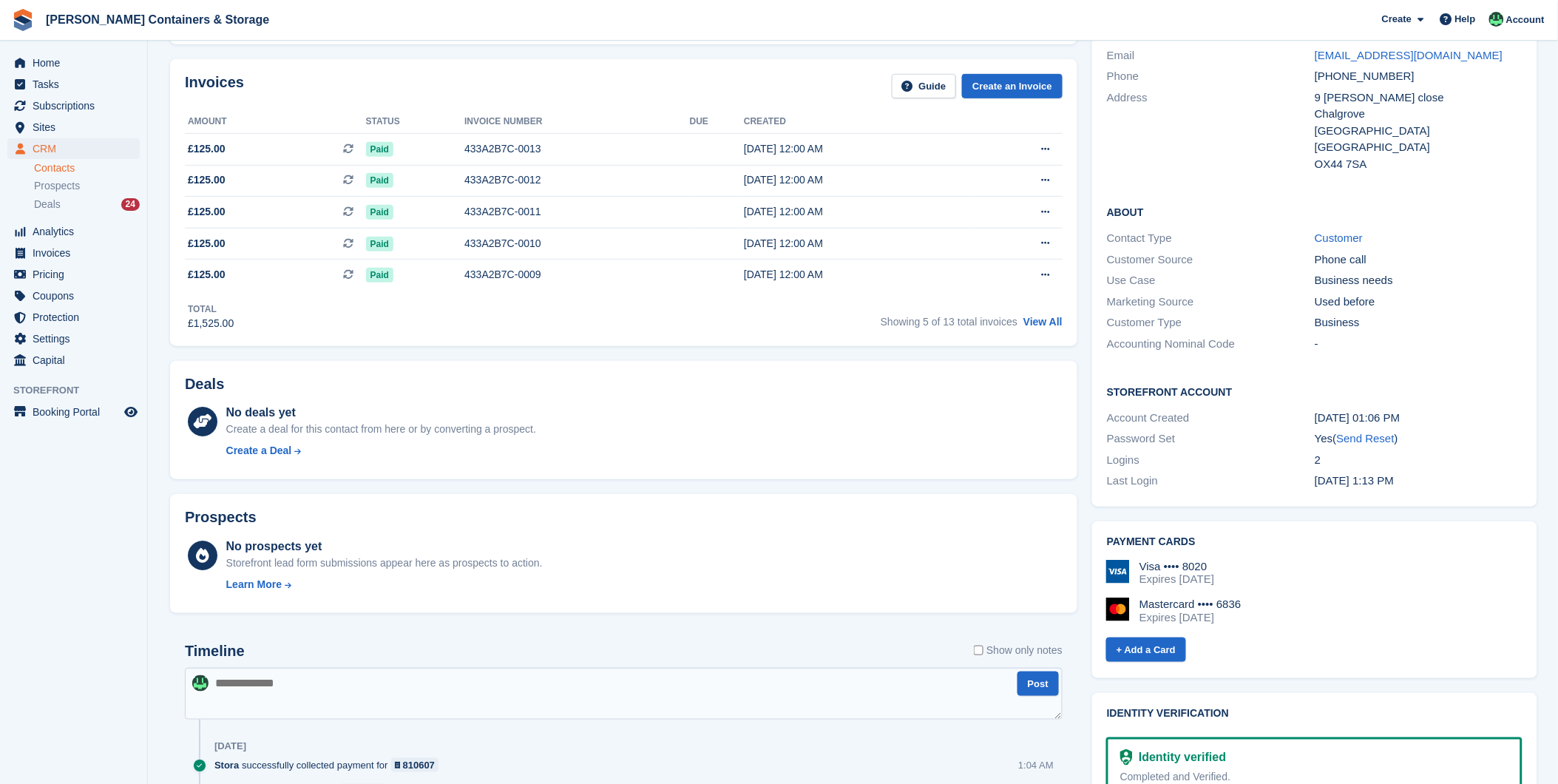
scroll to position [492, 0]
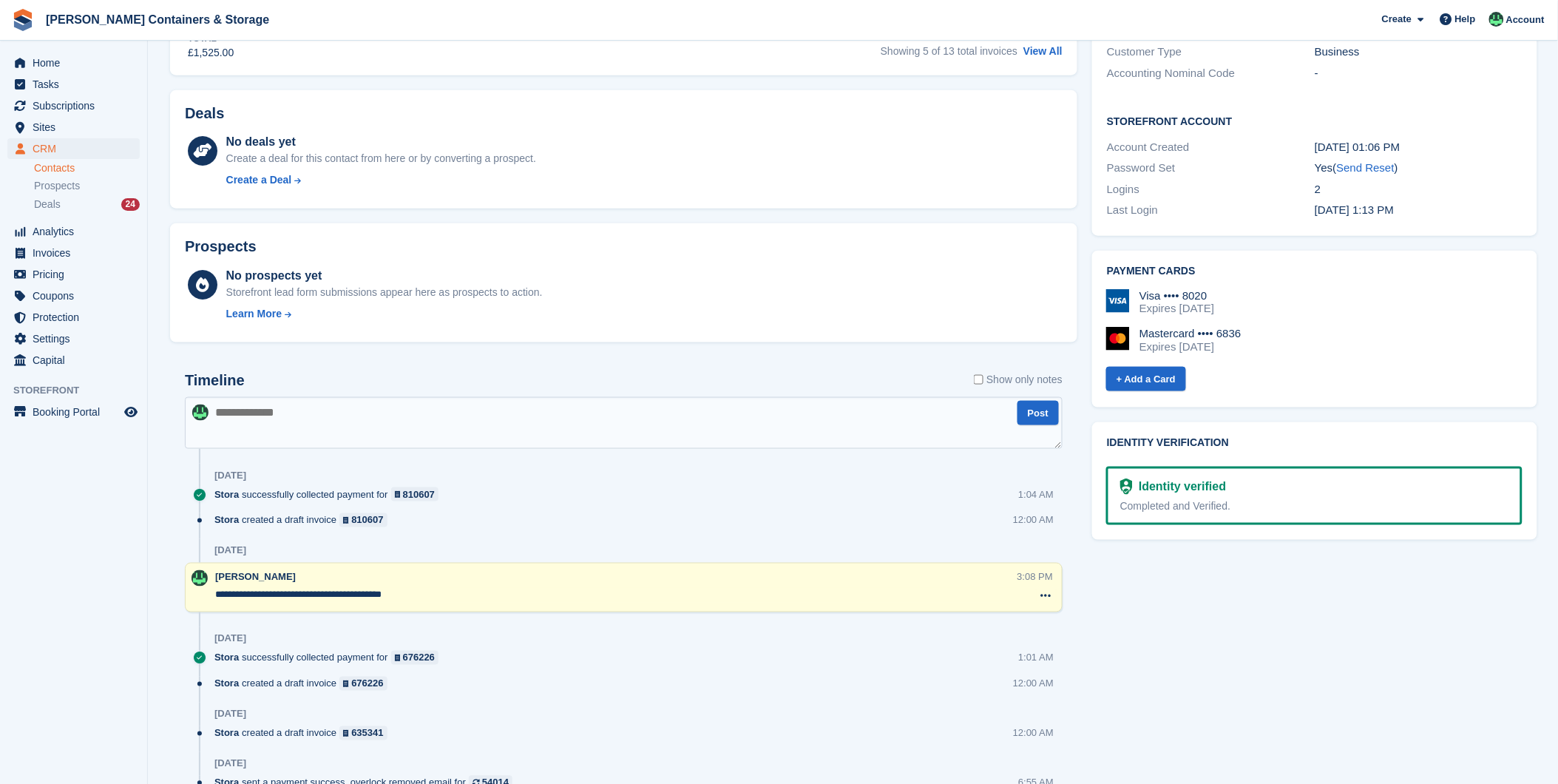
click at [245, 433] on textarea at bounding box center [623, 423] width 878 height 52
paste textarea "**********"
type textarea "**********"
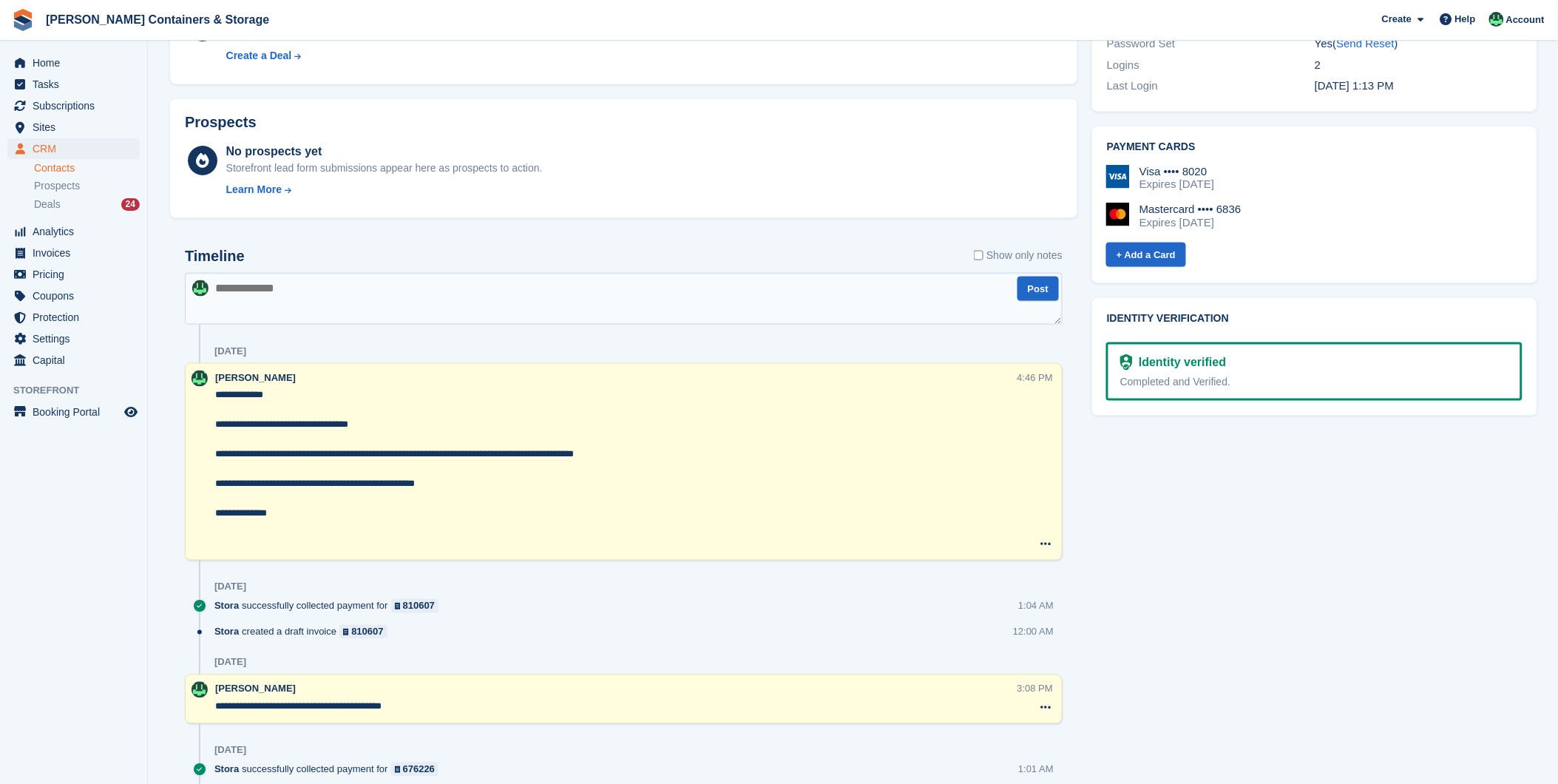
scroll to position [657, 0]
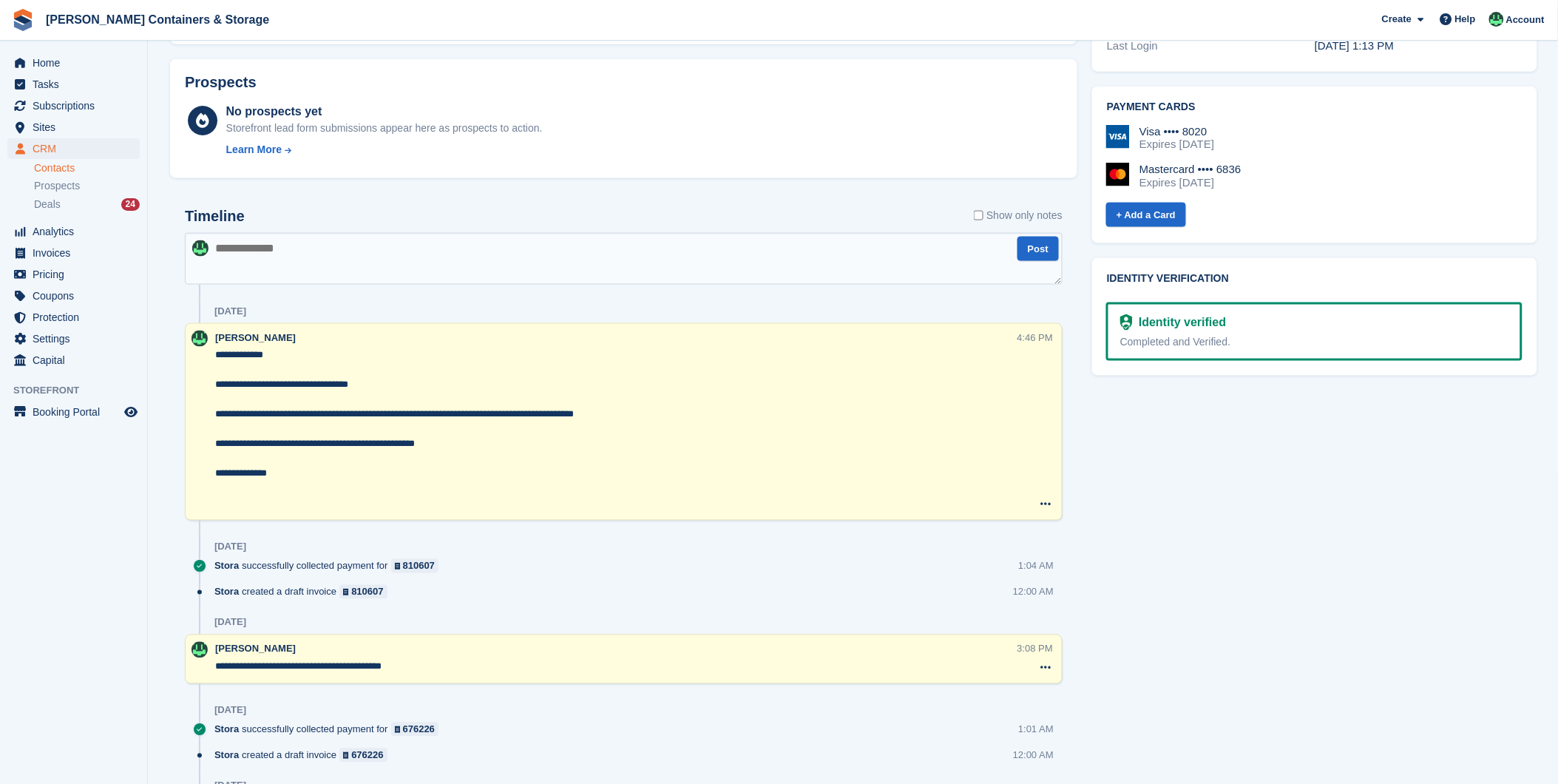
click at [290, 491] on textarea "**********" at bounding box center [616, 430] width 802 height 162
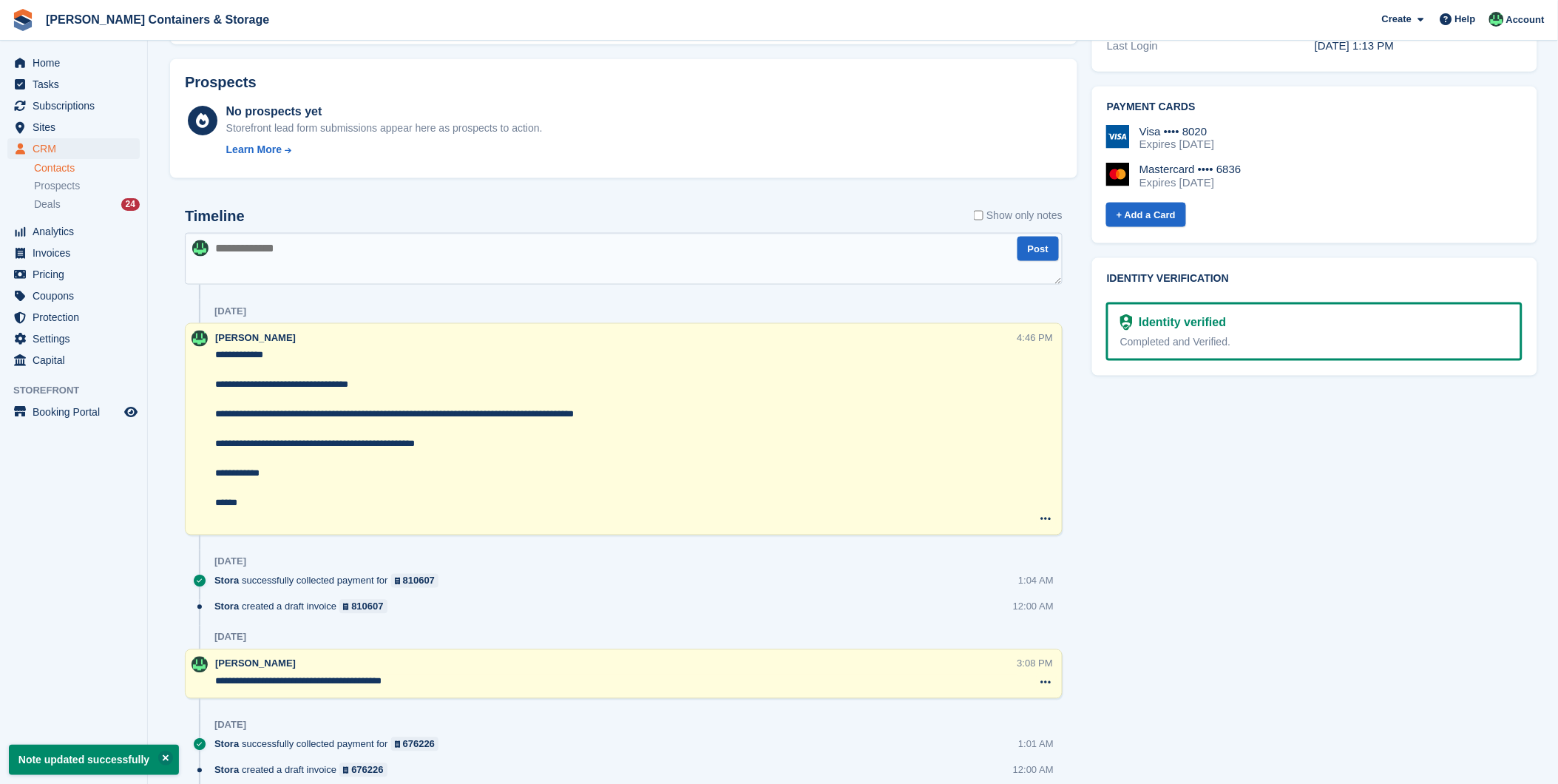
type textarea "**********"
click at [343, 261] on textarea at bounding box center [623, 259] width 878 height 52
click at [89, 209] on div "Deals 24" at bounding box center [87, 204] width 106 height 14
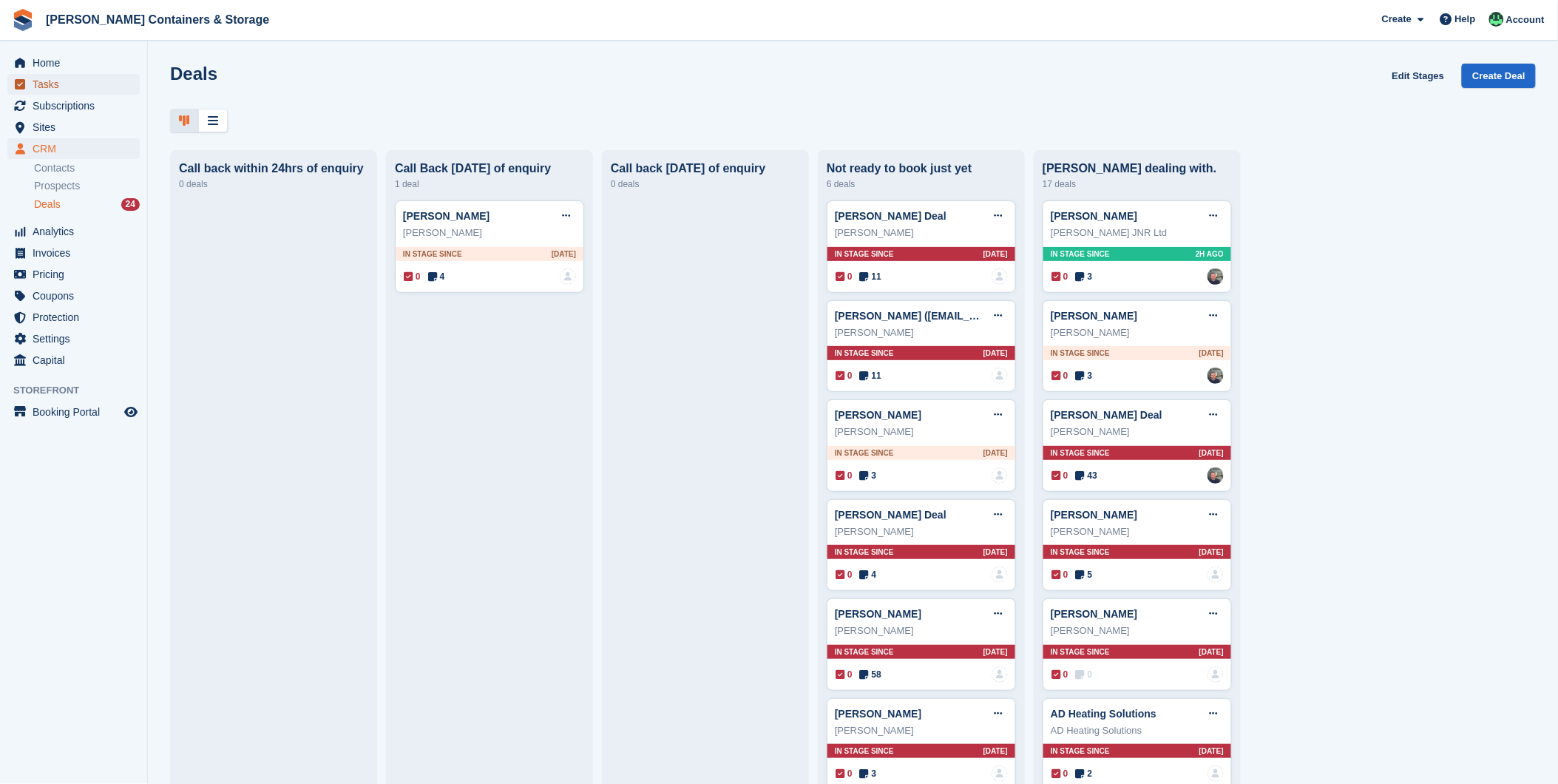
click at [45, 85] on span "Tasks" at bounding box center [77, 84] width 89 height 21
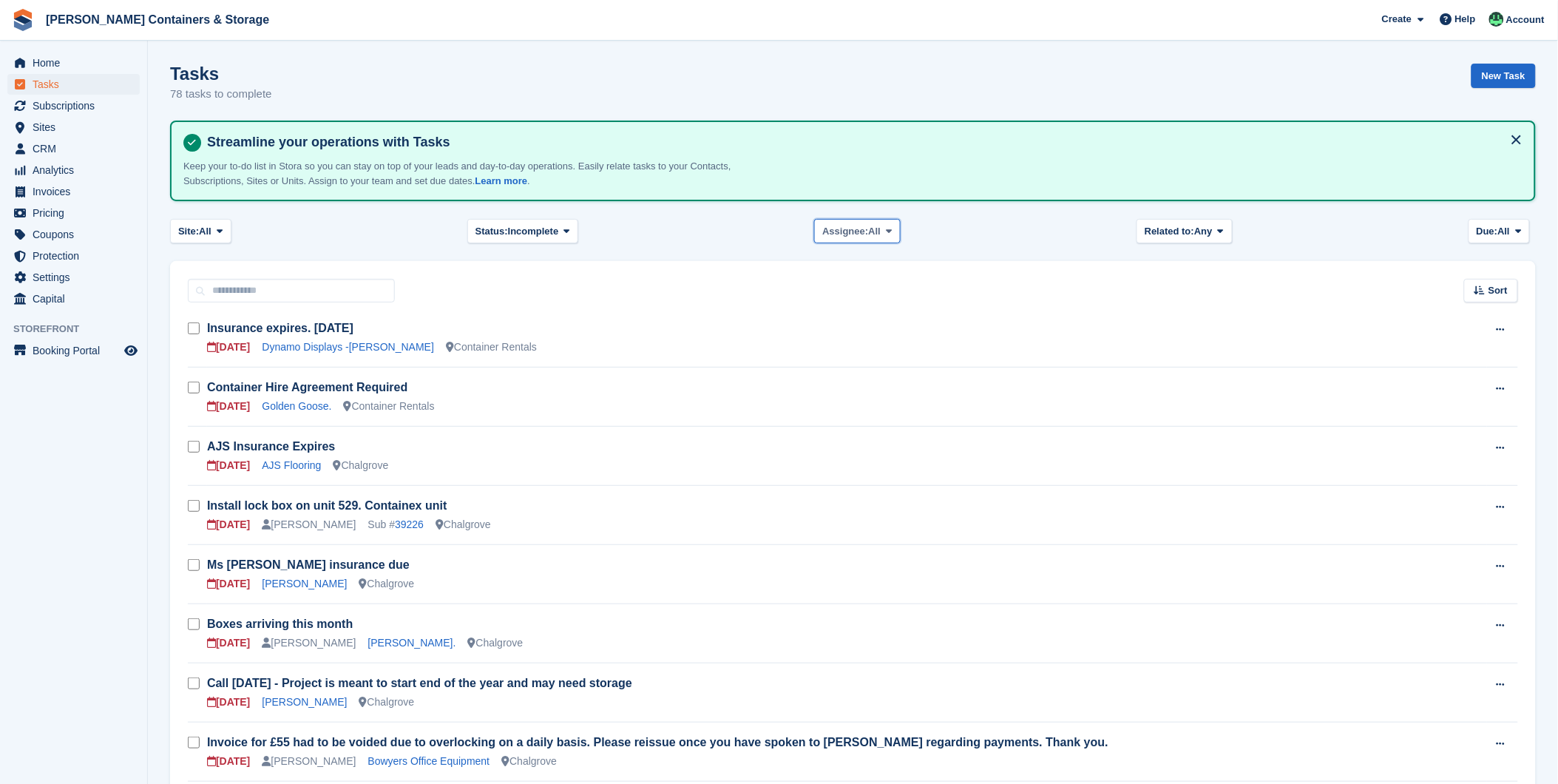
click at [877, 229] on span "All" at bounding box center [875, 232] width 13 height 15
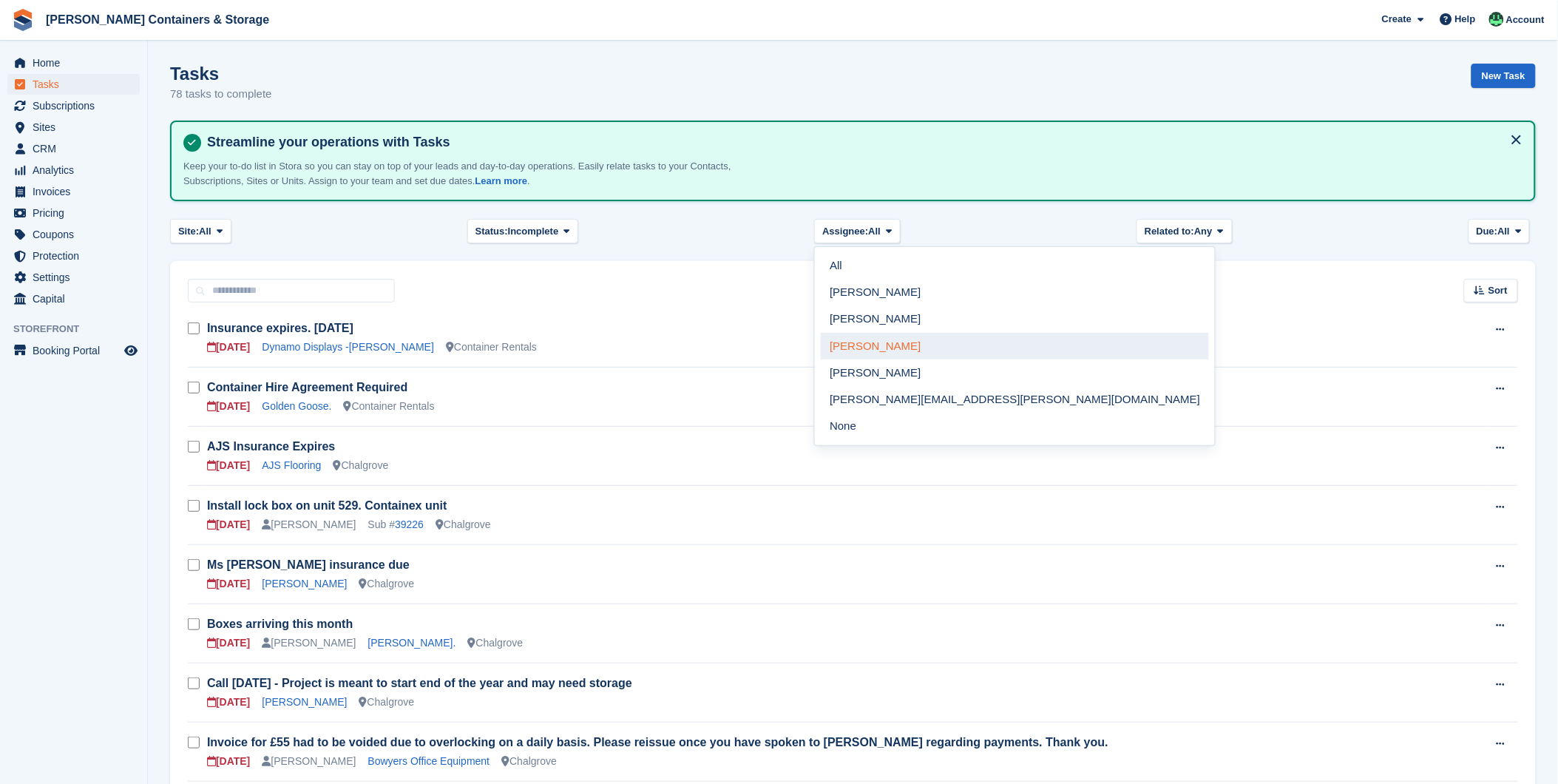
click at [864, 351] on link "[PERSON_NAME]" at bounding box center [1014, 346] width 388 height 27
